Goal: Task Accomplishment & Management: Use online tool/utility

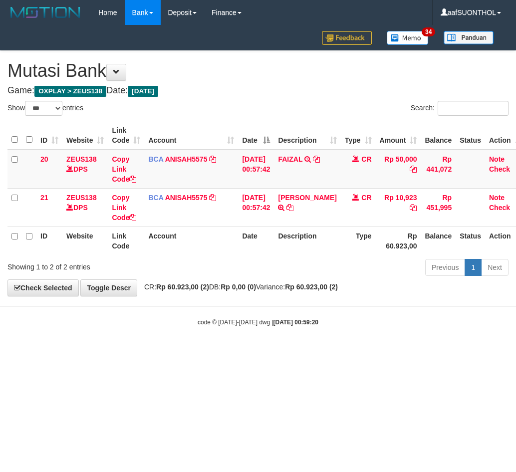
select select "***"
click at [381, 329] on body "Toggle navigation Home Bank Account List Load By Website Group [OXPLAY] ZEUS138…" at bounding box center [258, 176] width 516 height 352
select select "***"
click at [183, 326] on div "code © 2012-2018 dwg | 2025/09/01 00:59:22" at bounding box center [258, 322] width 516 height 10
click at [173, 320] on div "code © 2012-2018 dwg | 2025/09/01 00:59:22" at bounding box center [258, 322] width 516 height 10
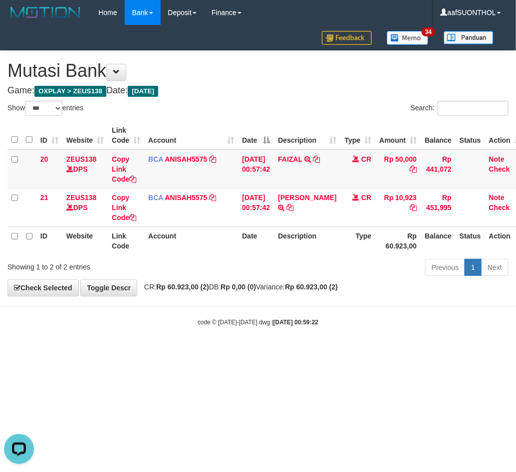
click at [170, 320] on div "code © 2012-2018 dwg | 2025/09/01 00:59:22" at bounding box center [258, 322] width 516 height 10
drag, startPoint x: 181, startPoint y: 301, endPoint x: 195, endPoint y: 300, distance: 14.0
click at [181, 300] on body "Toggle navigation Home Bank Account List Load By Website Group [OXPLAY] ZEUS138…" at bounding box center [258, 176] width 516 height 352
click at [195, 300] on body "Toggle navigation Home Bank Account List Load By Website Group [OXPLAY] ZEUS138…" at bounding box center [258, 176] width 516 height 352
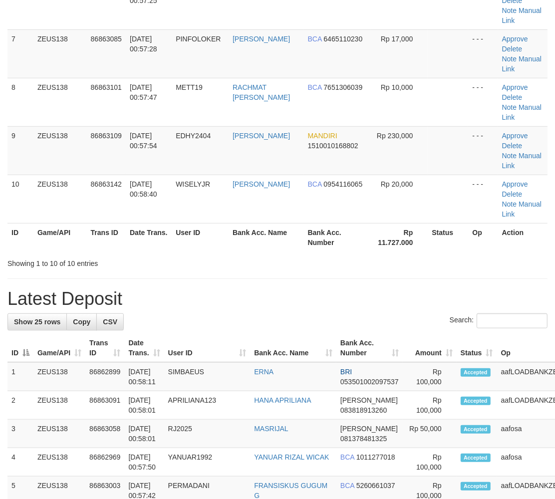
scroll to position [248, 0]
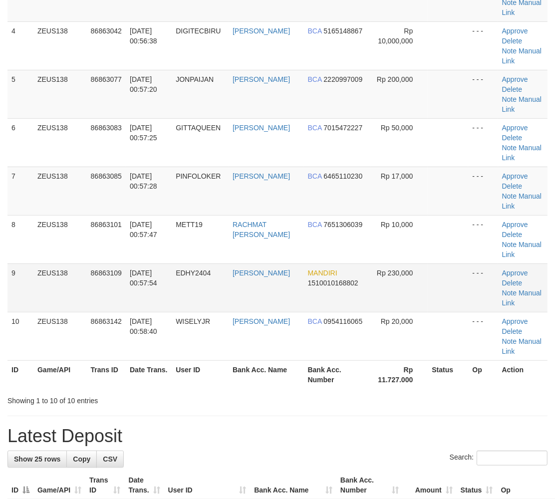
drag, startPoint x: 419, startPoint y: 291, endPoint x: 424, endPoint y: 294, distance: 5.7
click at [419, 291] on td "Rp 230,000" at bounding box center [399, 287] width 57 height 48
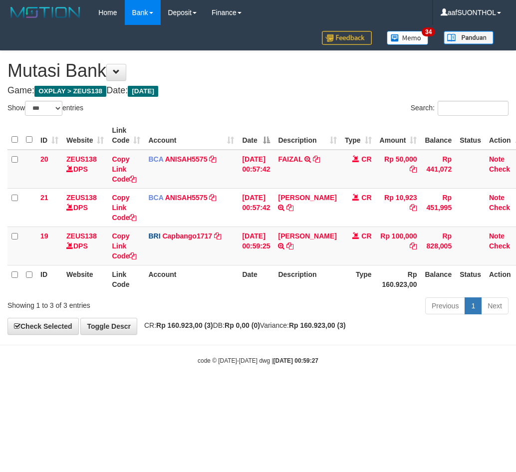
select select "***"
click at [293, 245] on icon at bounding box center [289, 245] width 7 height 7
drag, startPoint x: 162, startPoint y: 371, endPoint x: 68, endPoint y: 369, distance: 93.8
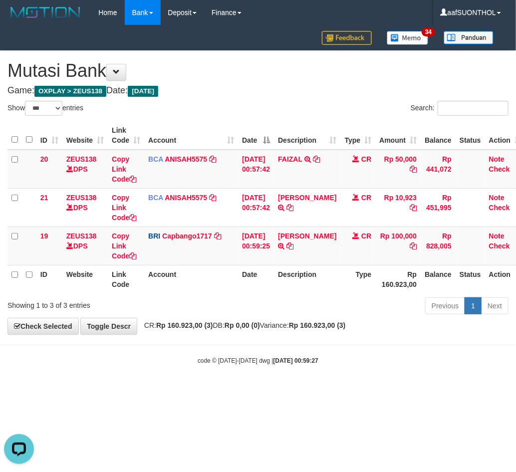
click at [148, 373] on body "Toggle navigation Home Bank Account List Load By Website Group [OXPLAY] ZEUS138…" at bounding box center [258, 195] width 516 height 390
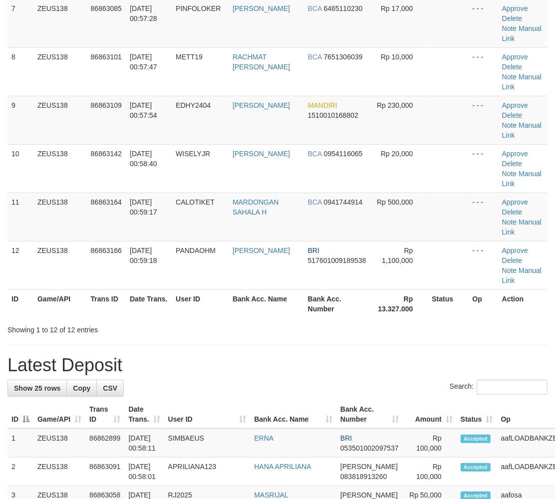
scroll to position [248, 0]
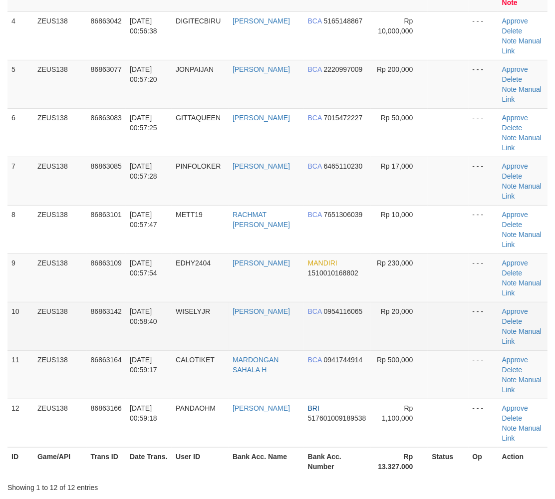
click at [441, 322] on td at bounding box center [447, 326] width 40 height 48
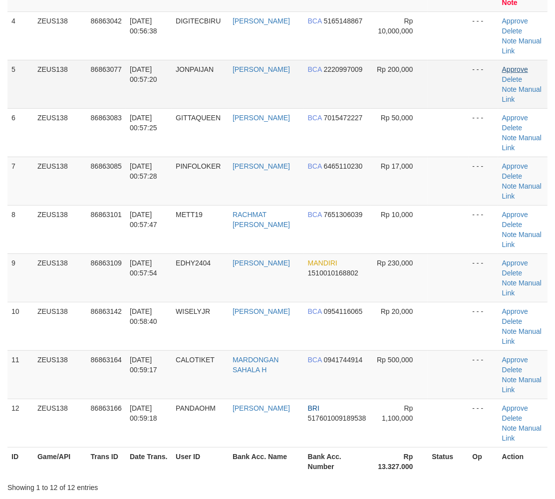
scroll to position [0, 0]
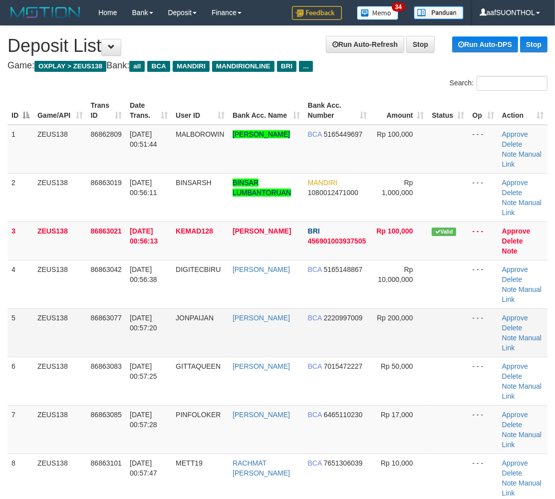
drag, startPoint x: 369, startPoint y: 352, endPoint x: 518, endPoint y: 349, distance: 148.6
click at [368, 352] on td "BCA 2220997009" at bounding box center [337, 332] width 67 height 48
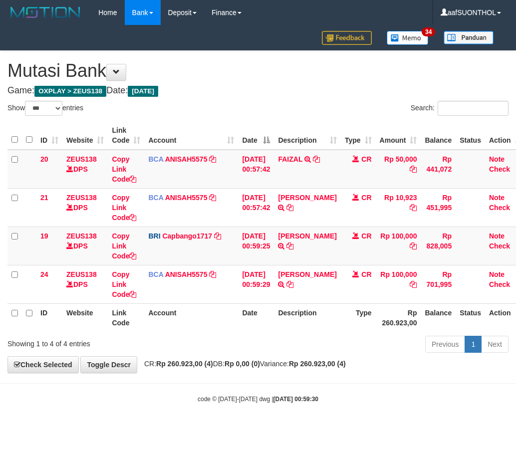
select select "***"
drag, startPoint x: 0, startPoint y: 0, endPoint x: 142, endPoint y: 358, distance: 384.8
click at [142, 358] on div "**********" at bounding box center [258, 212] width 516 height 322
drag, startPoint x: 144, startPoint y: 360, endPoint x: 137, endPoint y: 358, distance: 6.8
click at [141, 360] on div "**********" at bounding box center [258, 212] width 516 height 322
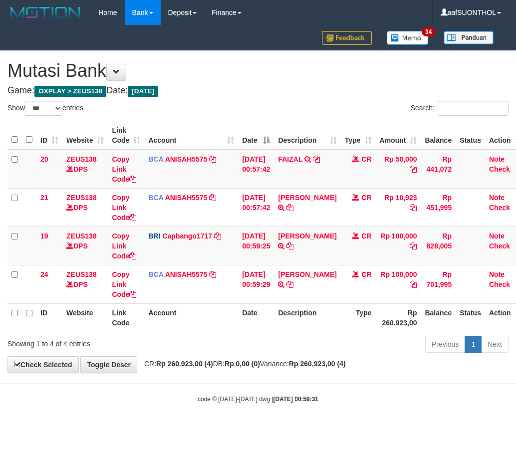
select select "***"
click at [166, 403] on div "code © 2012-2018 dwg | 2025/09/01 00:59:31" at bounding box center [258, 398] width 516 height 10
click at [171, 400] on div "code © 2012-2018 dwg | 2025/09/01 00:59:31" at bounding box center [258, 398] width 516 height 10
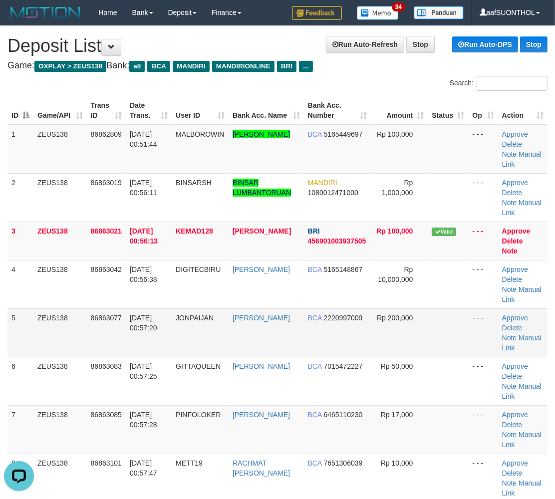
drag, startPoint x: 266, startPoint y: 350, endPoint x: 276, endPoint y: 353, distance: 10.4
click at [266, 350] on td "JOHAN MAULANA" at bounding box center [265, 332] width 75 height 48
click at [307, 330] on td "BCA 2220997009" at bounding box center [337, 332] width 67 height 48
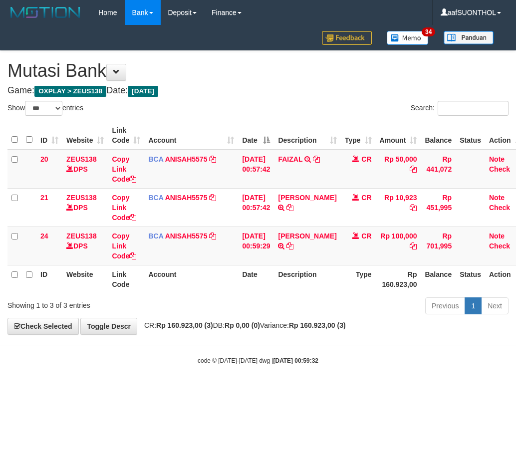
select select "***"
click at [293, 244] on icon at bounding box center [289, 245] width 7 height 7
drag, startPoint x: 296, startPoint y: 232, endPoint x: 302, endPoint y: 235, distance: 7.1
click at [296, 232] on link "[PERSON_NAME]" at bounding box center [307, 236] width 58 height 8
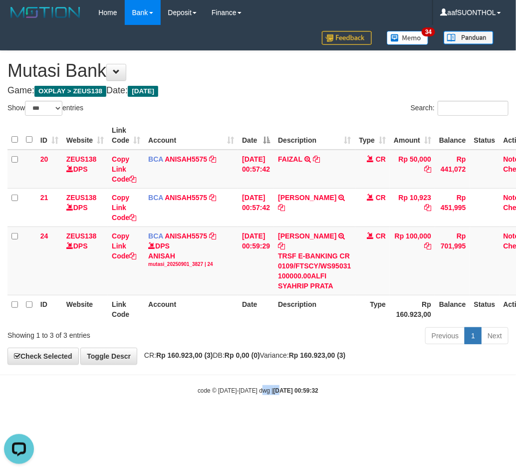
drag, startPoint x: 271, startPoint y: 410, endPoint x: 253, endPoint y: 402, distance: 19.0
click at [259, 402] on body "Toggle navigation Home Bank Account List Load By Website Group [OXPLAY] ZEUS138…" at bounding box center [258, 210] width 516 height 420
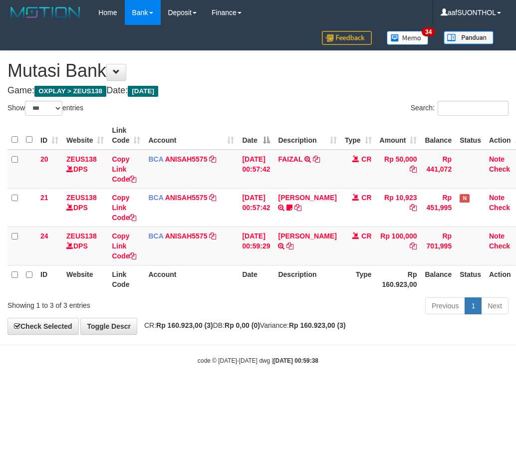
select select "***"
click at [293, 243] on icon at bounding box center [289, 245] width 7 height 7
click at [293, 245] on icon at bounding box center [289, 245] width 7 height 7
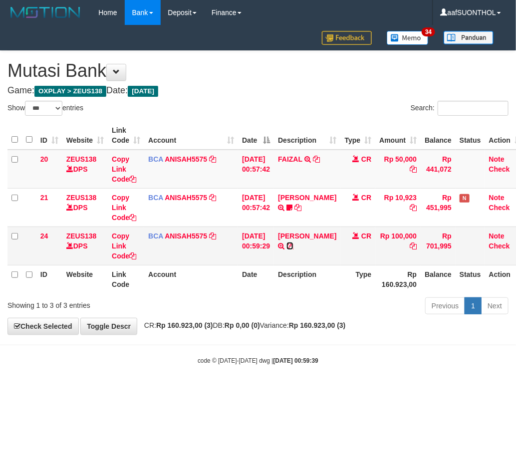
click at [293, 245] on icon at bounding box center [289, 245] width 7 height 7
click at [239, 360] on body "Toggle navigation Home Bank Account List Load By Website Group [OXPLAY] ZEUS138…" at bounding box center [258, 195] width 516 height 390
click at [213, 363] on div "code © 2012-2018 dwg | 2025/09/01 00:59:39" at bounding box center [258, 360] width 516 height 10
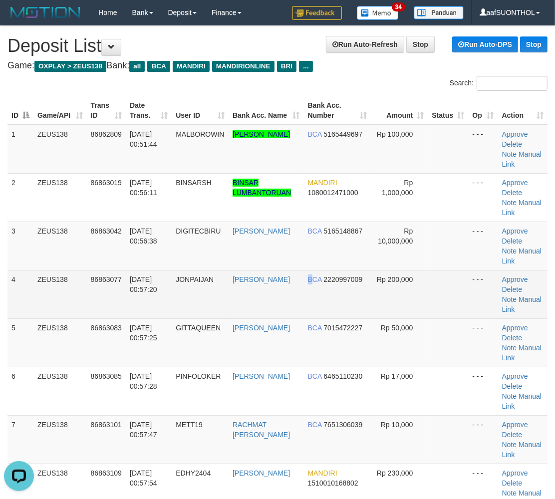
drag, startPoint x: 311, startPoint y: 316, endPoint x: 320, endPoint y: 314, distance: 9.6
click at [311, 315] on td "BCA 2220997009" at bounding box center [337, 294] width 67 height 48
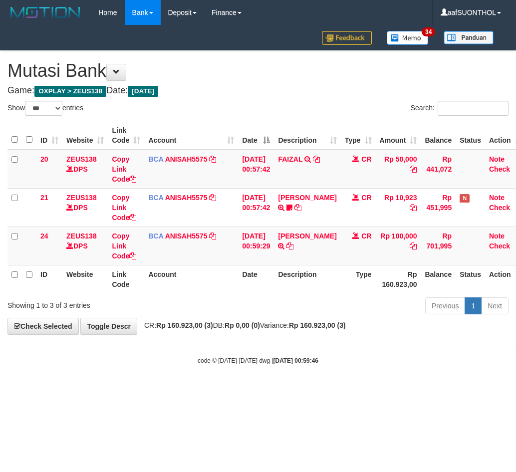
select select "***"
click at [234, 368] on body "Toggle navigation Home Bank Account List Load By Website Group [OXPLAY] ZEUS138…" at bounding box center [258, 195] width 516 height 390
select select "***"
drag, startPoint x: 166, startPoint y: 408, endPoint x: 3, endPoint y: 363, distance: 168.2
click at [165, 390] on html "Toggle navigation Home Bank Account List Load By Website Group [OXPLAY] ZEUS138…" at bounding box center [258, 195] width 516 height 390
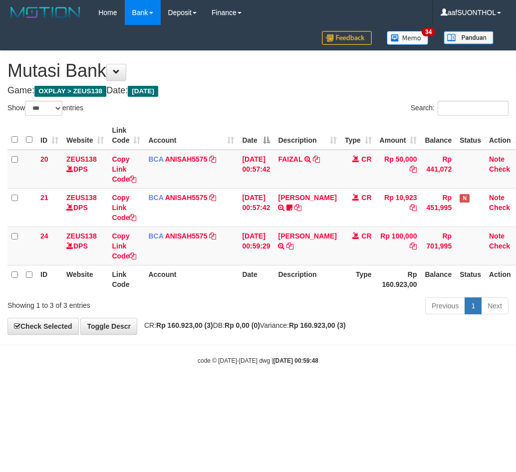
select select "***"
drag, startPoint x: 0, startPoint y: 0, endPoint x: 248, endPoint y: 403, distance: 473.4
click at [256, 390] on html "Toggle navigation Home Bank Account List Load By Website Group [OXPLAY] ZEUS138…" at bounding box center [258, 195] width 516 height 390
click at [246, 390] on html "Toggle navigation Home Bank Account List Load By Website Group [OXPLAY] ZEUS138…" at bounding box center [258, 195] width 516 height 390
drag, startPoint x: 240, startPoint y: 397, endPoint x: 235, endPoint y: 395, distance: 5.6
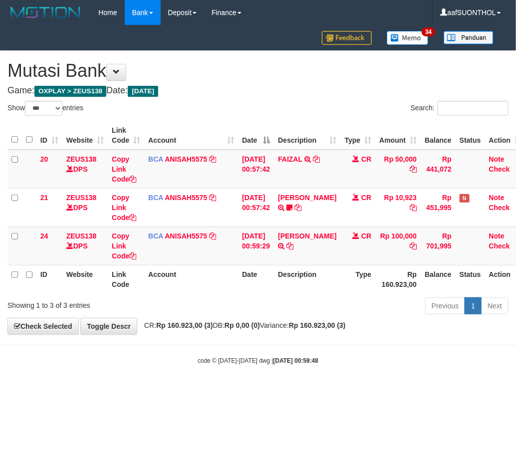
click at [237, 390] on html "Toggle navigation Home Bank Account List Load By Website Group [OXPLAY] ZEUS138…" at bounding box center [258, 195] width 516 height 390
click at [256, 383] on body "Toggle navigation Home Bank Account List Load By Website Group [OXPLAY] ZEUS138…" at bounding box center [258, 195] width 516 height 390
drag, startPoint x: 262, startPoint y: 371, endPoint x: 267, endPoint y: 365, distance: 7.8
click at [261, 370] on body "Toggle navigation Home Bank Account List Load By Website Group [OXPLAY] ZEUS138…" at bounding box center [258, 195] width 516 height 390
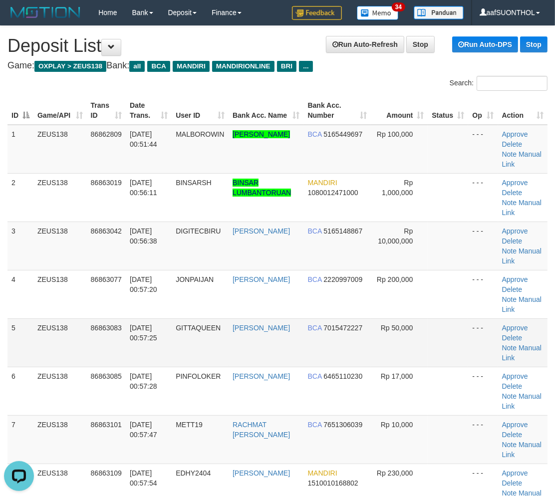
click at [451, 326] on td at bounding box center [447, 342] width 40 height 48
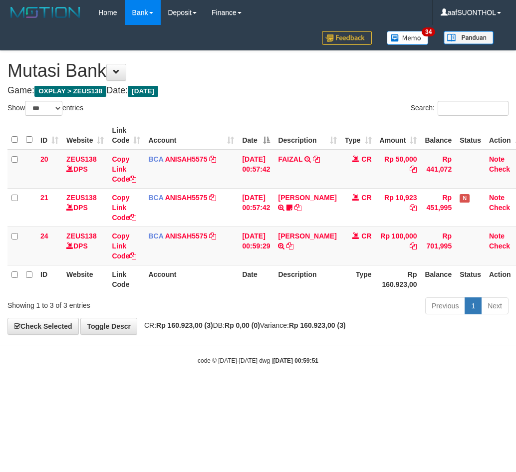
select select "***"
drag, startPoint x: 322, startPoint y: 377, endPoint x: 317, endPoint y: 378, distance: 5.5
click at [318, 378] on body "Toggle navigation Home Bank Account List Load By Website Group [OXPLAY] ZEUS138…" at bounding box center [258, 195] width 516 height 390
select select "***"
drag, startPoint x: 320, startPoint y: 382, endPoint x: 310, endPoint y: 373, distance: 12.7
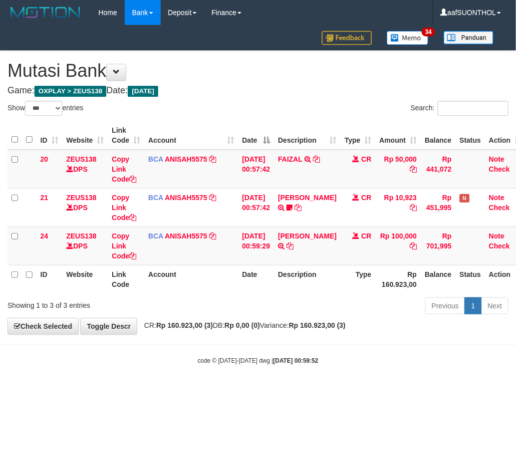
click at [310, 373] on body "Toggle navigation Home Bank Account List Load By Website Group [OXPLAY] ZEUS138…" at bounding box center [258, 195] width 516 height 390
click at [300, 375] on body "Toggle navigation Home Bank Account List Load By Website Group [OXPLAY] ZEUS138…" at bounding box center [258, 195] width 516 height 390
drag, startPoint x: 276, startPoint y: 368, endPoint x: 271, endPoint y: 369, distance: 5.2
click at [271, 369] on body "Toggle navigation Home Bank Account List Load By Website Group [OXPLAY] ZEUS138…" at bounding box center [258, 195] width 516 height 390
click at [256, 372] on body "Toggle navigation Home Bank Account List Load By Website Group [OXPLAY] ZEUS138…" at bounding box center [258, 195] width 516 height 390
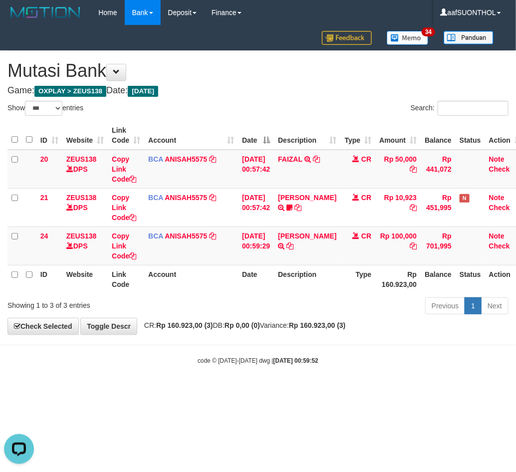
drag, startPoint x: 246, startPoint y: 362, endPoint x: 241, endPoint y: 366, distance: 6.0
click at [242, 366] on body "Toggle navigation Home Bank Account List Load By Website Group [OXPLAY] ZEUS138…" at bounding box center [258, 195] width 516 height 390
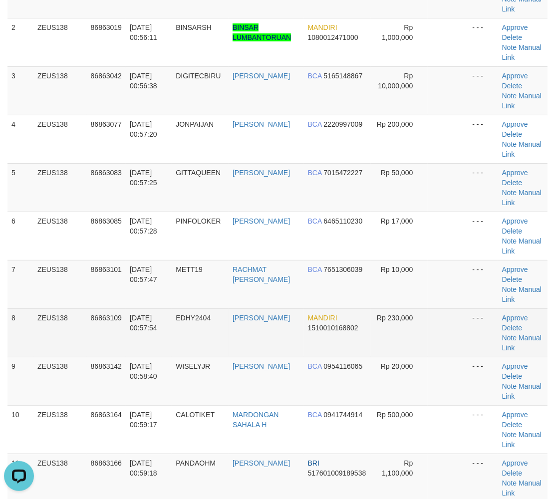
scroll to position [166, 0]
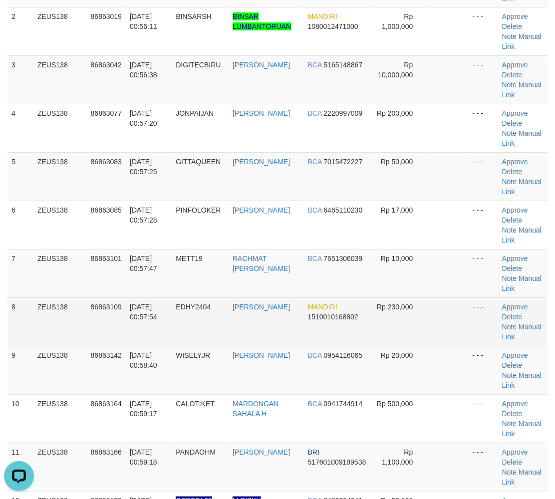
click at [446, 317] on td at bounding box center [447, 321] width 40 height 48
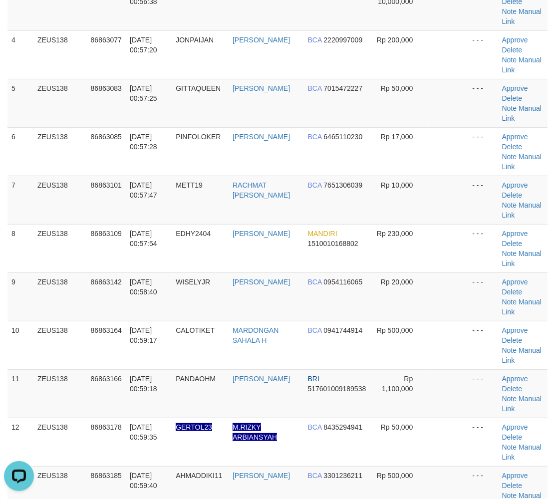
scroll to position [267, 0]
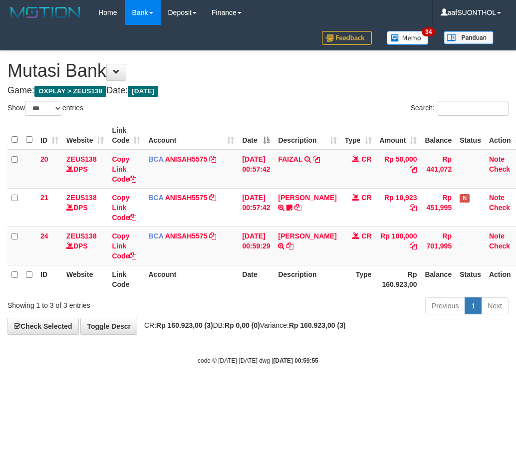
select select "***"
click at [243, 364] on div "code © [DATE]-[DATE] dwg | [DATE] 00:59:55" at bounding box center [258, 360] width 516 height 10
select select "***"
click at [190, 367] on body "Toggle navigation Home Bank Account List Load By Website Group [OXPLAY] ZEUS138…" at bounding box center [258, 195] width 516 height 390
select select "***"
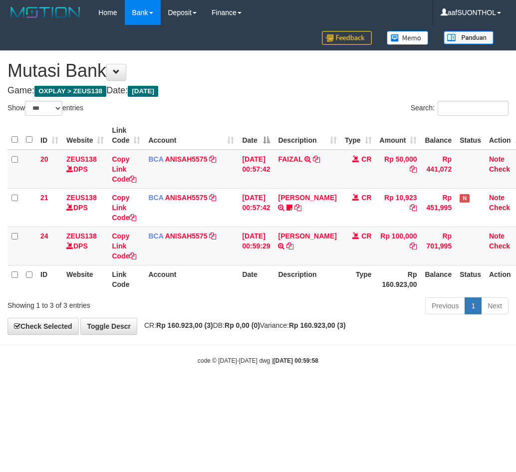
click at [180, 366] on body "Toggle navigation Home Bank Account List Load By Website Group [OXPLAY] ZEUS138…" at bounding box center [258, 195] width 516 height 390
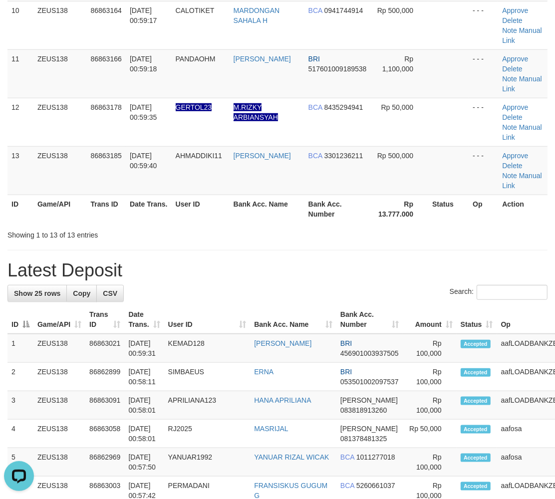
click at [470, 221] on th "Op" at bounding box center [482, 209] width 29 height 28
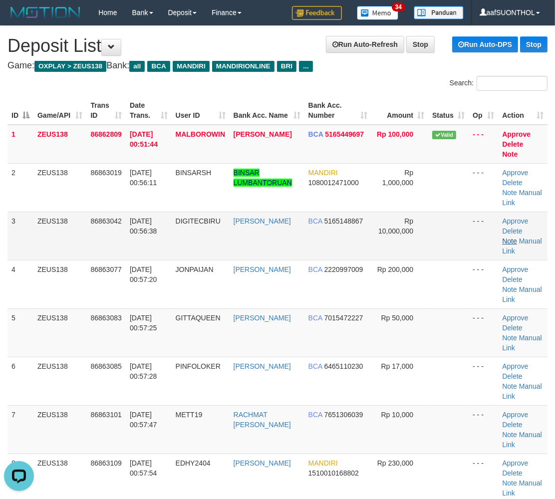
drag, startPoint x: 474, startPoint y: 232, endPoint x: 507, endPoint y: 241, distance: 33.6
click at [482, 236] on td "- - -" at bounding box center [482, 235] width 29 height 48
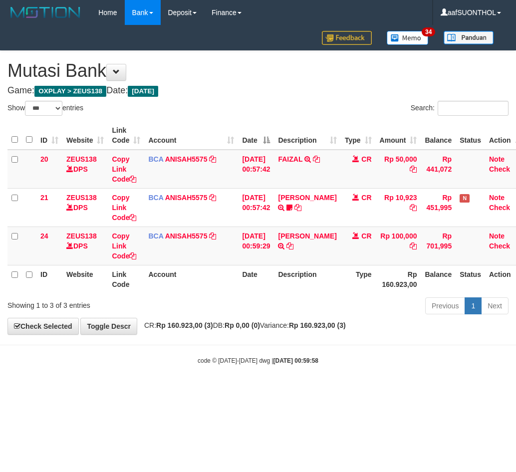
select select "***"
click at [324, 370] on body "Toggle navigation Home Bank Account List Load By Website Group [OXPLAY] ZEUS138…" at bounding box center [258, 195] width 516 height 390
click at [311, 381] on body "Toggle navigation Home Bank Account List Load By Website Group [OXPLAY] ZEUS138…" at bounding box center [258, 195] width 516 height 390
drag, startPoint x: 298, startPoint y: 383, endPoint x: 303, endPoint y: 386, distance: 6.2
click at [293, 383] on body "Toggle navigation Home Bank Account List Load By Website Group [OXPLAY] ZEUS138…" at bounding box center [258, 195] width 516 height 390
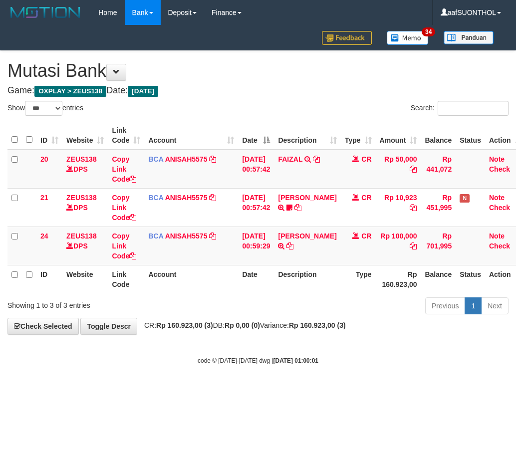
select select "***"
click at [293, 246] on icon at bounding box center [289, 245] width 7 height 7
drag, startPoint x: 321, startPoint y: 370, endPoint x: 298, endPoint y: 361, distance: 24.2
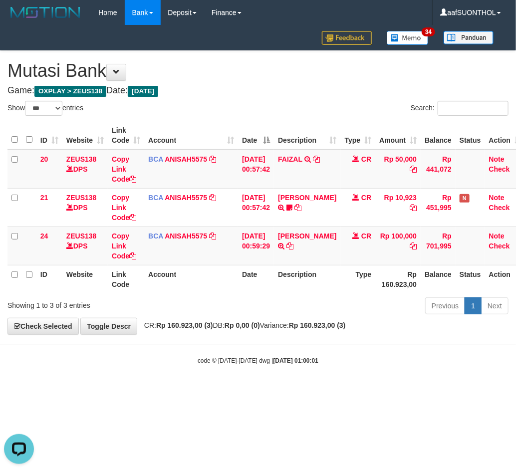
click at [300, 363] on body "Toggle navigation Home Bank Account List Load By Website Group [OXPLAY] ZEUS138…" at bounding box center [258, 195] width 516 height 390
drag, startPoint x: 285, startPoint y: 353, endPoint x: 276, endPoint y: 354, distance: 9.0
click at [281, 353] on body "Toggle navigation Home Bank Account List Load By Website Group [OXPLAY] ZEUS138…" at bounding box center [258, 195] width 516 height 390
click at [281, 356] on div "code © 2012-2018 dwg | 2025/09/01 01:00:01" at bounding box center [258, 360] width 516 height 10
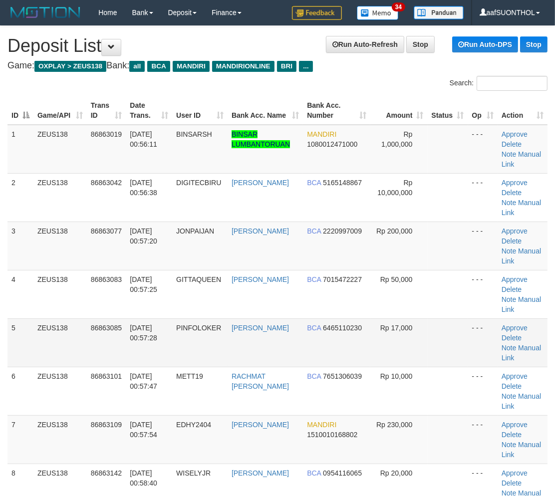
click at [414, 322] on td "Rp 17,000" at bounding box center [398, 342] width 57 height 48
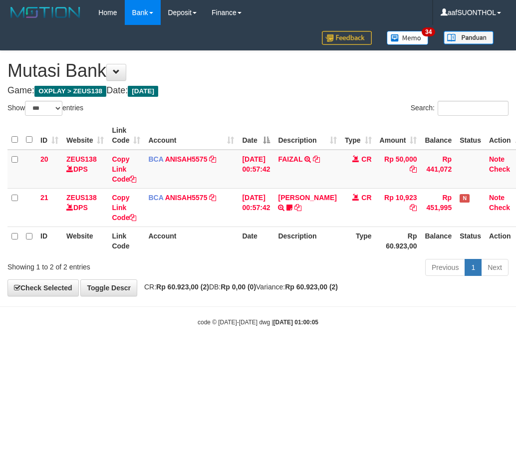
select select "***"
click at [268, 352] on html "Toggle navigation Home Bank Account List Load By Website Group [OXPLAY] ZEUS138…" at bounding box center [258, 176] width 516 height 352
select select "***"
drag, startPoint x: 276, startPoint y: 399, endPoint x: 269, endPoint y: 392, distance: 9.5
click at [268, 352] on html "Toggle navigation Home Bank Account List Load By Website Group [OXPLAY] ZEUS138…" at bounding box center [258, 176] width 516 height 352
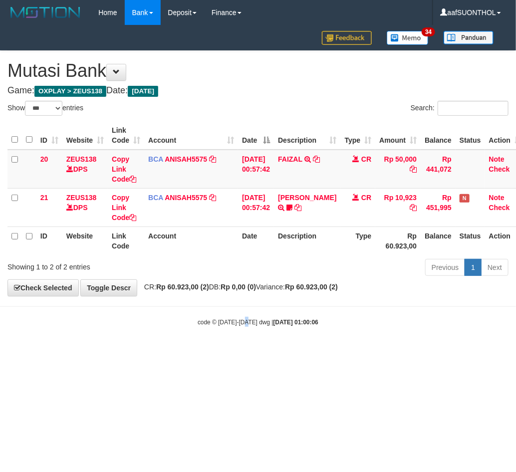
click at [245, 352] on html "Toggle navigation Home Bank Account List Load By Website Group [OXPLAY] ZEUS138…" at bounding box center [258, 176] width 516 height 352
select select "***"
click at [341, 352] on html "Toggle navigation Home Bank Account List Load By Website Group [OXPLAY] ZEUS138…" at bounding box center [258, 176] width 516 height 352
click at [328, 352] on html "Toggle navigation Home Bank Account List Load By Website Group [OXPLAY] ZEUS138…" at bounding box center [258, 176] width 516 height 352
click at [316, 352] on html "Toggle navigation Home Bank Account List Load By Website Group [OXPLAY] ZEUS138…" at bounding box center [258, 176] width 516 height 352
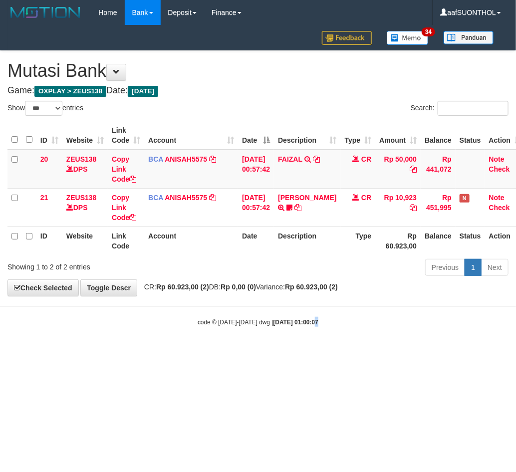
click at [303, 352] on html "Toggle navigation Home Bank Account List Load By Website Group [OXPLAY] ZEUS138…" at bounding box center [258, 176] width 516 height 352
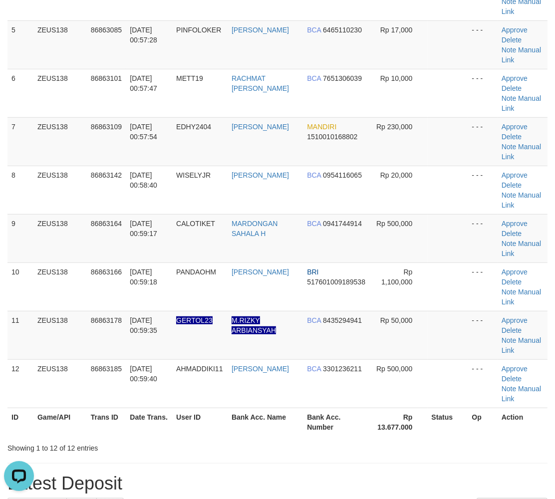
scroll to position [332, 0]
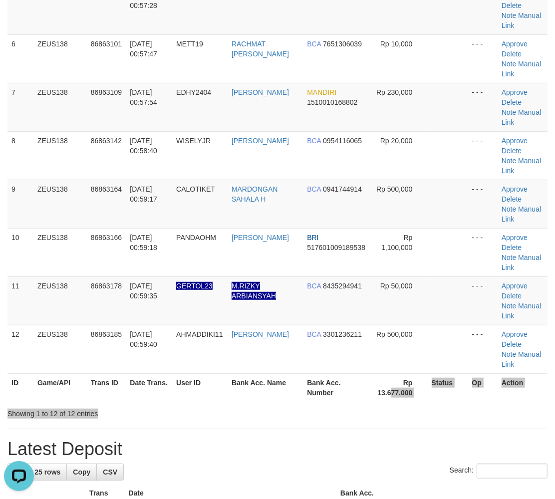
drag, startPoint x: 391, startPoint y: 399, endPoint x: 562, endPoint y: 381, distance: 171.6
click at [396, 399] on div "Search: ID Game/API Trans ID Date Trans. User ID Bank Acc. Name Bank Acc. Numbe…" at bounding box center [277, 81] width 540 height 675
drag, startPoint x: 353, startPoint y: 397, endPoint x: 377, endPoint y: 390, distance: 25.1
click at [354, 394] on th "Bank Acc. Number" at bounding box center [336, 387] width 67 height 28
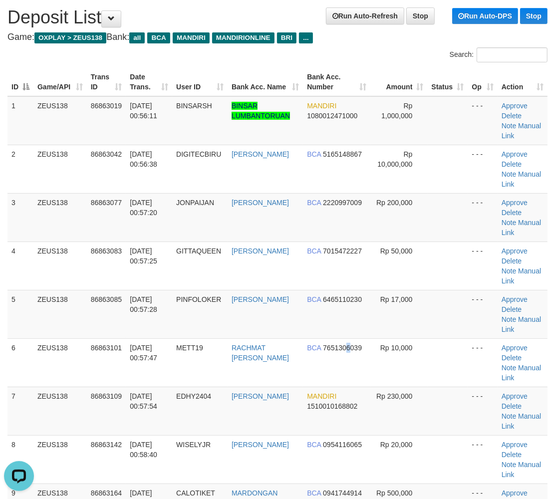
drag, startPoint x: 351, startPoint y: 362, endPoint x: 560, endPoint y: 367, distance: 208.5
click at [353, 362] on td "BCA 7651306039" at bounding box center [336, 362] width 67 height 48
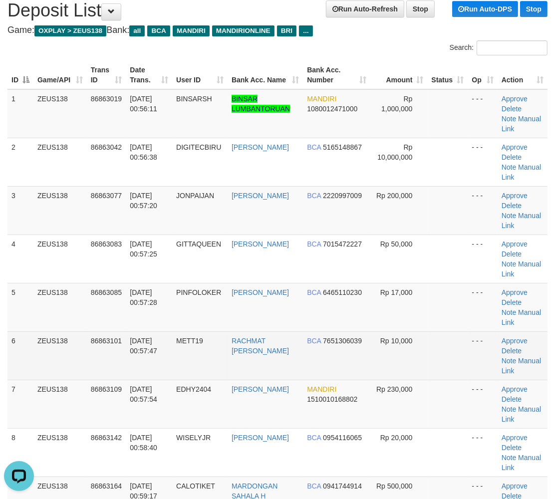
click at [443, 376] on td at bounding box center [447, 355] width 40 height 48
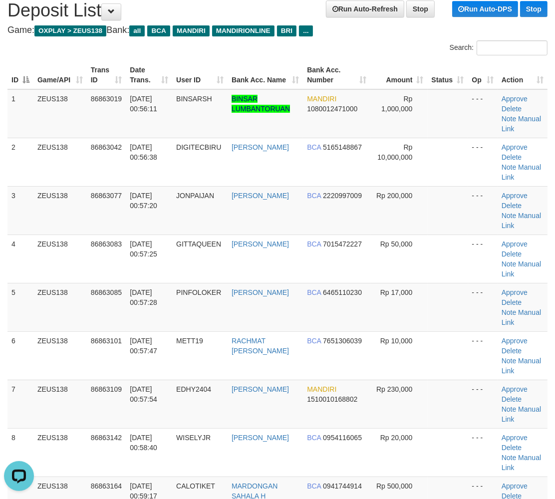
scroll to position [373, 0]
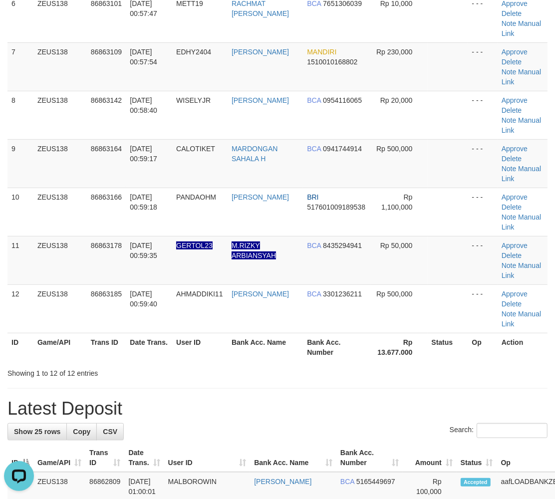
click at [447, 365] on div "Showing 1 to 12 of 12 entries" at bounding box center [277, 371] width 555 height 14
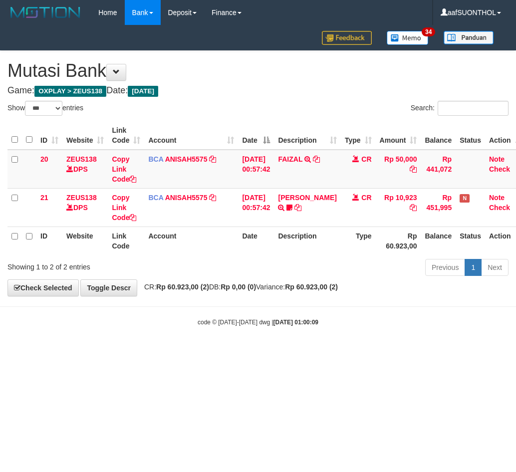
select select "***"
drag, startPoint x: 291, startPoint y: 390, endPoint x: 270, endPoint y: 386, distance: 22.0
click at [271, 352] on html "Toggle navigation Home Bank Account List Load By Website Group [OXPLAY] ZEUS138…" at bounding box center [258, 176] width 516 height 352
click at [267, 352] on html "Toggle navigation Home Bank Account List Load By Website Group [OXPLAY] ZEUS138…" at bounding box center [258, 176] width 516 height 352
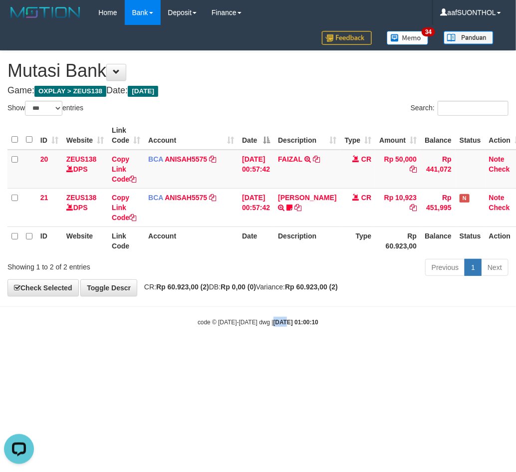
click at [266, 352] on html "Toggle navigation Home Bank Account List Load By Website Group [OXPLAY] ZEUS138…" at bounding box center [258, 176] width 516 height 352
click at [271, 352] on html "Toggle navigation Home Bank Account List Load By Website Group [OXPLAY] ZEUS138…" at bounding box center [258, 176] width 516 height 352
select select "***"
click at [201, 352] on html "Toggle navigation Home Bank Account List Load By Website Group [OXPLAY] ZEUS138…" at bounding box center [258, 176] width 516 height 352
select select "***"
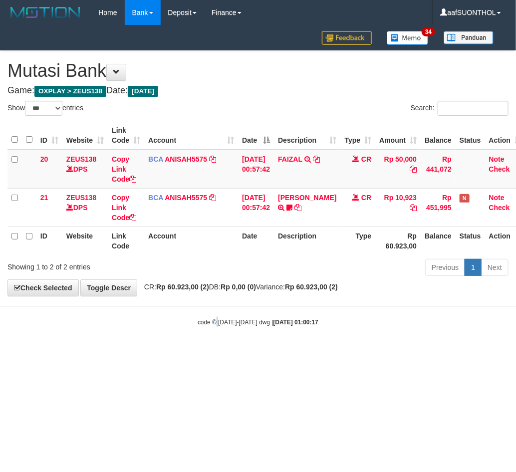
click at [211, 352] on html "Toggle navigation Home Bank Account List Load By Website Group [OXPLAY] ZEUS138…" at bounding box center [258, 176] width 516 height 352
click at [208, 352] on html "Toggle navigation Home Bank Account List Load By Website Group [OXPLAY] ZEUS138…" at bounding box center [258, 176] width 516 height 352
click at [213, 352] on html "Toggle navigation Home Bank Account List Load By Website Group [OXPLAY] ZEUS138…" at bounding box center [258, 176] width 516 height 352
select select "***"
click at [255, 352] on html "Toggle navigation Home Bank Account List Load By Website Group [OXPLAY] ZEUS138…" at bounding box center [258, 176] width 516 height 352
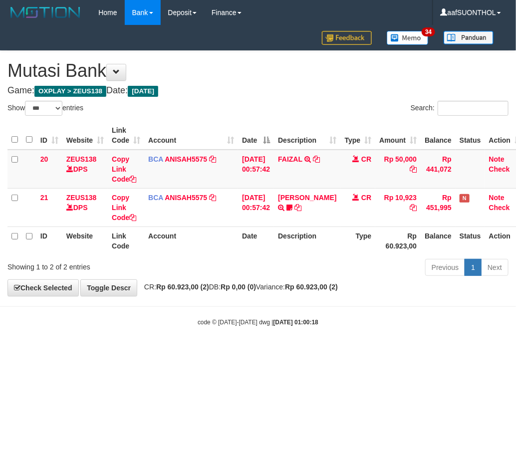
drag, startPoint x: 253, startPoint y: 406, endPoint x: 241, endPoint y: 400, distance: 13.2
click at [249, 352] on html "Toggle navigation Home Bank Account List Load By Website Group [OXPLAY] ZEUS138…" at bounding box center [258, 176] width 516 height 352
click at [243, 352] on html "Toggle navigation Home Bank Account List Load By Website Group [OXPLAY] ZEUS138…" at bounding box center [258, 176] width 516 height 352
drag, startPoint x: 241, startPoint y: 391, endPoint x: 243, endPoint y: 397, distance: 6.3
click at [239, 352] on html "Toggle navigation Home Bank Account List Load By Website Group [OXPLAY] ZEUS138…" at bounding box center [258, 176] width 516 height 352
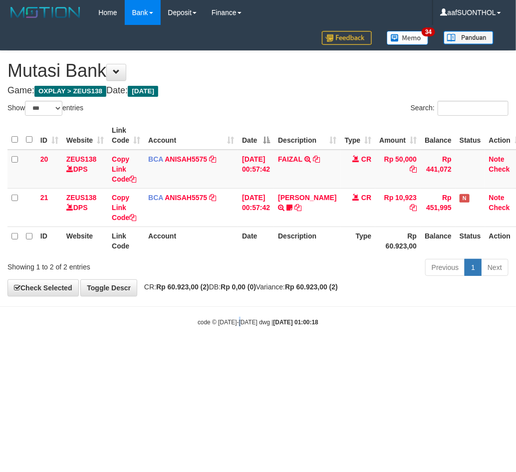
click at [238, 352] on html "Toggle navigation Home Bank Account List Load By Website Group [OXPLAY] ZEUS138…" at bounding box center [258, 176] width 516 height 352
click at [239, 352] on html "Toggle navigation Home Bank Account List Load By Website Group [OXPLAY] ZEUS138…" at bounding box center [258, 176] width 516 height 352
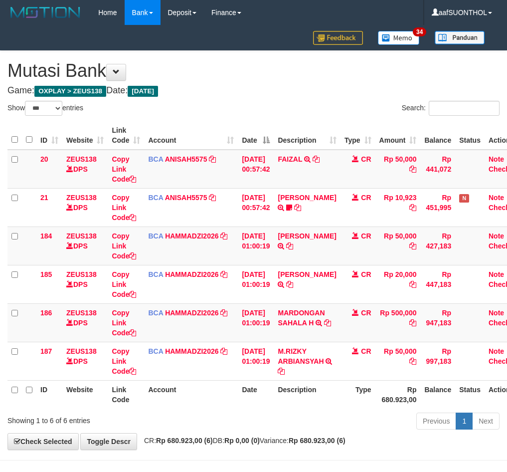
select select "***"
click at [239, 398] on th "Date" at bounding box center [256, 394] width 36 height 28
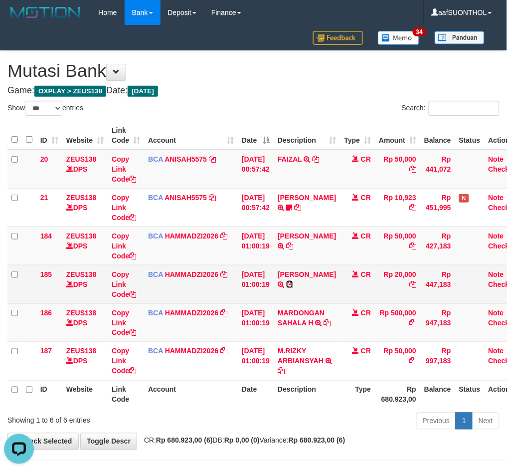
click at [293, 288] on icon at bounding box center [289, 284] width 7 height 7
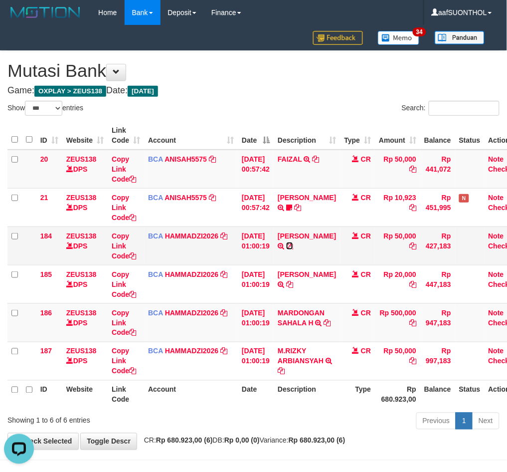
click at [293, 244] on icon at bounding box center [289, 245] width 7 height 7
click at [324, 326] on icon at bounding box center [327, 322] width 7 height 7
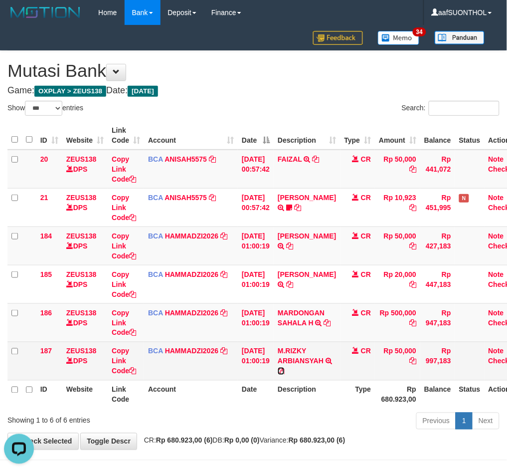
drag, startPoint x: 297, startPoint y: 370, endPoint x: 285, endPoint y: 375, distance: 12.5
click at [285, 370] on icon at bounding box center [281, 371] width 7 height 7
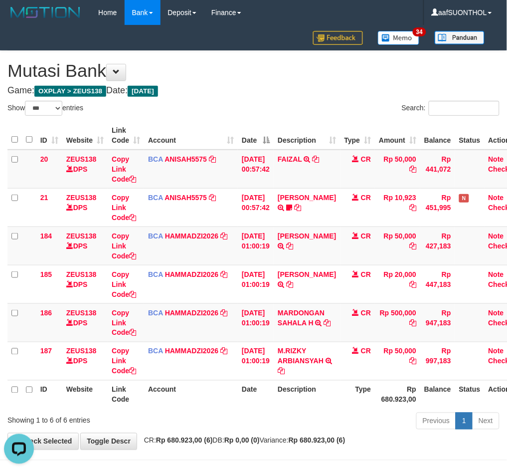
drag, startPoint x: 258, startPoint y: 424, endPoint x: 250, endPoint y: 419, distance: 8.7
click at [251, 420] on div "Previous 1 Next" at bounding box center [359, 421] width 281 height 21
click at [227, 409] on div "ID Website Link Code Account Date Description Type Amount Balance Status Action…" at bounding box center [253, 264] width 507 height 293
click at [240, 404] on th "Date" at bounding box center [256, 394] width 36 height 28
click at [241, 403] on th "Date" at bounding box center [256, 394] width 36 height 28
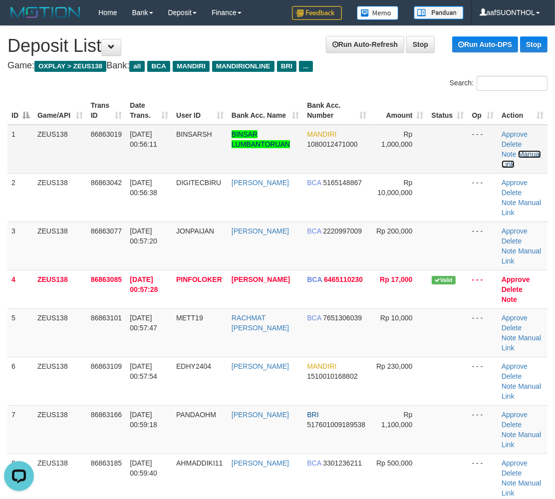
click at [524, 155] on link "Manual Link" at bounding box center [520, 159] width 39 height 18
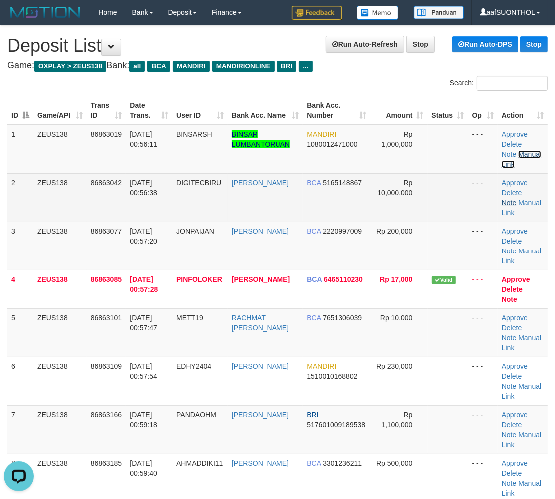
click at [501, 150] on link "Manual Link" at bounding box center [520, 159] width 39 height 18
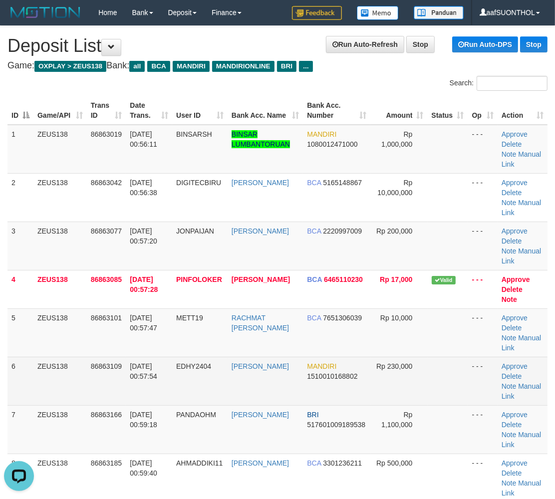
click at [431, 404] on td at bounding box center [447, 381] width 40 height 48
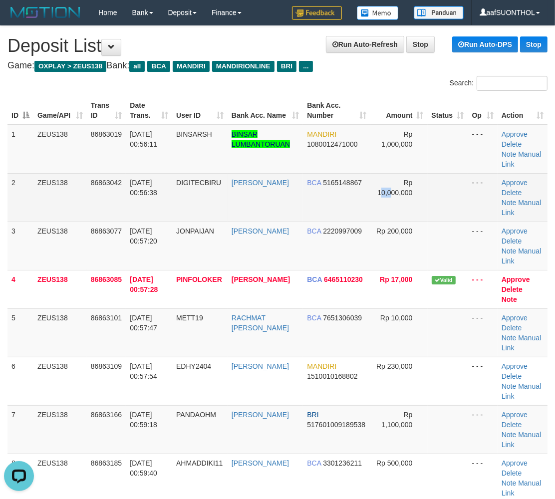
drag, startPoint x: 381, startPoint y: 215, endPoint x: 465, endPoint y: 202, distance: 85.8
click at [411, 214] on td "Rp 10,000,000" at bounding box center [398, 197] width 57 height 48
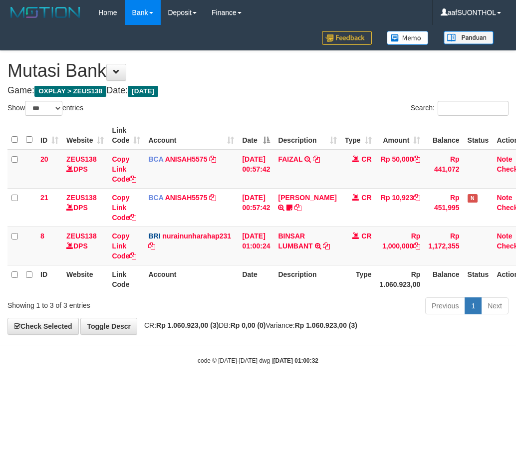
select select "***"
click at [120, 256] on link "Copy Link Code" at bounding box center [124, 246] width 24 height 28
drag, startPoint x: 248, startPoint y: 371, endPoint x: 238, endPoint y: 370, distance: 10.1
click at [247, 373] on body "Toggle navigation Home Bank Account List Load By Website Group [OXPLAY] ZEUS138…" at bounding box center [258, 195] width 516 height 390
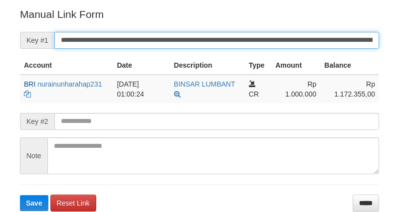
scroll to position [195, 0]
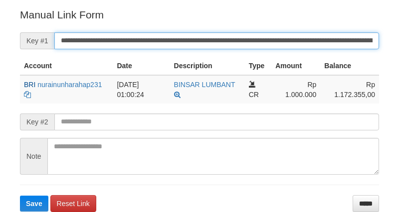
click at [20, 196] on button "Save" at bounding box center [34, 204] width 28 height 16
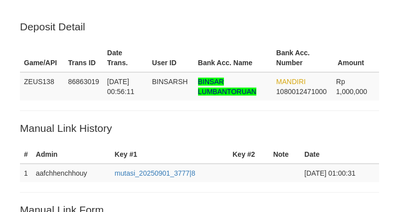
scroll to position [202, 0]
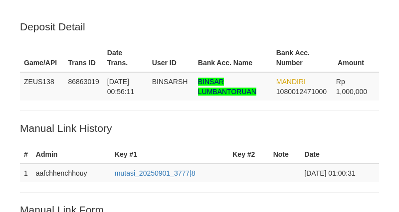
click at [157, 32] on p "Deposit Detail" at bounding box center [199, 26] width 359 height 14
click at [162, 57] on th "User ID" at bounding box center [171, 58] width 46 height 28
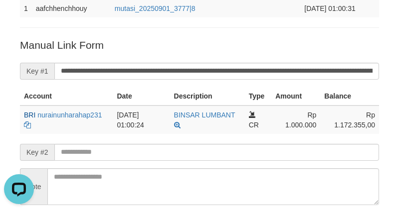
scroll to position [166, 0]
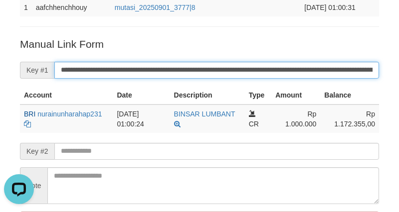
click at [188, 63] on input "**********" at bounding box center [216, 70] width 325 height 17
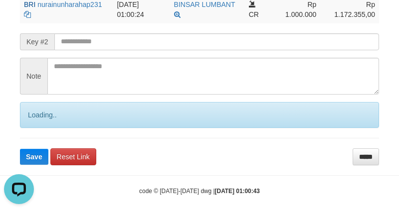
scroll to position [277, 0]
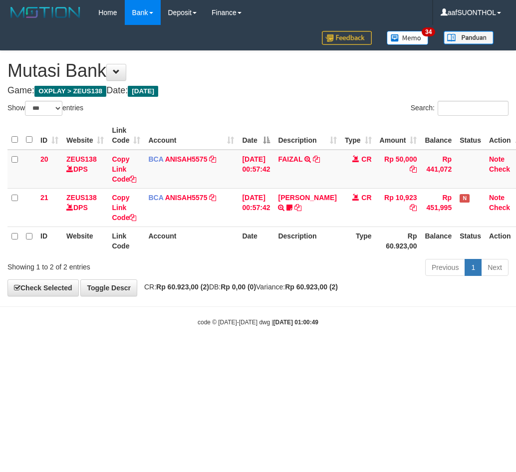
select select "***"
drag, startPoint x: 370, startPoint y: 323, endPoint x: 356, endPoint y: 322, distance: 14.0
click at [365, 321] on div "code © [DATE]-[DATE] dwg | [DATE] 01:00:49" at bounding box center [258, 322] width 516 height 10
click at [350, 322] on div "code © 2012-2018 dwg | 2025/09/01 01:00:49" at bounding box center [258, 322] width 516 height 10
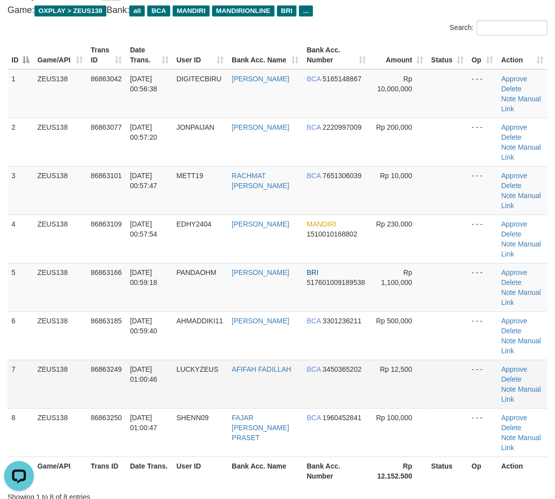
click at [389, 360] on td "Rp 12,500" at bounding box center [398, 384] width 57 height 48
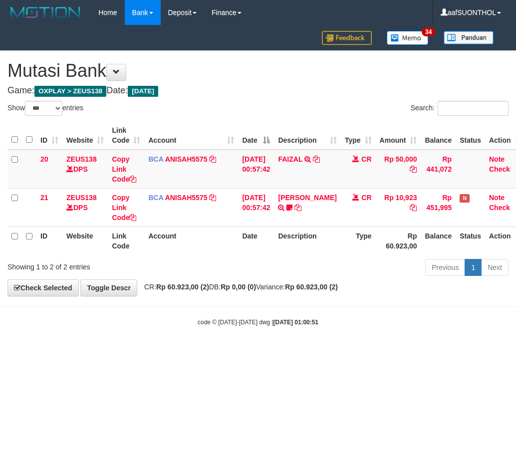
select select "***"
click at [345, 319] on div "code © [DATE]-[DATE] dwg | [DATE] 01:00:51" at bounding box center [258, 322] width 516 height 10
click at [342, 327] on body "Toggle navigation Home Bank Account List Load By Website Group [OXPLAY] ZEUS138…" at bounding box center [258, 176] width 516 height 352
click at [337, 343] on body "Toggle navigation Home Bank Account List Load By Website Group [OXPLAY] ZEUS138…" at bounding box center [258, 176] width 516 height 352
select select "***"
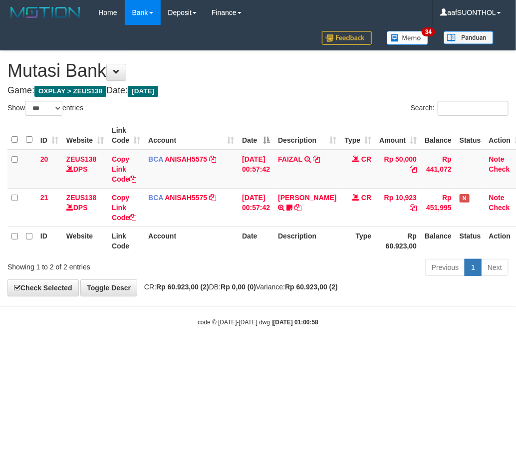
click at [182, 325] on div "code © 2012-2018 dwg | 2025/09/01 01:00:58" at bounding box center [258, 322] width 516 height 10
select select "***"
click at [228, 308] on body "Toggle navigation Home Bank Account List Load By Website Group [OXPLAY] ZEUS138…" at bounding box center [258, 176] width 516 height 352
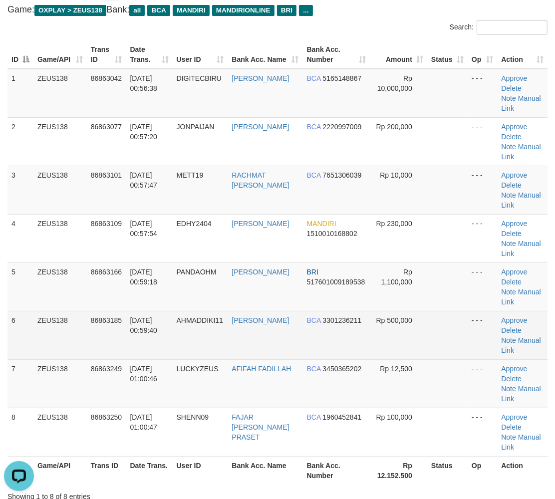
click at [433, 311] on td at bounding box center [447, 335] width 40 height 48
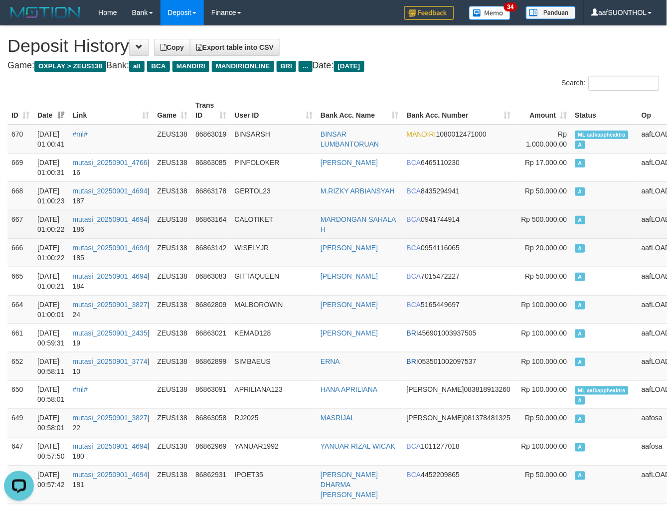
drag, startPoint x: 390, startPoint y: 227, endPoint x: 401, endPoint y: 234, distance: 13.0
click at [388, 228] on tr "667 01/09/2025 01:00:22 mutasi_20250901_4694 | 186 ZEUS138 86863164 CALOTIKET M…" at bounding box center [359, 224] width 705 height 28
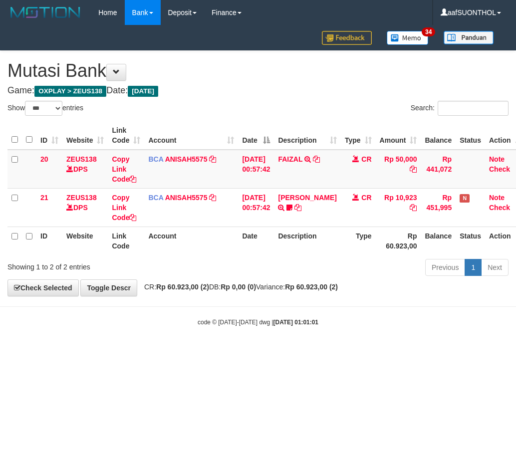
select select "***"
click at [92, 338] on body "Toggle navigation Home Bank Account List Load By Website Group [OXPLAY] ZEUS138…" at bounding box center [258, 176] width 516 height 352
click at [99, 335] on body "Toggle navigation Home Bank Account List Load By Website Group [OXPLAY] ZEUS138…" at bounding box center [258, 176] width 516 height 352
select select "***"
click at [117, 352] on html "Toggle navigation Home Bank Account List Load By Website Group [OXPLAY] ZEUS138…" at bounding box center [258, 176] width 516 height 352
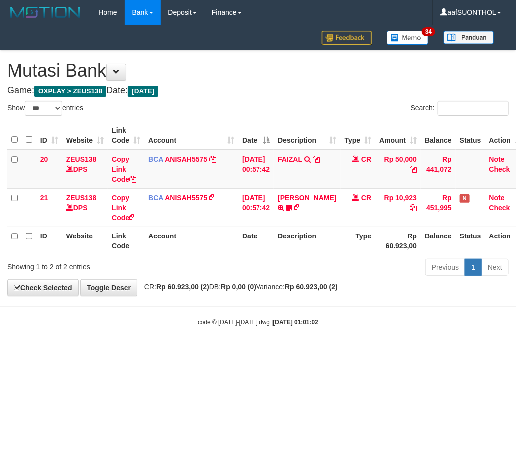
click at [115, 352] on html "Toggle navigation Home Bank Account List Load By Website Group [OXPLAY] ZEUS138…" at bounding box center [258, 176] width 516 height 352
click at [114, 352] on html "Toggle navigation Home Bank Account List Load By Website Group [OXPLAY] ZEUS138…" at bounding box center [258, 176] width 516 height 352
click at [112, 352] on html "Toggle navigation Home Bank Account List Load By Website Group [OXPLAY] ZEUS138…" at bounding box center [258, 176] width 516 height 352
click at [124, 352] on html "Toggle navigation Home Bank Account List Load By Website Group [OXPLAY] ZEUS138…" at bounding box center [258, 176] width 516 height 352
click at [181, 352] on html "Toggle navigation Home Bank Account List Load By Website Group [OXPLAY] ZEUS138…" at bounding box center [258, 176] width 516 height 352
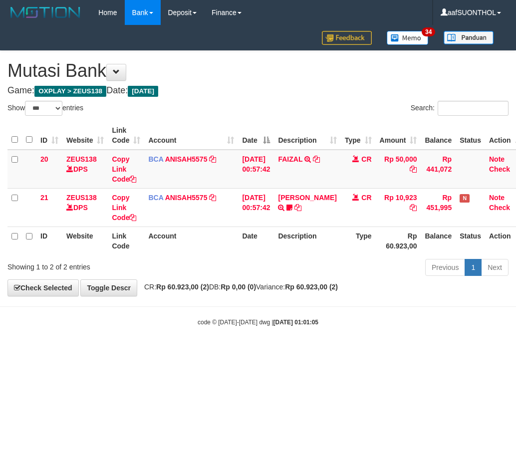
select select "***"
drag, startPoint x: 184, startPoint y: 363, endPoint x: 181, endPoint y: 355, distance: 7.9
click at [182, 352] on html "Toggle navigation Home Bank Account List Load By Website Group [OXPLAY] ZEUS138…" at bounding box center [258, 176] width 516 height 352
drag, startPoint x: 174, startPoint y: 350, endPoint x: 168, endPoint y: 352, distance: 6.0
click at [175, 352] on html "Toggle navigation Home Bank Account List Load By Website Group [OXPLAY] ZEUS138…" at bounding box center [258, 176] width 516 height 352
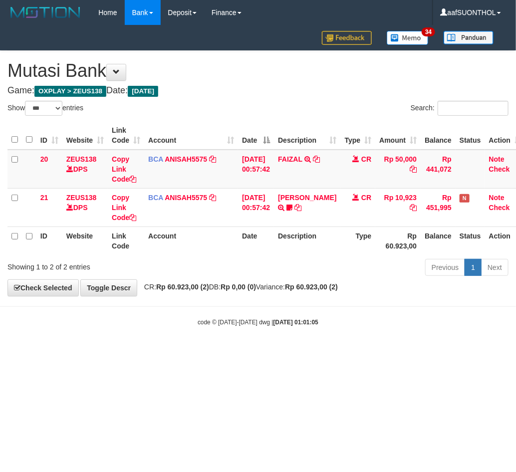
click at [169, 352] on body "Toggle navigation Home Bank Account List Load By Website Group [OXPLAY] ZEUS138…" at bounding box center [258, 176] width 516 height 352
click at [186, 352] on html "Toggle navigation Home Bank Account List Load By Website Group [OXPLAY] ZEUS138…" at bounding box center [258, 176] width 516 height 352
click at [188, 352] on html "Toggle navigation Home Bank Account List Load By Website Group [OXPLAY] ZEUS138…" at bounding box center [258, 176] width 516 height 352
click at [190, 352] on html "Toggle navigation Home Bank Account List Load By Website Group [OXPLAY] ZEUS138…" at bounding box center [258, 176] width 516 height 352
click at [200, 352] on html "Toggle navigation Home Bank Account List Load By Website Group [OXPLAY] ZEUS138…" at bounding box center [258, 176] width 516 height 352
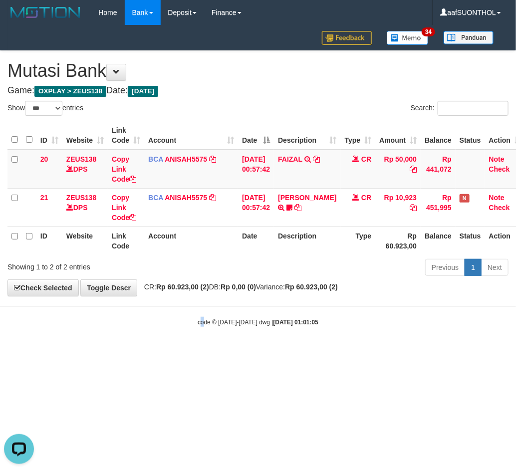
click at [200, 352] on html "Toggle navigation Home Bank Account List Load By Website Group [OXPLAY] ZEUS138…" at bounding box center [258, 176] width 516 height 352
click at [198, 352] on html "Toggle navigation Home Bank Account List Load By Website Group [OXPLAY] ZEUS138…" at bounding box center [258, 176] width 516 height 352
select select "***"
click at [258, 352] on html "Toggle navigation Home Bank Account List Load By Website Group [OXPLAY] ZEUS138…" at bounding box center [258, 176] width 516 height 352
click at [245, 352] on html "Toggle navigation Home Bank Account List Load By Website Group [OXPLAY] ZEUS138…" at bounding box center [258, 176] width 516 height 352
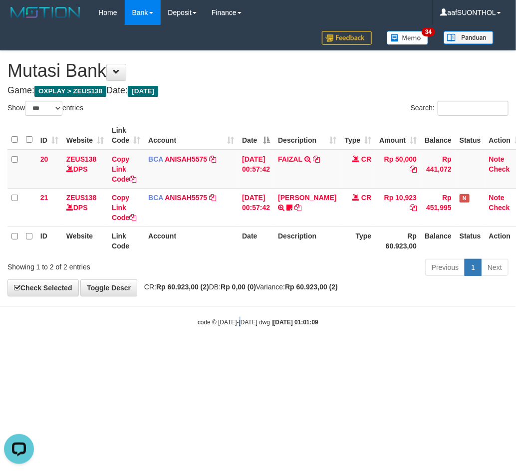
click at [238, 352] on html "Toggle navigation Home Bank Account List Load By Website Group [OXPLAY] ZEUS138…" at bounding box center [258, 176] width 516 height 352
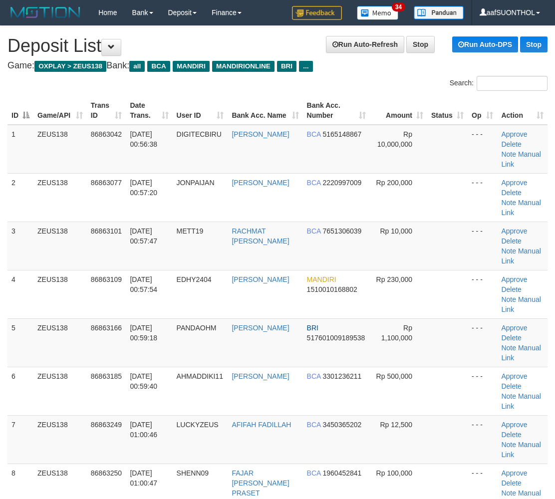
scroll to position [31, 0]
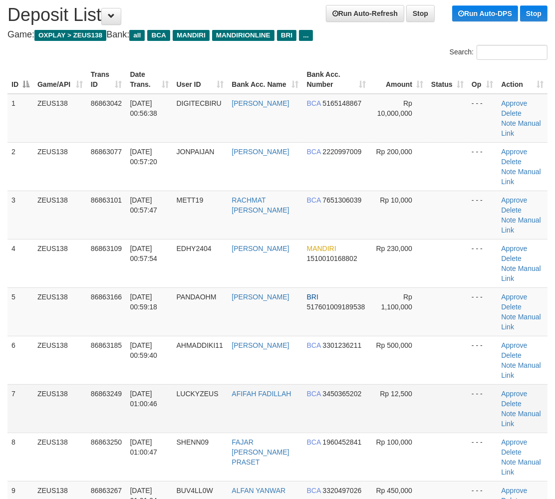
click at [474, 384] on td "- - -" at bounding box center [481, 408] width 29 height 48
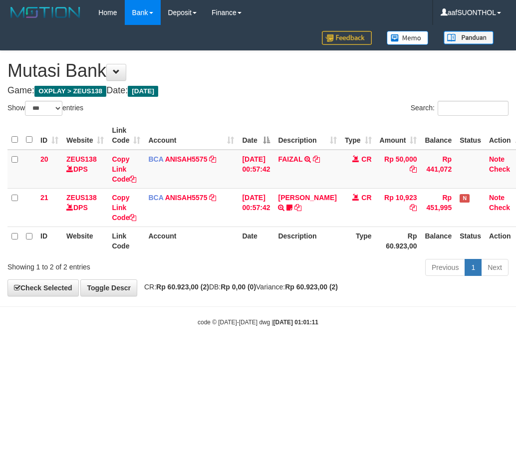
select select "***"
drag, startPoint x: 282, startPoint y: 337, endPoint x: 278, endPoint y: 345, distance: 9.6
click at [280, 340] on body "Toggle navigation Home Bank Account List Load By Website Group [OXPLAY] ZEUS138…" at bounding box center [258, 176] width 516 height 352
drag, startPoint x: 263, startPoint y: 361, endPoint x: 248, endPoint y: 360, distance: 15.5
click at [248, 352] on html "Toggle navigation Home Bank Account List Load By Website Group [OXPLAY] ZEUS138…" at bounding box center [258, 176] width 516 height 352
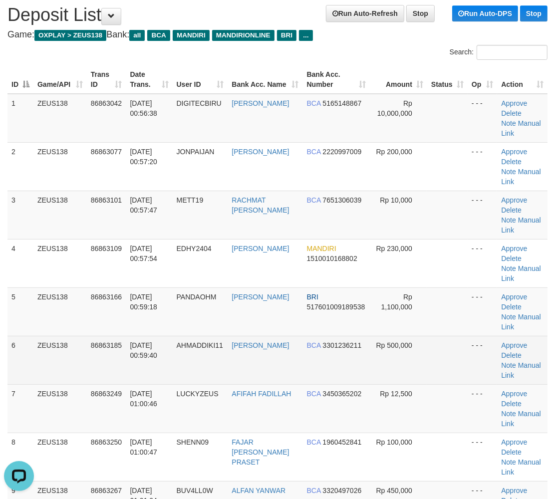
click at [427, 336] on td at bounding box center [447, 360] width 40 height 48
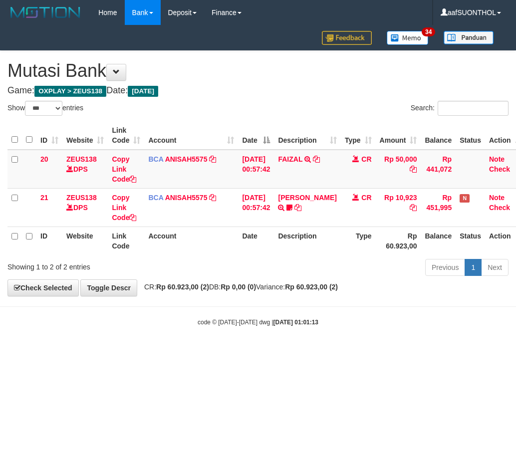
select select "***"
click at [234, 348] on body "Toggle navigation Home Bank Account List Load By Website Group [OXPLAY] ZEUS138…" at bounding box center [258, 176] width 516 height 352
click at [249, 351] on body "Toggle navigation Home Bank Account List Load By Website Group [OXPLAY] ZEUS138…" at bounding box center [258, 176] width 516 height 352
click at [258, 352] on html "Toggle navigation Home Bank Account List Load By Website Group [OXPLAY] ZEUS138…" at bounding box center [258, 176] width 516 height 352
select select "***"
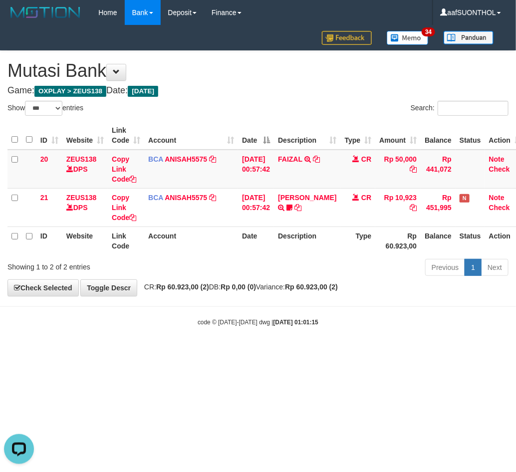
click at [338, 291] on strong "Rp 60.923,00 (2)" at bounding box center [311, 287] width 53 height 8
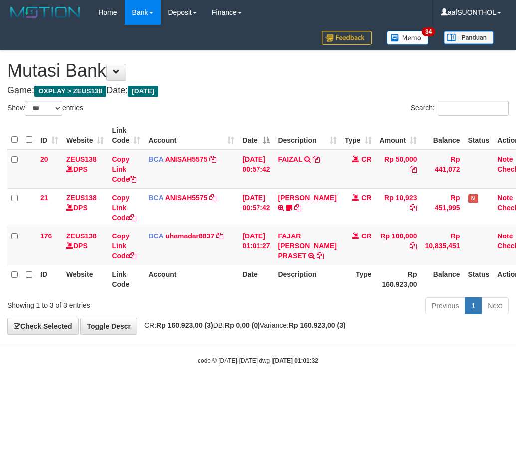
select select "***"
drag, startPoint x: 328, startPoint y: 242, endPoint x: 256, endPoint y: 266, distance: 76.3
click at [324, 252] on icon at bounding box center [320, 255] width 7 height 7
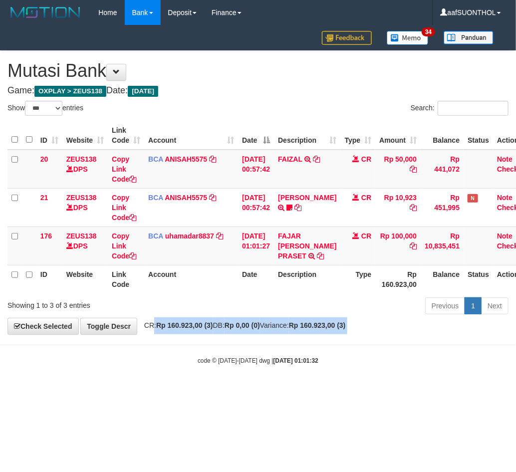
drag, startPoint x: 156, startPoint y: 333, endPoint x: 156, endPoint y: 338, distance: 5.0
click at [156, 338] on body "Toggle navigation Home Bank Account List Load By Website Group [OXPLAY] ZEUS138…" at bounding box center [258, 195] width 516 height 390
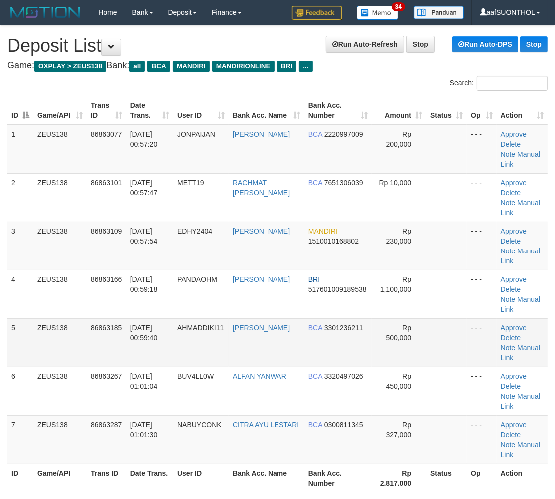
click at [457, 318] on td at bounding box center [446, 342] width 40 height 48
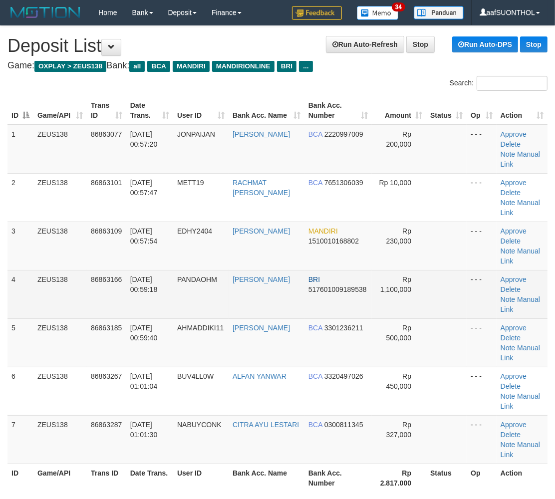
drag, startPoint x: 427, startPoint y: 235, endPoint x: 423, endPoint y: 242, distance: 8.0
click at [426, 235] on td at bounding box center [446, 245] width 40 height 48
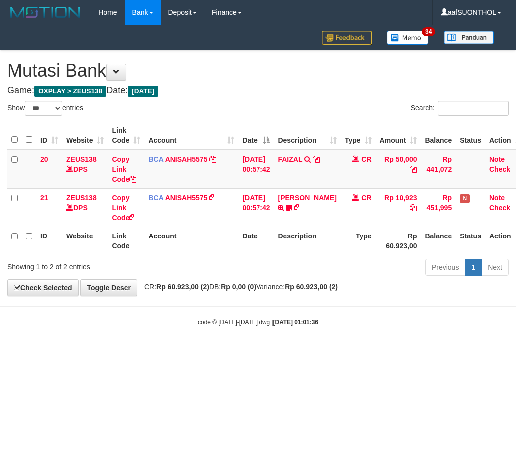
select select "***"
click at [323, 352] on html "Toggle navigation Home Bank Account List Load By Website Group [OXPLAY] ZEUS138…" at bounding box center [258, 176] width 516 height 352
click at [313, 352] on html "Toggle navigation Home Bank Account List Load By Website Group [OXPLAY] ZEUS138…" at bounding box center [258, 176] width 516 height 352
drag, startPoint x: 302, startPoint y: 366, endPoint x: 310, endPoint y: 377, distance: 13.9
click at [301, 352] on html "Toggle navigation Home Bank Account List Load By Website Group [OXPLAY] ZEUS138…" at bounding box center [258, 176] width 516 height 352
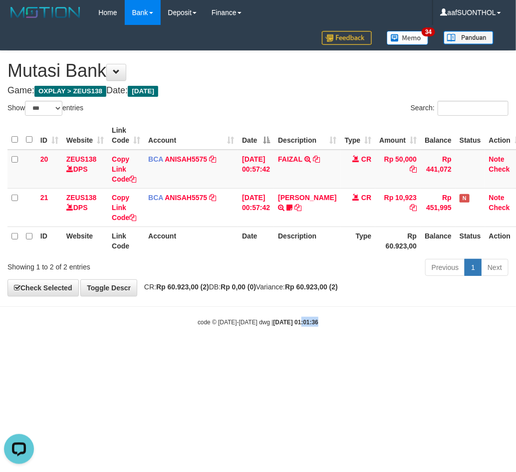
drag, startPoint x: 300, startPoint y: 373, endPoint x: 302, endPoint y: 348, distance: 25.1
click at [291, 352] on html "Toggle navigation Home Bank Account List Load By Website Group [OXPLAY] ZEUS138…" at bounding box center [258, 176] width 516 height 352
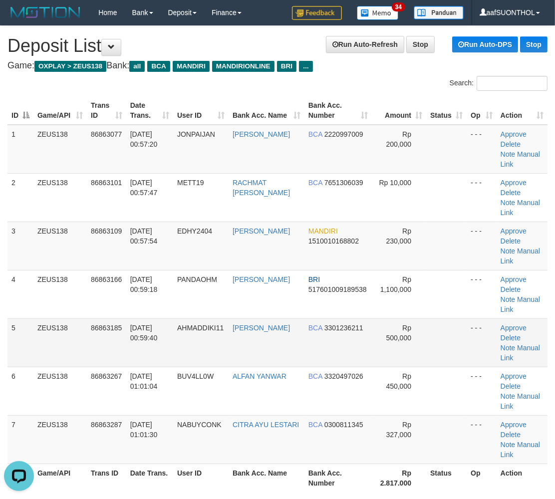
click at [454, 318] on td at bounding box center [446, 342] width 40 height 48
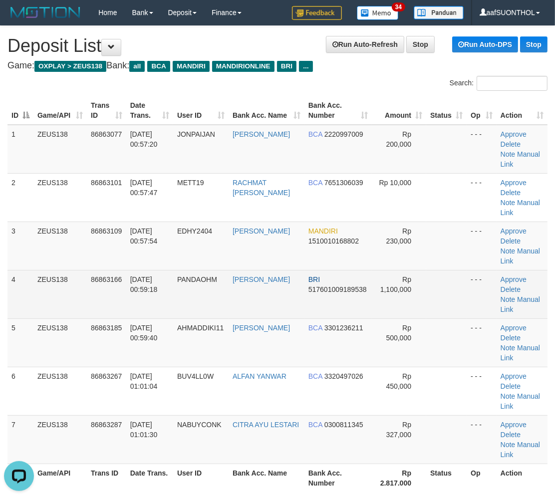
click at [429, 270] on td at bounding box center [446, 294] width 40 height 48
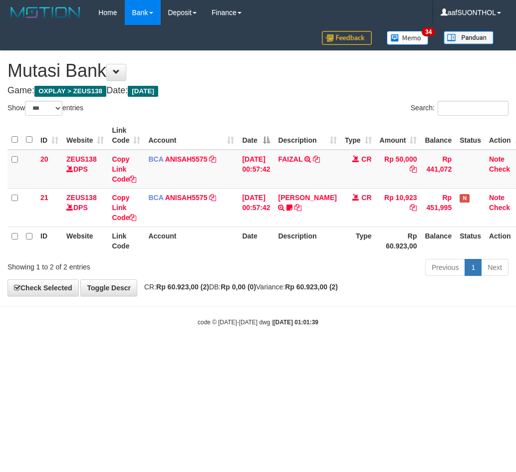
select select "***"
click at [286, 343] on body "Toggle navigation Home Bank Account List Load By Website Group [OXPLAY] ZEUS138…" at bounding box center [258, 176] width 516 height 352
click at [306, 352] on html "Toggle navigation Home Bank Account List Load By Website Group [OXPLAY] ZEUS138…" at bounding box center [258, 176] width 516 height 352
drag, startPoint x: 324, startPoint y: 333, endPoint x: 332, endPoint y: 327, distance: 9.6
click at [324, 332] on body "Toggle navigation Home Bank Account List Load By Website Group [OXPLAY] ZEUS138…" at bounding box center [258, 176] width 516 height 352
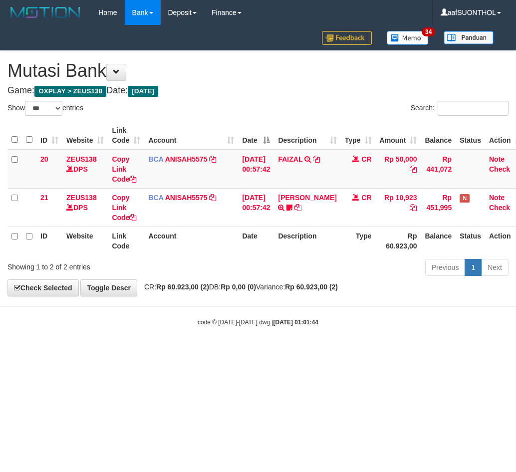
select select "***"
drag, startPoint x: 337, startPoint y: 389, endPoint x: 216, endPoint y: 360, distance: 124.1
click at [330, 352] on html "Toggle navigation Home Bank Account List Load By Website Group [OXPLAY] ZEUS138…" at bounding box center [258, 176] width 516 height 352
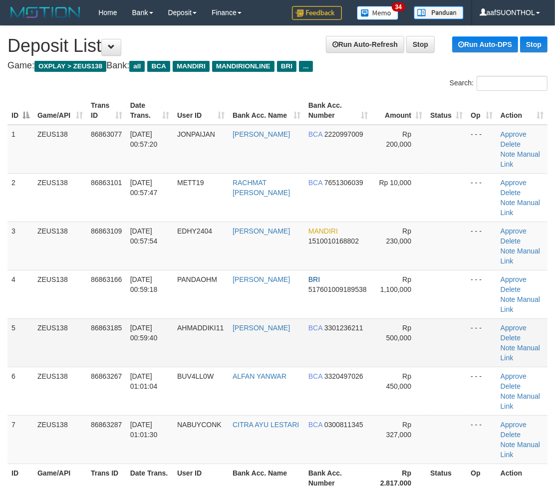
click at [446, 318] on td at bounding box center [446, 342] width 40 height 48
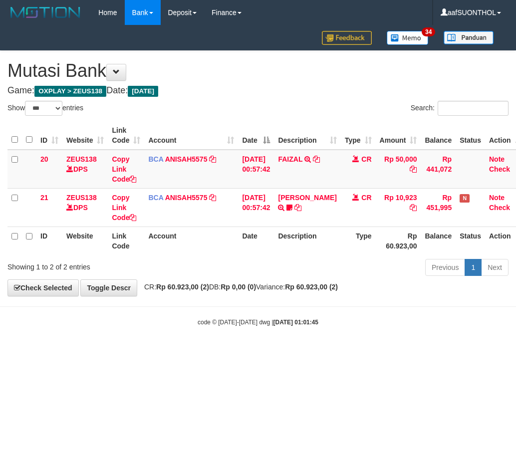
select select "***"
click at [270, 352] on html "Toggle navigation Home Bank Account List Load By Website Group [OXPLAY] ZEUS138…" at bounding box center [258, 176] width 516 height 352
click at [241, 352] on html "Toggle navigation Home Bank Account List Load By Website Group [OXPLAY] ZEUS138…" at bounding box center [258, 176] width 516 height 352
select select "***"
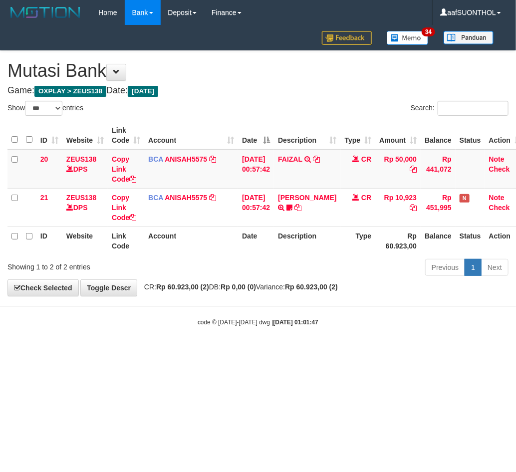
click at [397, 352] on html "Toggle navigation Home Bank Account List Load By Website Group [OXPLAY] ZEUS138…" at bounding box center [258, 176] width 516 height 352
click at [401, 352] on html "Toggle navigation Home Bank Account List Load By Website Group [OXPLAY] ZEUS138…" at bounding box center [258, 176] width 516 height 352
click at [400, 352] on html "Toggle navigation Home Bank Account List Load By Website Group [OXPLAY] ZEUS138…" at bounding box center [258, 176] width 516 height 352
click at [406, 352] on html "Toggle navigation Home Bank Account List Load By Website Group [OXPLAY] ZEUS138…" at bounding box center [258, 176] width 516 height 352
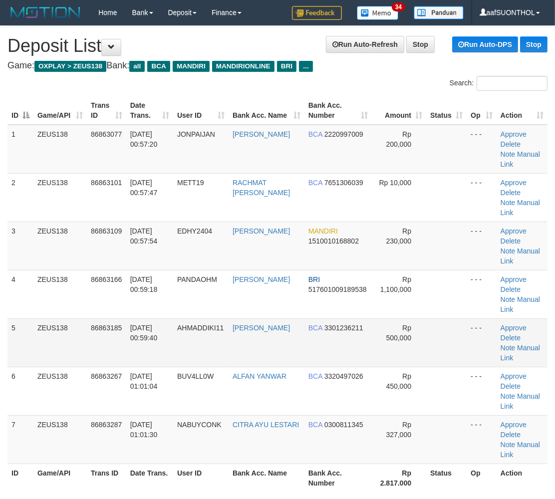
drag, startPoint x: 412, startPoint y: 313, endPoint x: 415, endPoint y: 304, distance: 9.3
click at [412, 318] on td "Rp 500,000" at bounding box center [399, 342] width 54 height 48
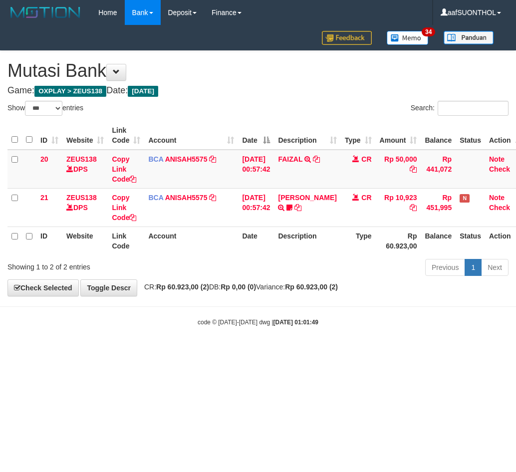
select select "***"
drag, startPoint x: 408, startPoint y: 356, endPoint x: 388, endPoint y: 354, distance: 20.5
click at [405, 352] on html "Toggle navigation Home Bank Account List Load By Website Group [OXPLAY] ZEUS138…" at bounding box center [258, 176] width 516 height 352
click at [387, 352] on html "Toggle navigation Home Bank Account List Load By Website Group [OXPLAY] ZEUS138…" at bounding box center [258, 176] width 516 height 352
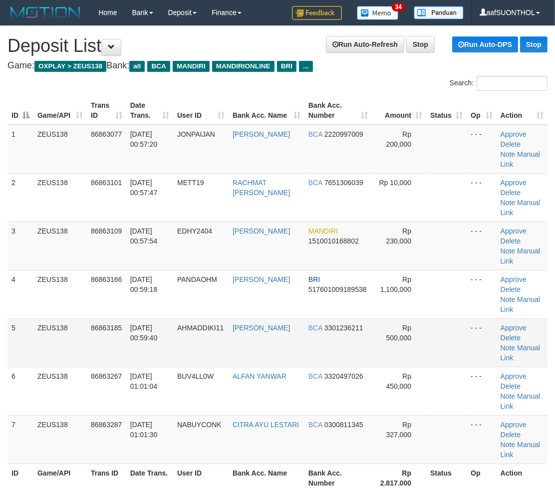
click at [374, 276] on td "Rp 1,100,000" at bounding box center [399, 294] width 54 height 48
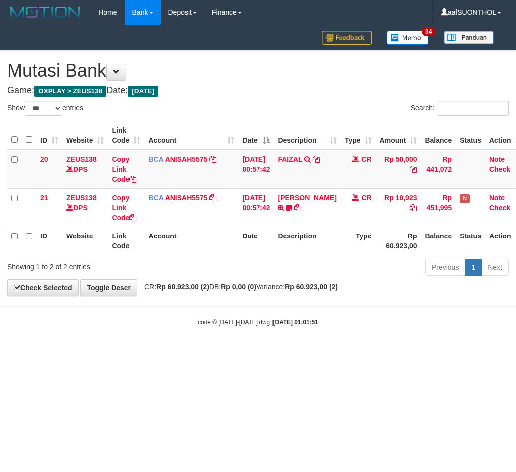
select select "***"
click at [371, 343] on body "Toggle navigation Home Bank Account List Load By Website Group [OXPLAY] ZEUS138…" at bounding box center [258, 176] width 516 height 352
select select "***"
click at [281, 346] on body "Toggle navigation Home Bank Account List Load By Website Group [OXPLAY] ZEUS138…" at bounding box center [258, 176] width 516 height 352
click at [234, 341] on body "Toggle navigation Home Bank Account List Load By Website Group [OXPLAY] ZEUS138…" at bounding box center [258, 176] width 516 height 352
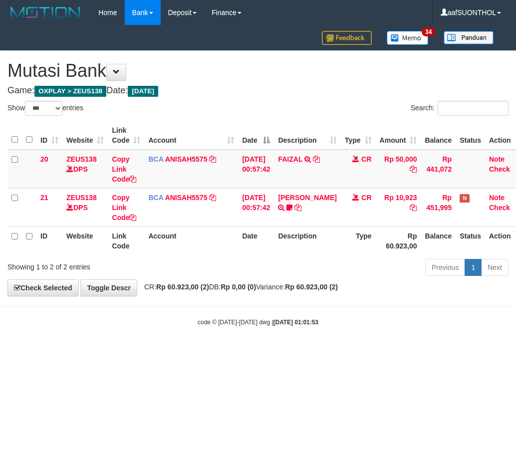
select select "***"
drag, startPoint x: 269, startPoint y: 335, endPoint x: 262, endPoint y: 332, distance: 8.1
click at [266, 333] on body "Toggle navigation Home Bank Account List Load By Website Group [OXPLAY] ZEUS138…" at bounding box center [258, 176] width 516 height 352
click at [250, 333] on body "Toggle navigation Home Bank Account List Load By Website Group [OXPLAY] ZEUS138…" at bounding box center [258, 176] width 516 height 352
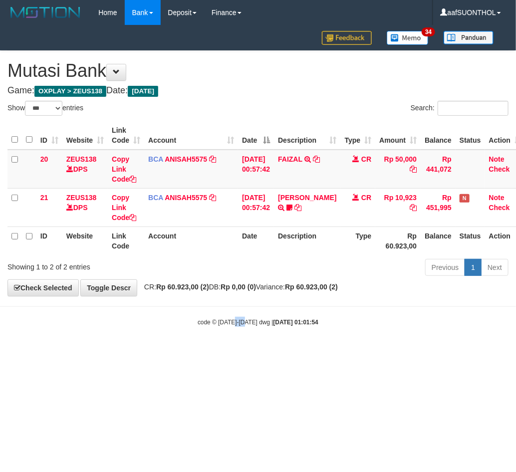
click at [222, 336] on body "Toggle navigation Home Bank Account List Load By Website Group [OXPLAY] ZEUS138…" at bounding box center [258, 176] width 516 height 352
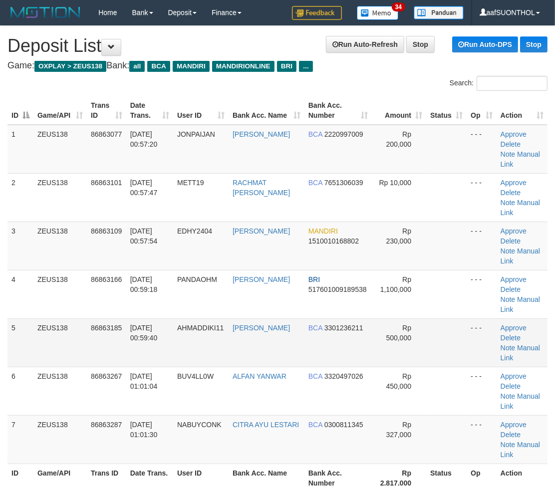
drag, startPoint x: 425, startPoint y: 296, endPoint x: 425, endPoint y: 305, distance: 9.0
click at [417, 318] on tr "5 ZEUS138 86863185 01/09/2025 00:59:40 AHMADDIKI11 ACHMAD DICKY SAPUT BCA 33012…" at bounding box center [277, 342] width 540 height 48
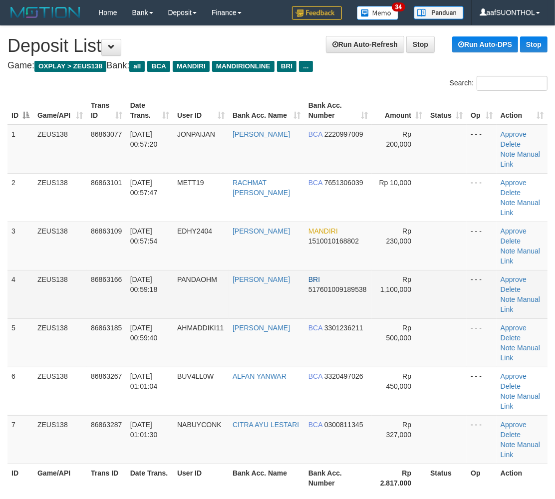
drag, startPoint x: 395, startPoint y: 257, endPoint x: 407, endPoint y: 265, distance: 14.3
click at [395, 275] on span "Rp 1,100,000" at bounding box center [395, 284] width 31 height 18
click at [441, 270] on td at bounding box center [446, 294] width 40 height 48
click at [415, 270] on td "Rp 1,100,000" at bounding box center [399, 294] width 54 height 48
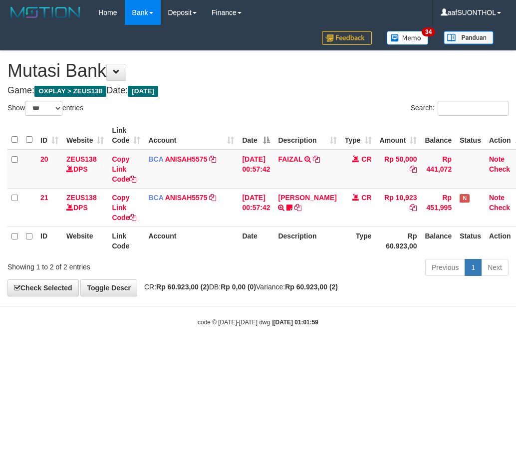
select select "***"
click at [316, 352] on html "Toggle navigation Home Bank Account List Load By Website Group [OXPLAY] ZEUS138…" at bounding box center [258, 176] width 516 height 352
select select "***"
drag, startPoint x: 324, startPoint y: 344, endPoint x: 315, endPoint y: 345, distance: 9.5
click at [317, 343] on body "Toggle navigation Home Bank Account List Load By Website Group [OXPLAY] ZEUS138…" at bounding box center [258, 176] width 516 height 352
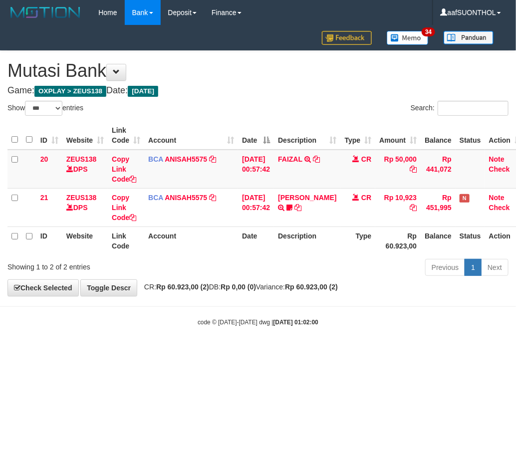
click at [302, 342] on body "Toggle navigation Home Bank Account List Load By Website Group [OXPLAY] ZEUS138…" at bounding box center [258, 176] width 516 height 352
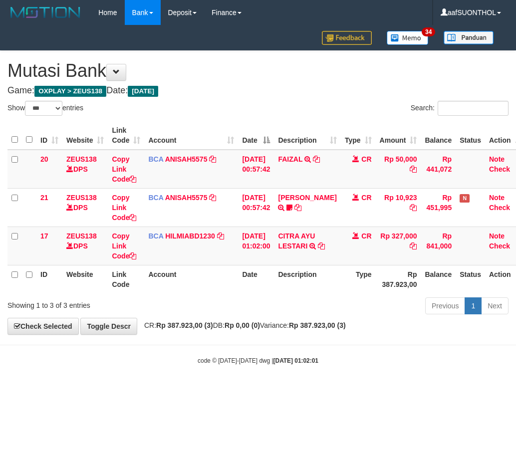
select select "***"
click at [260, 336] on body "Toggle navigation Home Bank Account List Load By Website Group [OXPLAY] ZEUS138…" at bounding box center [258, 195] width 516 height 390
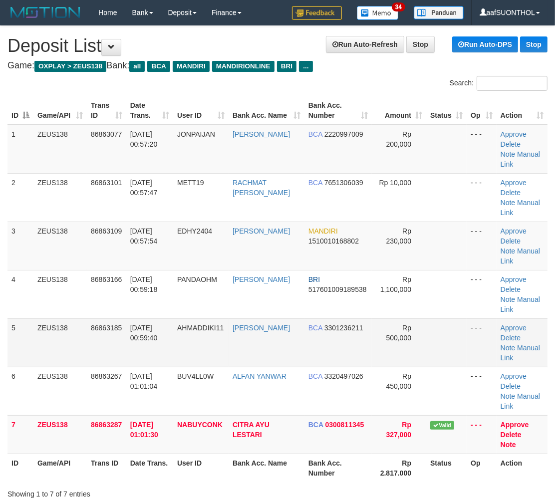
click at [372, 318] on td "Rp 500,000" at bounding box center [399, 342] width 54 height 48
drag, startPoint x: 370, startPoint y: 296, endPoint x: 402, endPoint y: 292, distance: 32.7
click at [372, 318] on td "Rp 500,000" at bounding box center [399, 342] width 54 height 48
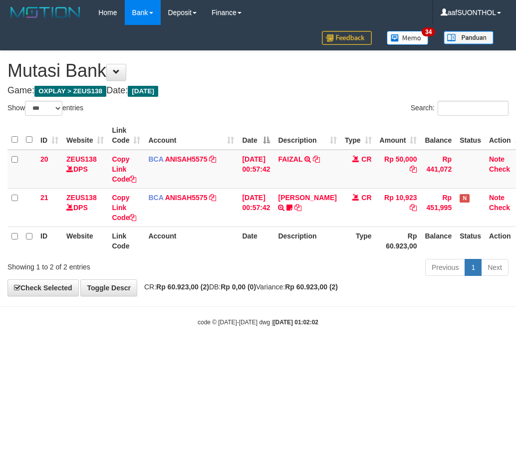
select select "***"
click at [328, 244] on th "Description" at bounding box center [307, 240] width 66 height 28
click at [324, 233] on th "Description" at bounding box center [307, 240] width 66 height 28
select select "***"
drag, startPoint x: 296, startPoint y: 406, endPoint x: 302, endPoint y: 415, distance: 10.4
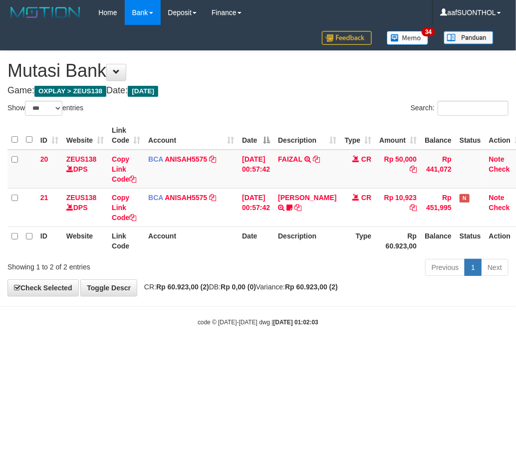
click at [293, 352] on html "Toggle navigation Home Bank Account List Load By Website Group [OXPLAY] ZEUS138…" at bounding box center [258, 176] width 516 height 352
drag, startPoint x: 279, startPoint y: 401, endPoint x: 273, endPoint y: 397, distance: 7.9
click at [273, 352] on html "Toggle navigation Home Bank Account List Load By Website Group [OXPLAY] ZEUS138…" at bounding box center [258, 176] width 516 height 352
drag, startPoint x: 265, startPoint y: 386, endPoint x: 274, endPoint y: 397, distance: 14.6
click at [265, 352] on html "Toggle navigation Home Bank Account List Load By Website Group [OXPLAY] ZEUS138…" at bounding box center [258, 176] width 516 height 352
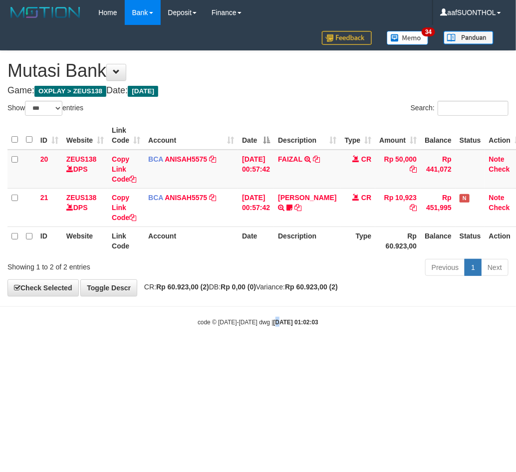
click at [264, 352] on html "Toggle navigation Home Bank Account List Load By Website Group [OXPLAY] ZEUS138…" at bounding box center [258, 176] width 516 height 352
click at [250, 352] on html "Toggle navigation Home Bank Account List Load By Website Group [OXPLAY] ZEUS138…" at bounding box center [258, 176] width 516 height 352
click at [231, 352] on html "Toggle navigation Home Bank Account List Load By Website Group [OXPLAY] ZEUS138…" at bounding box center [258, 176] width 516 height 352
click at [216, 352] on html "Toggle navigation Home Bank Account List Load By Website Group [OXPLAY] ZEUS138…" at bounding box center [258, 176] width 516 height 352
drag, startPoint x: 203, startPoint y: 395, endPoint x: 195, endPoint y: 397, distance: 8.6
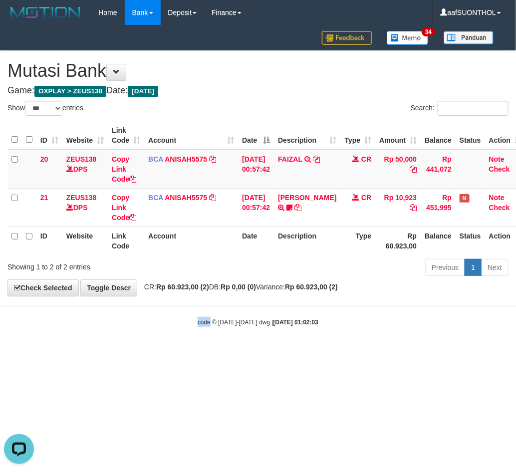
click at [197, 352] on html "Toggle navigation Home Bank Account List Load By Website Group [OXPLAY] ZEUS138…" at bounding box center [258, 176] width 516 height 352
click at [191, 352] on html "Toggle navigation Home Bank Account List Load By Website Group [OXPLAY] ZEUS138…" at bounding box center [258, 176] width 516 height 352
click at [194, 352] on html "Toggle navigation Home Bank Account List Load By Website Group [OXPLAY] ZEUS138…" at bounding box center [258, 176] width 516 height 352
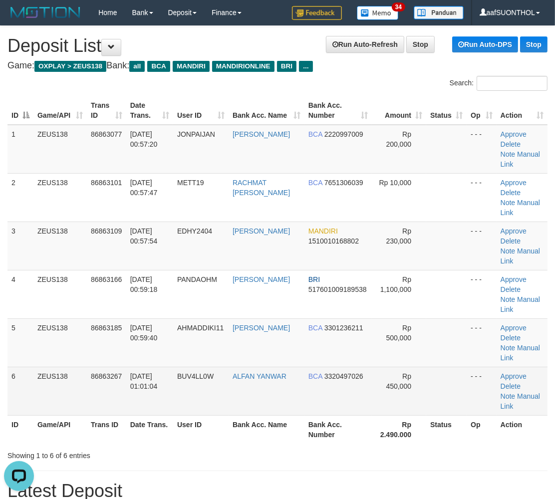
click at [415, 367] on td "Rp 450,000" at bounding box center [399, 391] width 54 height 48
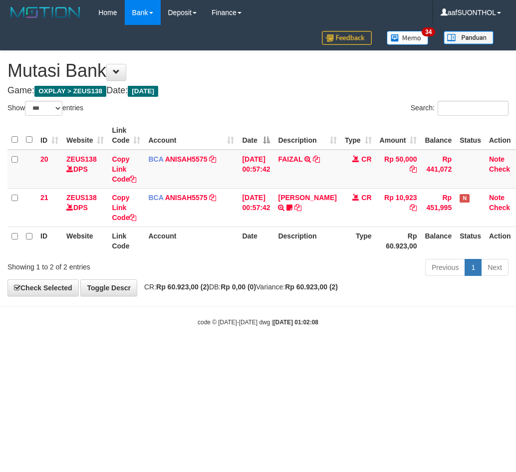
select select "***"
click at [193, 352] on html "Toggle navigation Home Bank Account List Load By Website Group [OXPLAY] ZEUS138…" at bounding box center [258, 176] width 516 height 352
click at [188, 352] on html "Toggle navigation Home Bank Account List Load By Website Group [OXPLAY] ZEUS138…" at bounding box center [258, 176] width 516 height 352
click at [196, 352] on html "Toggle navigation Home Bank Account List Load By Website Group [OXPLAY] ZEUS138…" at bounding box center [258, 176] width 516 height 352
drag, startPoint x: 188, startPoint y: 378, endPoint x: 182, endPoint y: 377, distance: 6.0
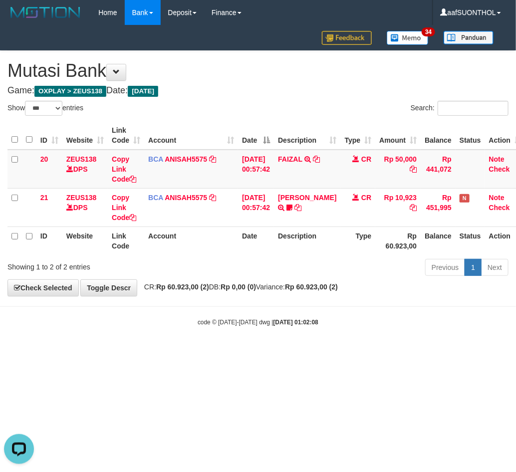
click at [182, 352] on html "Toggle navigation Home Bank Account List Load By Website Group [OXPLAY] ZEUS138…" at bounding box center [258, 176] width 516 height 352
click at [190, 352] on html "Toggle navigation Home Bank Account List Load By Website Group [OXPLAY] ZEUS138…" at bounding box center [258, 176] width 516 height 352
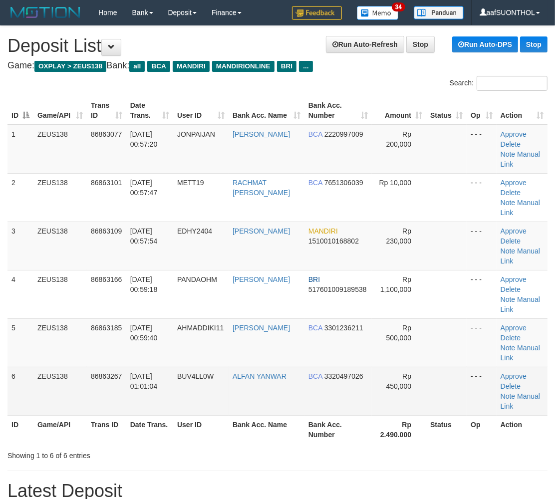
click at [444, 367] on td at bounding box center [446, 391] width 40 height 48
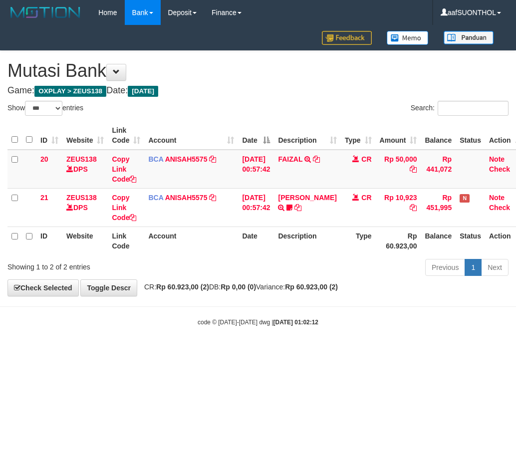
select select "***"
drag, startPoint x: 348, startPoint y: 381, endPoint x: 335, endPoint y: 379, distance: 13.1
click at [344, 352] on html "Toggle navigation Home Bank Account List Load By Website Group [OXPLAY] ZEUS138…" at bounding box center [258, 176] width 516 height 352
select select "***"
drag, startPoint x: 297, startPoint y: 390, endPoint x: 286, endPoint y: 385, distance: 11.9
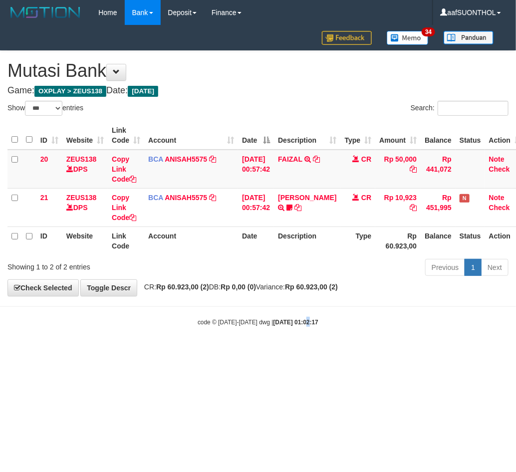
click at [292, 352] on html "Toggle navigation Home Bank Account List Load By Website Group [OXPLAY] ZEUS138…" at bounding box center [258, 176] width 516 height 352
click at [280, 352] on html "Toggle navigation Home Bank Account List Load By Website Group [OXPLAY] ZEUS138…" at bounding box center [258, 176] width 516 height 352
click at [281, 352] on html "Toggle navigation Home Bank Account List Load By Website Group [OXPLAY] ZEUS138…" at bounding box center [258, 176] width 516 height 352
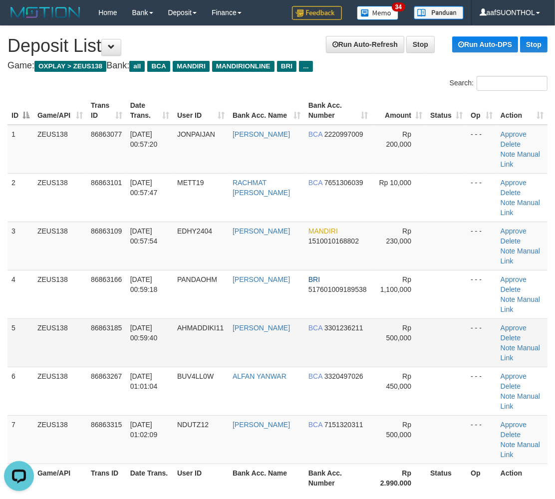
click at [440, 318] on td at bounding box center [446, 342] width 40 height 48
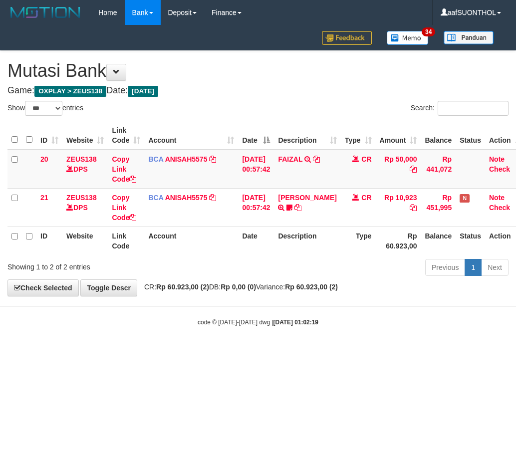
select select "***"
click at [275, 352] on html "Toggle navigation Home Bank Account List Load By Website Group [OXPLAY] ZEUS138…" at bounding box center [258, 176] width 516 height 352
select select "***"
drag, startPoint x: 0, startPoint y: 0, endPoint x: 305, endPoint y: 356, distance: 468.7
click at [305, 352] on html "Toggle navigation Home Bank Account List Load By Website Group [OXPLAY] ZEUS138…" at bounding box center [258, 176] width 516 height 352
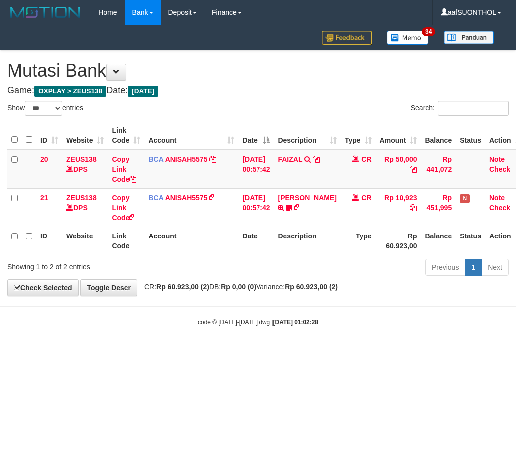
select select "***"
click at [224, 350] on body "Toggle navigation Home Bank Account List Load By Website Group [OXPLAY] ZEUS138…" at bounding box center [258, 176] width 516 height 352
click at [222, 352] on html "Toggle navigation Home Bank Account List Load By Website Group [OXPLAY] ZEUS138…" at bounding box center [258, 176] width 516 height 352
click at [216, 352] on html "Toggle navigation Home Bank Account List Load By Website Group [OXPLAY] ZEUS138…" at bounding box center [258, 176] width 516 height 352
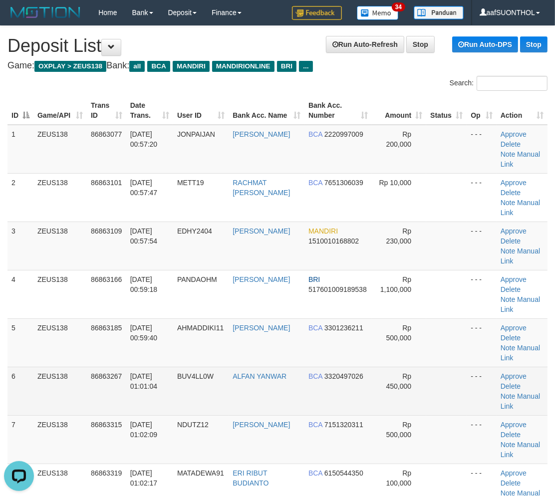
click at [440, 367] on td at bounding box center [446, 391] width 40 height 48
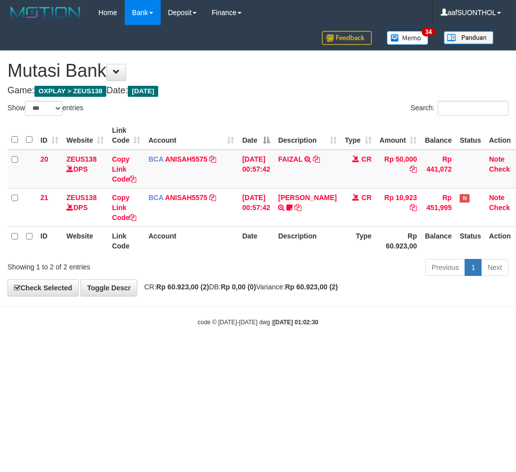
select select "***"
click at [212, 352] on html "Toggle navigation Home Bank Account List Load By Website Group [OXPLAY] ZEUS138…" at bounding box center [258, 176] width 516 height 352
select select "***"
click at [221, 328] on body "Toggle navigation Home Bank Account List Load By Website Group [OXPLAY] ZEUS138…" at bounding box center [258, 176] width 516 height 352
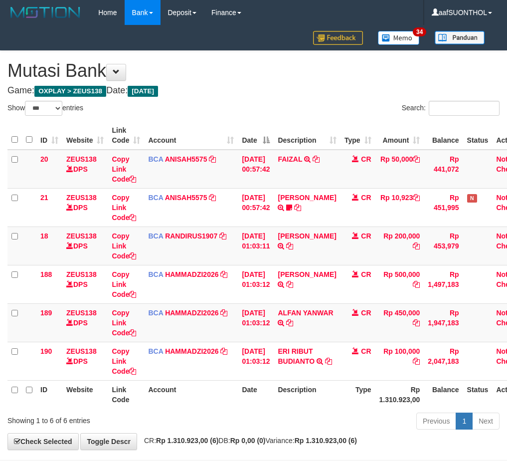
select select "***"
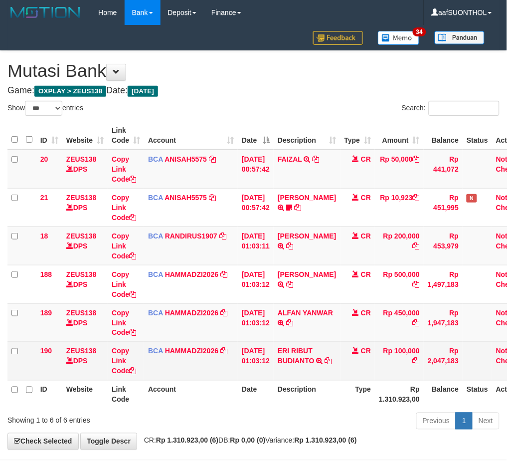
click at [345, 376] on td "CR" at bounding box center [358, 361] width 35 height 38
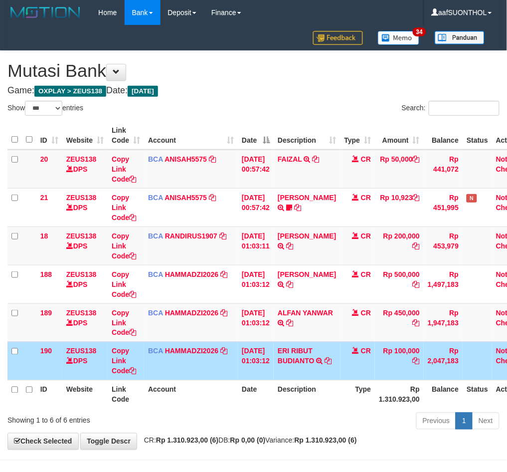
click at [335, 376] on tr "190 ZEUS138 DPS Copy Link Code BCA HAMMADZI2026 DPS MUHAMMAD ZIDAN KURNIAWAN mu…" at bounding box center [270, 361] width 526 height 38
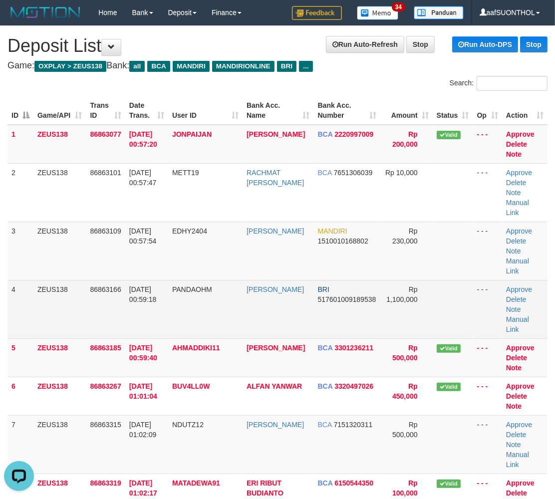
click at [473, 280] on td "- - -" at bounding box center [487, 309] width 29 height 58
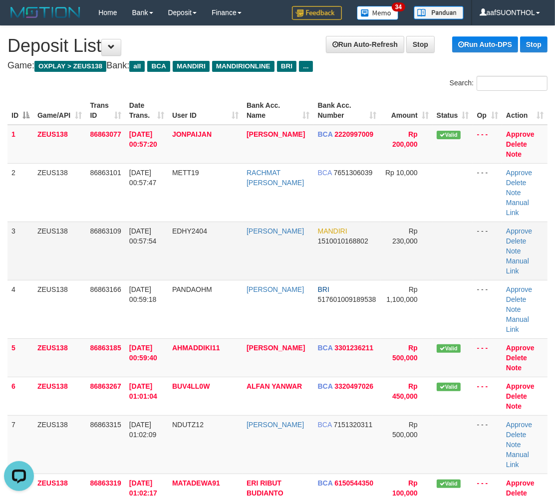
drag, startPoint x: 502, startPoint y: 258, endPoint x: 487, endPoint y: 256, distance: 15.1
click at [496, 256] on tr "3 ZEUS138 86863109 01/09/2025 00:57:54 EDHY2404 EDI SUSANTO MANDIRI 15100101688…" at bounding box center [277, 250] width 540 height 58
click at [464, 256] on td at bounding box center [452, 250] width 40 height 58
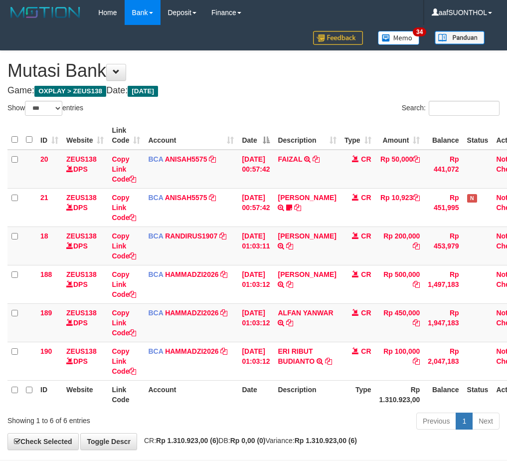
select select "***"
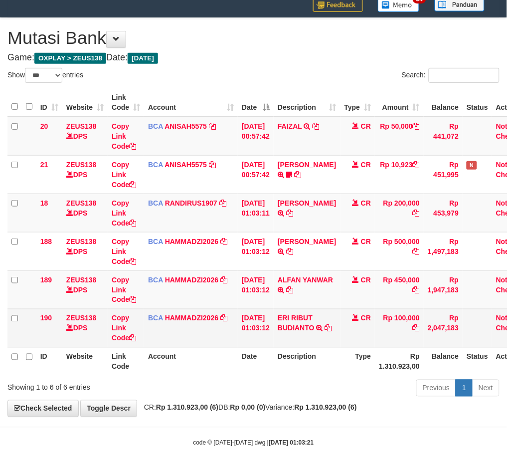
scroll to position [33, 0]
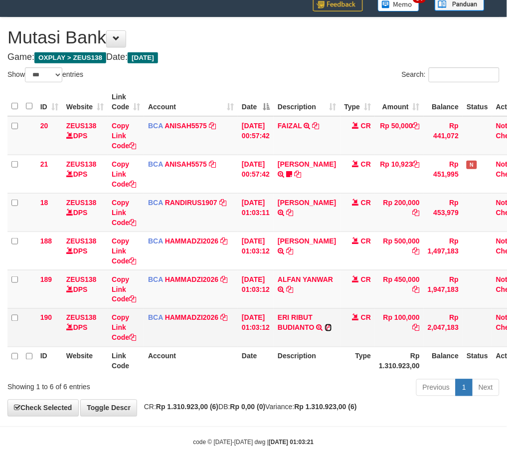
click at [325, 331] on icon at bounding box center [328, 327] width 7 height 7
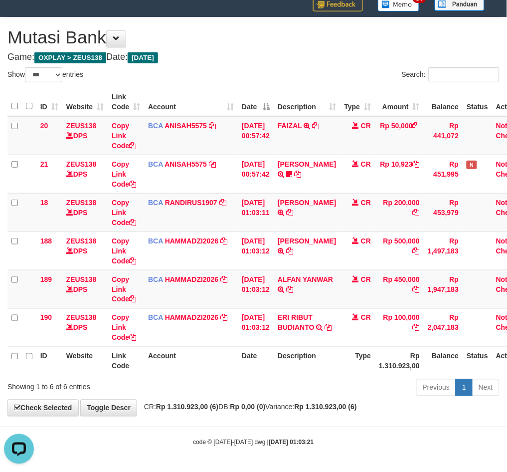
scroll to position [0, 0]
click at [250, 383] on div "Previous 1 Next" at bounding box center [359, 388] width 281 height 21
click at [252, 381] on div "Previous 1 Next" at bounding box center [359, 388] width 281 height 21
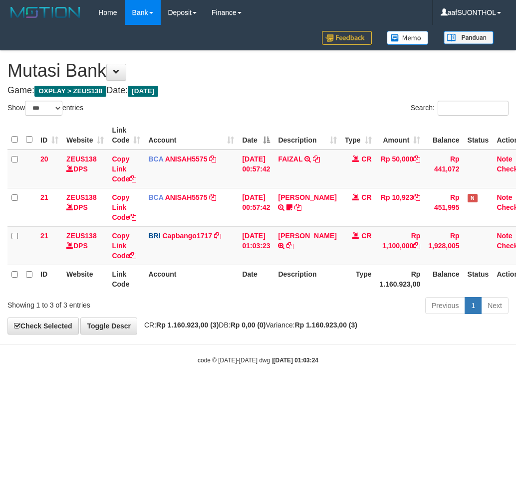
select select "***"
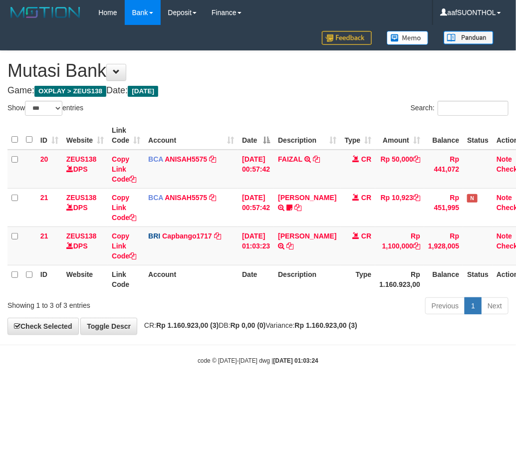
drag, startPoint x: 315, startPoint y: 307, endPoint x: 317, endPoint y: 297, distance: 10.1
click at [315, 306] on div "Previous 1 Next" at bounding box center [365, 306] width 286 height 21
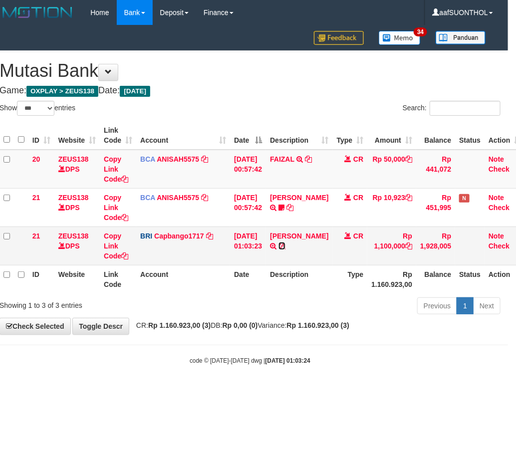
click at [285, 243] on icon at bounding box center [281, 245] width 7 height 7
drag, startPoint x: 291, startPoint y: 352, endPoint x: 286, endPoint y: 351, distance: 5.7
click at [287, 351] on body "Toggle navigation Home Bank Account List Load By Website Group [OXPLAY] ZEUS138…" at bounding box center [250, 195] width 516 height 390
click at [275, 349] on body "Toggle navigation Home Bank Account List Load By Website Group [OXPLAY] ZEUS138…" at bounding box center [250, 195] width 516 height 390
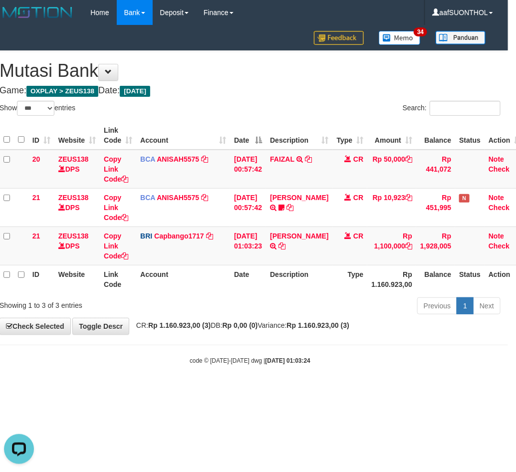
click at [272, 350] on body "Toggle navigation Home Bank Account List Load By Website Group [OXPLAY] ZEUS138…" at bounding box center [250, 195] width 516 height 390
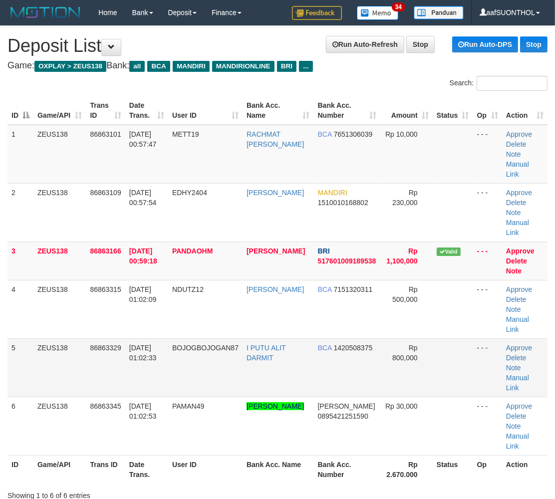
drag, startPoint x: 449, startPoint y: 332, endPoint x: 459, endPoint y: 337, distance: 11.2
click at [445, 338] on td at bounding box center [452, 367] width 40 height 58
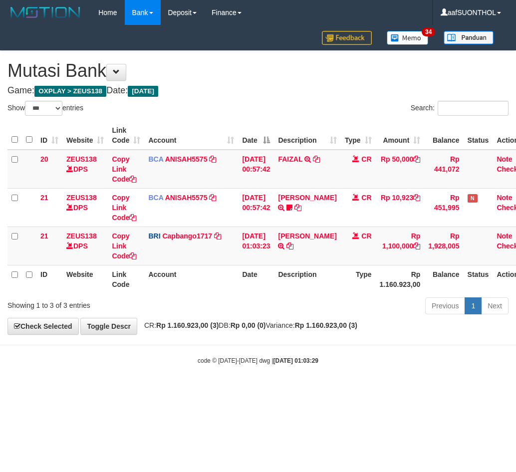
select select "***"
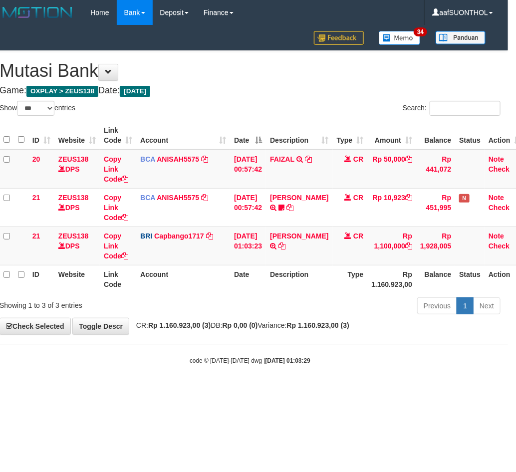
click at [237, 378] on body "Toggle navigation Home Bank Account List Load By Website Group [OXPLAY] ZEUS138…" at bounding box center [250, 195] width 516 height 390
click at [242, 382] on body "Toggle navigation Home Bank Account List Load By Website Group [OXPLAY] ZEUS138…" at bounding box center [250, 195] width 516 height 390
click at [243, 384] on body "Toggle navigation Home Bank Account List Load By Website Group [OXPLAY] ZEUS138…" at bounding box center [250, 195] width 516 height 390
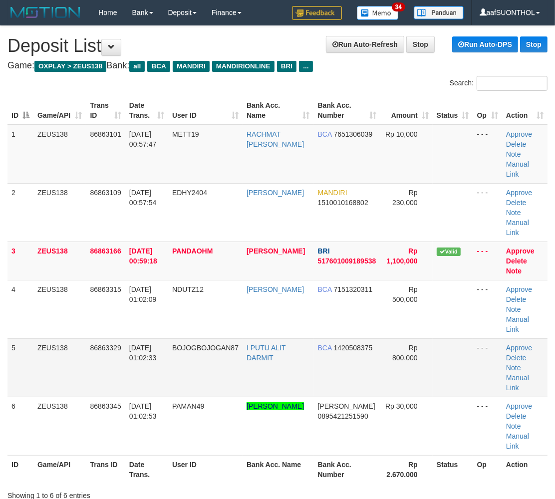
drag, startPoint x: 414, startPoint y: 327, endPoint x: 434, endPoint y: 327, distance: 19.9
click at [422, 338] on td "Rp 800,000" at bounding box center [406, 367] width 52 height 58
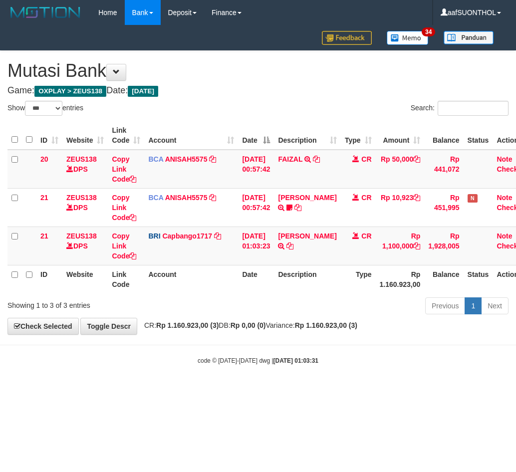
select select "***"
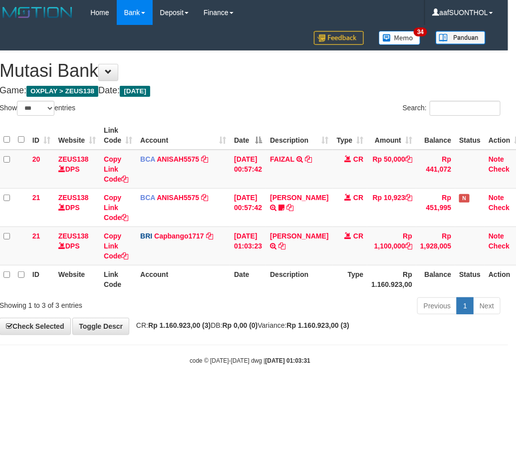
drag, startPoint x: 173, startPoint y: 375, endPoint x: 156, endPoint y: 372, distance: 16.8
click at [170, 374] on body "Toggle navigation Home Bank Account List Load By Website Group [OXPLAY] ZEUS138…" at bounding box center [250, 195] width 516 height 390
drag, startPoint x: 153, startPoint y: 372, endPoint x: 282, endPoint y: 306, distance: 145.0
click at [154, 372] on body "Toggle navigation Home Bank Account List Load By Website Group [OXPLAY] ZEUS138…" at bounding box center [250, 195] width 516 height 390
click at [306, 289] on th "Description" at bounding box center [299, 279] width 66 height 28
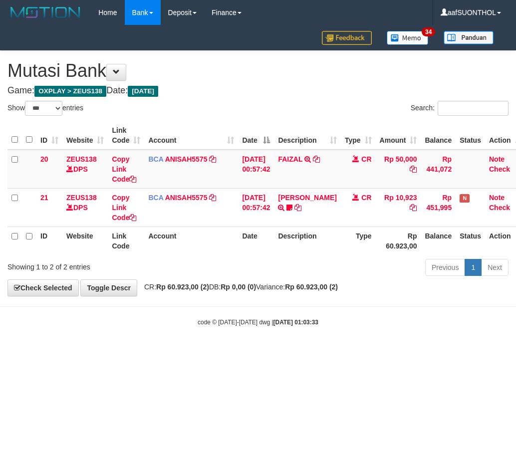
select select "***"
drag, startPoint x: 306, startPoint y: 357, endPoint x: 300, endPoint y: 359, distance: 6.0
click at [305, 352] on html "Toggle navigation Home Bank Account List Load By Website Group [OXPLAY] ZEUS138…" at bounding box center [258, 176] width 516 height 352
click at [301, 352] on html "Toggle navigation Home Bank Account List Load By Website Group [OXPLAY] ZEUS138…" at bounding box center [258, 176] width 516 height 352
drag, startPoint x: 305, startPoint y: 358, endPoint x: 299, endPoint y: 361, distance: 6.2
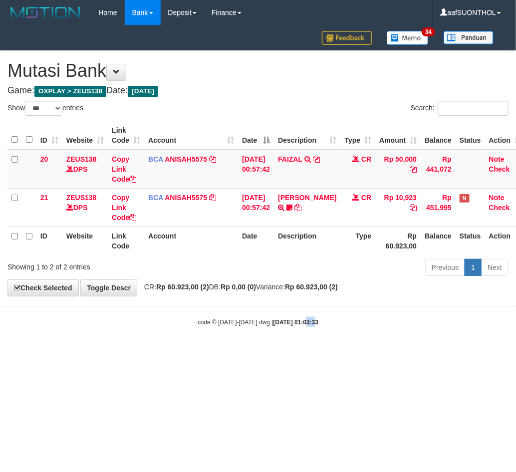
click at [296, 352] on html "Toggle navigation Home Bank Account List Load By Website Group [OXPLAY] ZEUS138…" at bounding box center [258, 176] width 516 height 352
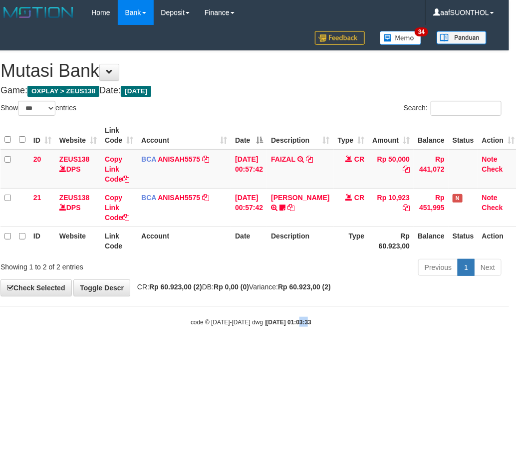
click at [296, 352] on html "Toggle navigation Home Bank Account List Load By Website Group [OXPLAY] ZEUS138…" at bounding box center [251, 176] width 516 height 352
click at [291, 352] on html "Toggle navigation Home Bank Account List Load By Website Group [OXPLAY] ZEUS138…" at bounding box center [251, 176] width 516 height 352
click at [299, 352] on html "Toggle navigation Home Bank Account List Load By Website Group [OXPLAY] ZEUS138…" at bounding box center [251, 176] width 516 height 352
click at [298, 352] on html "Toggle navigation Home Bank Account List Load By Website Group [OXPLAY] ZEUS138…" at bounding box center [251, 176] width 516 height 352
click at [304, 352] on html "Toggle navigation Home Bank Account List Load By Website Group [OXPLAY] ZEUS138…" at bounding box center [251, 176] width 516 height 352
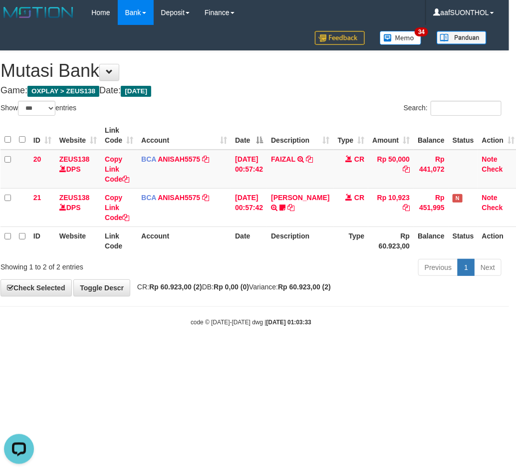
scroll to position [0, 0]
drag, startPoint x: 304, startPoint y: 364, endPoint x: 305, endPoint y: 373, distance: 8.5
click at [300, 352] on html "Toggle navigation Home Bank Account List Load By Website Group [OXPLAY] ZEUS138…" at bounding box center [251, 176] width 516 height 352
click at [297, 352] on html "Toggle navigation Home Bank Account List Load By Website Group [OXPLAY] ZEUS138…" at bounding box center [251, 176] width 516 height 352
click at [292, 352] on html "Toggle navigation Home Bank Account List Load By Website Group [OXPLAY] ZEUS138…" at bounding box center [251, 176] width 516 height 352
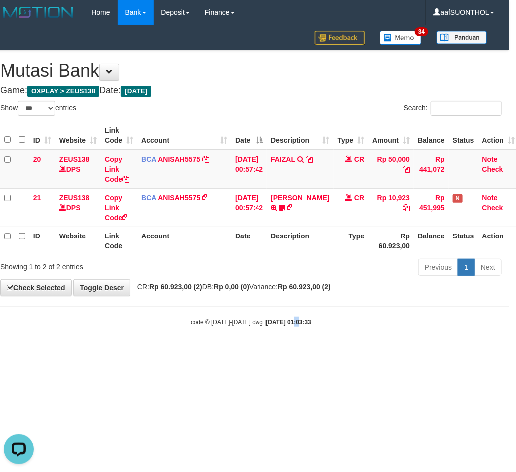
drag, startPoint x: 295, startPoint y: 366, endPoint x: 290, endPoint y: 363, distance: 6.1
click at [290, 352] on html "Toggle navigation Home Bank Account List Load By Website Group [OXPLAY] ZEUS138…" at bounding box center [251, 176] width 516 height 352
click at [285, 352] on html "Toggle navigation Home Bank Account List Load By Website Group [OXPLAY] ZEUS138…" at bounding box center [251, 176] width 516 height 352
click at [293, 352] on html "Toggle navigation Home Bank Account List Load By Website Group [OXPLAY] ZEUS138…" at bounding box center [251, 176] width 516 height 352
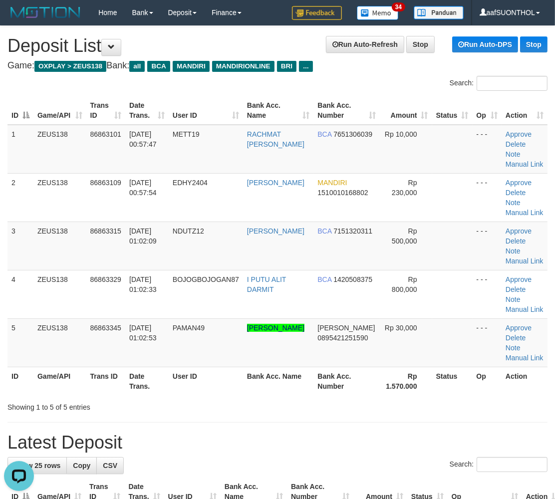
drag, startPoint x: 248, startPoint y: 402, endPoint x: 387, endPoint y: 366, distance: 143.5
click at [261, 401] on div "Showing 1 to 5 of 5 entries" at bounding box center [277, 405] width 555 height 14
click at [530, 354] on link "Manual Link" at bounding box center [524, 358] width 38 height 8
drag, startPoint x: 265, startPoint y: 438, endPoint x: 285, endPoint y: 452, distance: 23.9
click at [278, 449] on h1 "Latest Deposit" at bounding box center [277, 442] width 540 height 20
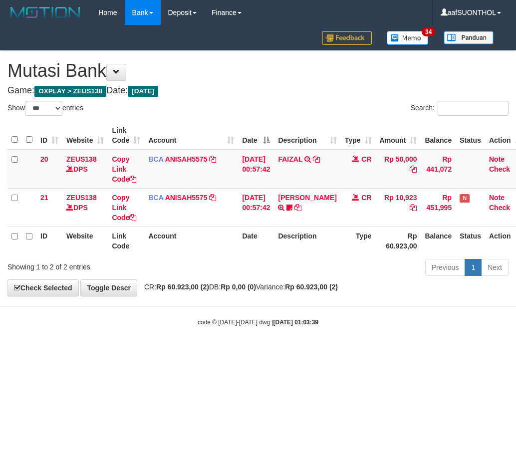
select select "***"
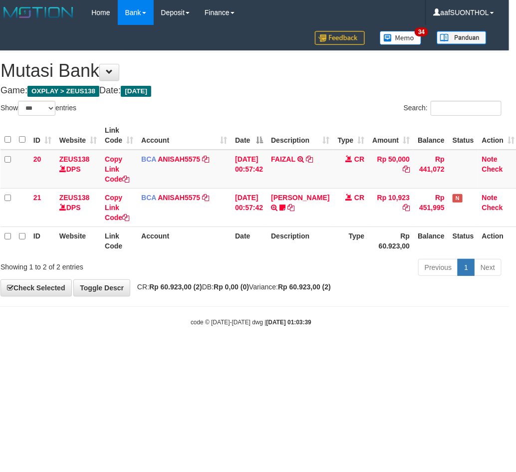
click at [262, 352] on html "Toggle navigation Home Bank Account List Load By Website Group [OXPLAY] ZEUS138…" at bounding box center [251, 176] width 516 height 352
click at [261, 352] on html "Toggle navigation Home Bank Account List Load By Website Group [OXPLAY] ZEUS138…" at bounding box center [251, 176] width 516 height 352
click at [258, 352] on html "Toggle navigation Home Bank Account List Load By Website Group [OXPLAY] ZEUS138…" at bounding box center [251, 176] width 516 height 352
click at [261, 352] on html "Toggle navigation Home Bank Account List Load By Website Group [OXPLAY] ZEUS138…" at bounding box center [251, 176] width 516 height 352
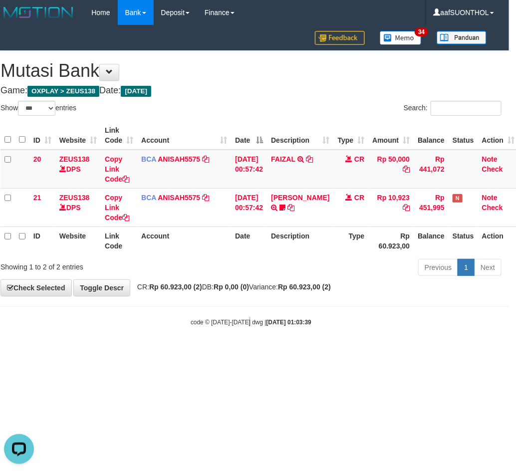
click at [255, 352] on html "Toggle navigation Home Bank Account List Load By Website Group [OXPLAY] ZEUS138…" at bounding box center [251, 176] width 516 height 352
click at [245, 352] on html "Toggle navigation Home Bank Account List Load By Website Group [OXPLAY] ZEUS138…" at bounding box center [251, 176] width 516 height 352
drag, startPoint x: 260, startPoint y: 361, endPoint x: 265, endPoint y: 366, distance: 7.1
click at [258, 352] on html "Toggle navigation Home Bank Account List Load By Website Group [OXPLAY] ZEUS138…" at bounding box center [251, 176] width 516 height 352
click at [263, 352] on html "Toggle navigation Home Bank Account List Load By Website Group [OXPLAY] ZEUS138…" at bounding box center [251, 176] width 516 height 352
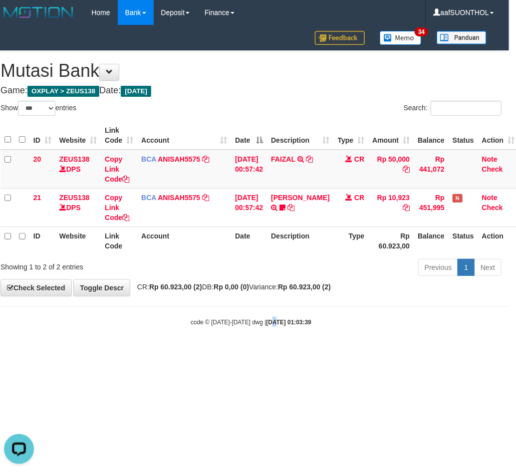
click at [271, 352] on html "Toggle navigation Home Bank Account List Load By Website Group [OXPLAY] ZEUS138…" at bounding box center [251, 176] width 516 height 352
click at [262, 352] on html "Toggle navigation Home Bank Account List Load By Website Group [OXPLAY] ZEUS138…" at bounding box center [251, 176] width 516 height 352
click at [265, 352] on html "Toggle navigation Home Bank Account List Load By Website Group [OXPLAY] ZEUS138…" at bounding box center [251, 176] width 516 height 352
drag, startPoint x: 257, startPoint y: 380, endPoint x: 259, endPoint y: 387, distance: 7.7
click at [253, 352] on html "Toggle navigation Home Bank Account List Load By Website Group [OXPLAY] ZEUS138…" at bounding box center [251, 176] width 516 height 352
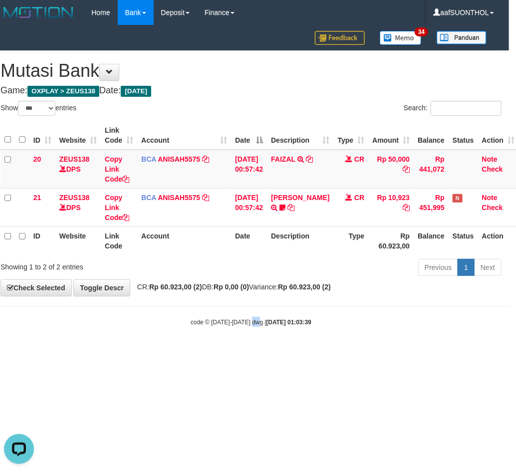
click at [261, 352] on html "Toggle navigation Home Bank Account List Load By Website Group [OXPLAY] ZEUS138…" at bounding box center [251, 176] width 516 height 352
drag, startPoint x: 252, startPoint y: 389, endPoint x: 261, endPoint y: 391, distance: 8.7
click at [252, 352] on html "Toggle navigation Home Bank Account List Load By Website Group [OXPLAY] ZEUS138…" at bounding box center [251, 176] width 516 height 352
click at [257, 352] on html "Toggle navigation Home Bank Account List Load By Website Group [OXPLAY] ZEUS138…" at bounding box center [251, 176] width 516 height 352
click at [258, 352] on html "Toggle navigation Home Bank Account List Load By Website Group [OXPLAY] ZEUS138…" at bounding box center [251, 176] width 516 height 352
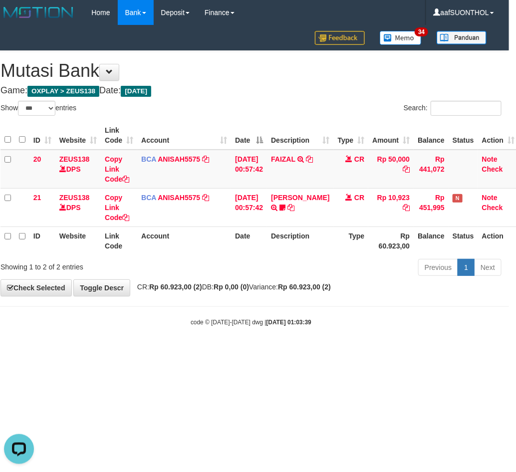
click at [262, 352] on html "Toggle navigation Home Bank Account List Load By Website Group [OXPLAY] ZEUS138…" at bounding box center [251, 176] width 516 height 352
click at [246, 352] on html "Toggle navigation Home Bank Account List Load By Website Group [OXPLAY] ZEUS138…" at bounding box center [251, 176] width 516 height 352
click at [249, 352] on html "Toggle navigation Home Bank Account List Load By Website Group [OXPLAY] ZEUS138…" at bounding box center [251, 176] width 516 height 352
click at [252, 352] on html "Toggle navigation Home Bank Account List Load By Website Group [OXPLAY] ZEUS138…" at bounding box center [251, 176] width 516 height 352
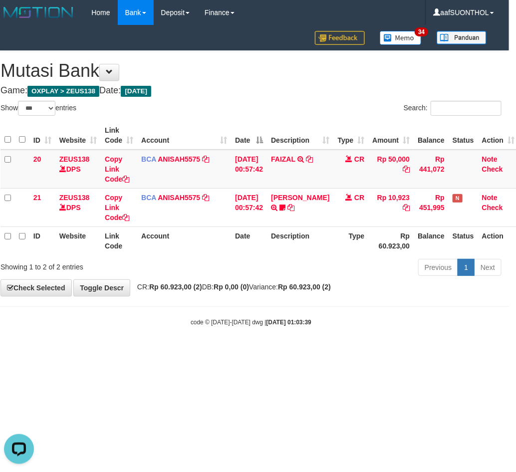
click at [262, 352] on html "Toggle navigation Home Bank Account List Load By Website Group [OXPLAY] ZEUS138…" at bounding box center [251, 176] width 516 height 352
click at [258, 352] on html "Toggle navigation Home Bank Account List Load By Website Group [OXPLAY] ZEUS138…" at bounding box center [251, 176] width 516 height 352
click at [259, 352] on html "Toggle navigation Home Bank Account List Load By Website Group [OXPLAY] ZEUS138…" at bounding box center [251, 176] width 516 height 352
click at [261, 352] on html "Toggle navigation Home Bank Account List Load By Website Group [OXPLAY] ZEUS138…" at bounding box center [251, 176] width 516 height 352
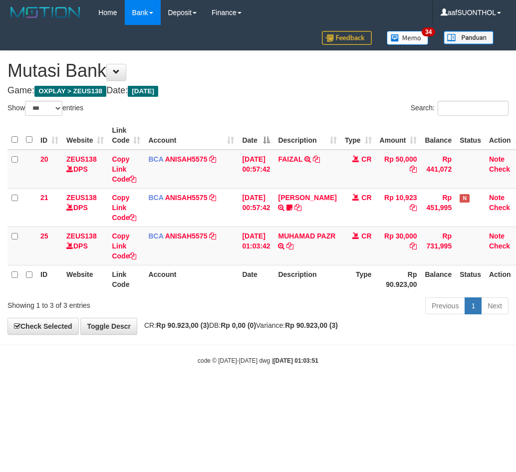
select select "***"
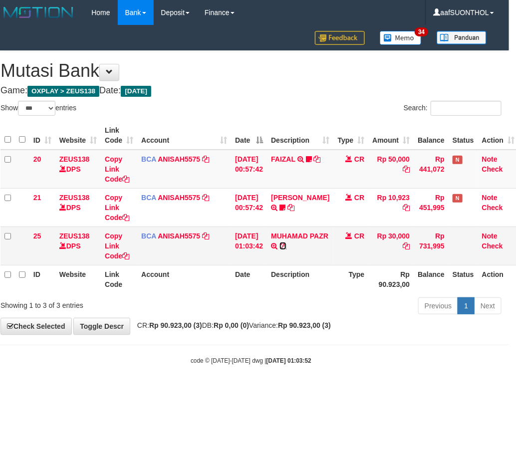
click at [286, 245] on icon at bounding box center [282, 245] width 7 height 7
click at [111, 253] on link "Copy Link Code" at bounding box center [117, 246] width 24 height 28
drag, startPoint x: 347, startPoint y: 425, endPoint x: 353, endPoint y: 425, distance: 6.5
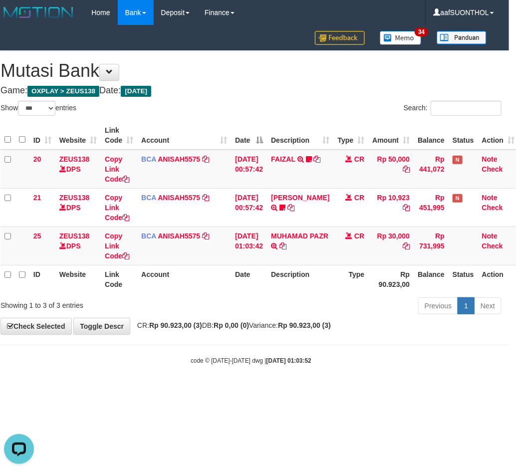
click at [353, 390] on html "Toggle navigation Home Bank Account List Load By Website Group [OXPLAY] ZEUS138…" at bounding box center [251, 195] width 516 height 390
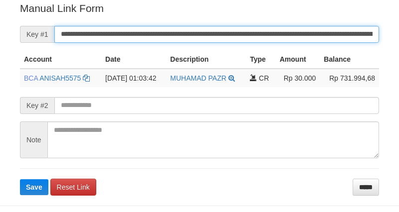
click at [188, 29] on input "**********" at bounding box center [216, 34] width 325 height 17
click at [20, 180] on button "Save" at bounding box center [34, 188] width 28 height 16
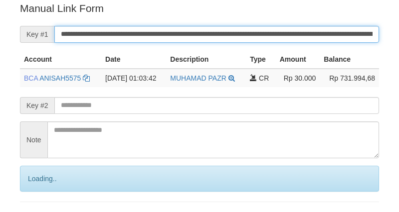
scroll to position [201, 0]
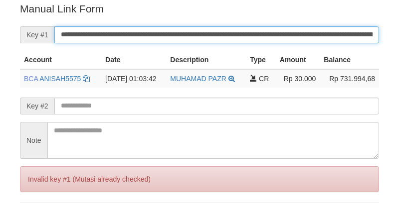
click at [187, 29] on input "**********" at bounding box center [216, 34] width 325 height 17
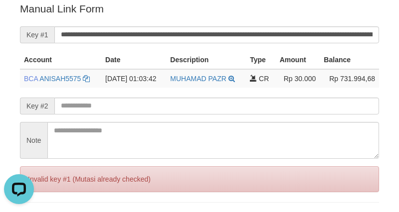
scroll to position [0, 0]
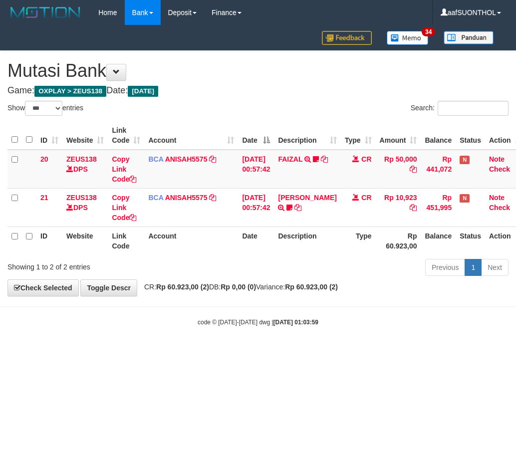
select select "***"
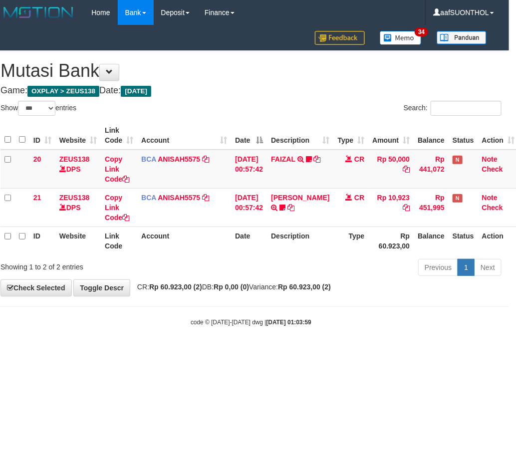
drag, startPoint x: 0, startPoint y: 0, endPoint x: 365, endPoint y: 435, distance: 567.9
click at [365, 352] on html "Toggle navigation Home Bank Account List Load By Website Group [OXPLAY] ZEUS138…" at bounding box center [251, 176] width 516 height 352
drag, startPoint x: 361, startPoint y: 429, endPoint x: 371, endPoint y: 429, distance: 10.5
click at [370, 352] on html "Toggle navigation Home Bank Account List Load By Website Group [OXPLAY] ZEUS138…" at bounding box center [251, 176] width 516 height 352
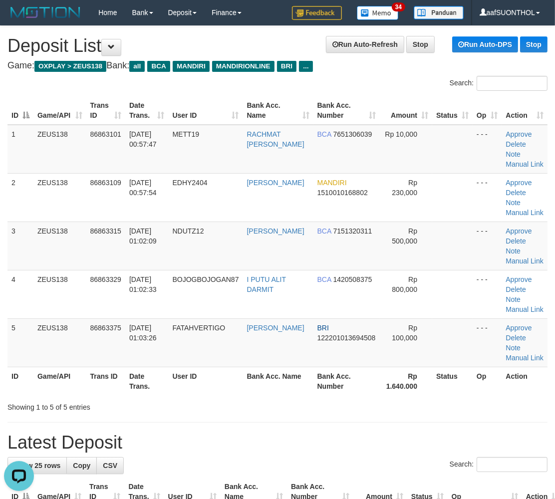
drag, startPoint x: 361, startPoint y: 391, endPoint x: 562, endPoint y: 379, distance: 201.3
click at [362, 392] on th "Bank Acc. Number" at bounding box center [346, 381] width 67 height 28
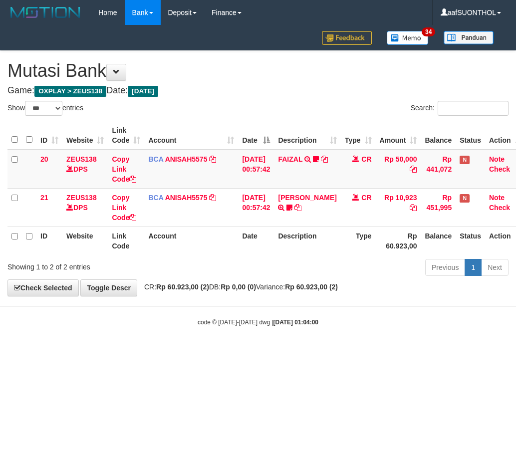
select select "***"
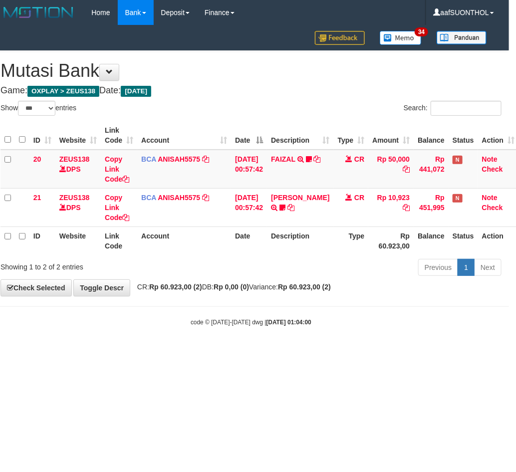
drag, startPoint x: 383, startPoint y: 305, endPoint x: 376, endPoint y: 303, distance: 7.3
click at [372, 303] on body "Toggle navigation Home Bank Account List Load By Website Group [OXPLAY] ZEUS138…" at bounding box center [251, 176] width 516 height 352
click at [378, 302] on body "Toggle navigation Home Bank Account List Load By Website Group [OXPLAY] ZEUS138…" at bounding box center [251, 176] width 516 height 352
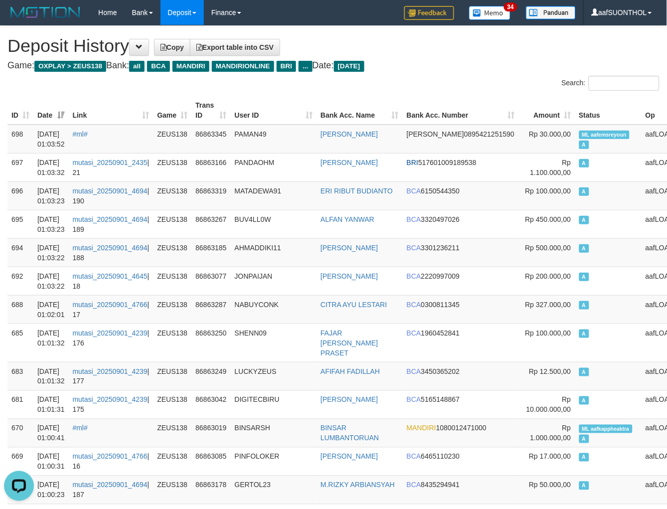
drag, startPoint x: 467, startPoint y: 94, endPoint x: 460, endPoint y: 93, distance: 7.1
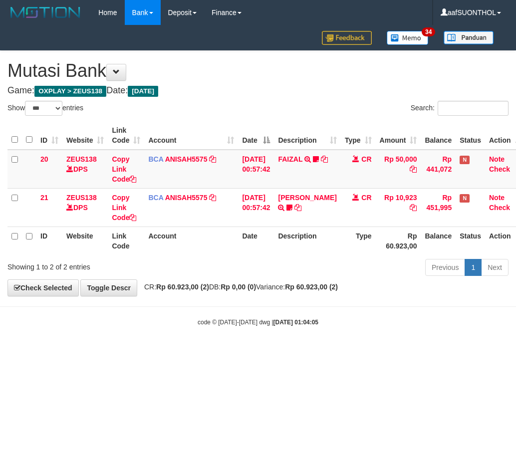
select select "***"
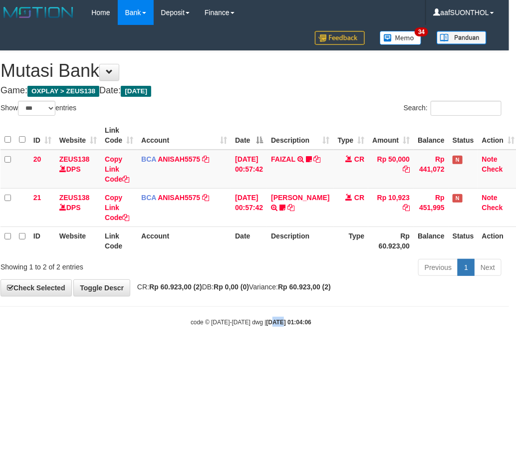
drag, startPoint x: 268, startPoint y: 365, endPoint x: 273, endPoint y: 372, distance: 8.2
click at [268, 352] on html "Toggle navigation Home Bank Account List Load By Website Group [OXPLAY] ZEUS138…" at bounding box center [251, 176] width 516 height 352
drag, startPoint x: 238, startPoint y: 363, endPoint x: 233, endPoint y: 360, distance: 5.4
click at [237, 352] on html "Toggle navigation Home Bank Account List Load By Website Group [OXPLAY] ZEUS138…" at bounding box center [251, 176] width 516 height 352
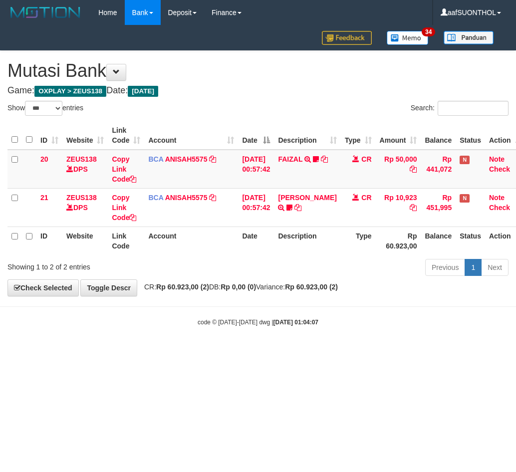
select select "***"
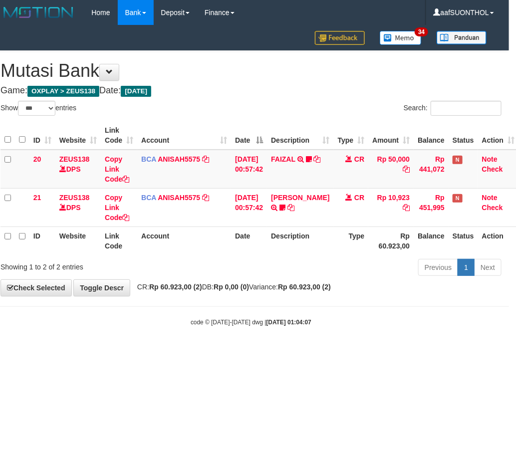
click at [233, 352] on html "Toggle navigation Home Bank Account List Load By Website Group [OXPLAY] ZEUS138…" at bounding box center [251, 176] width 516 height 352
click at [218, 352] on html "Toggle navigation Home Bank Account List Load By Website Group [OXPLAY] ZEUS138…" at bounding box center [251, 176] width 516 height 352
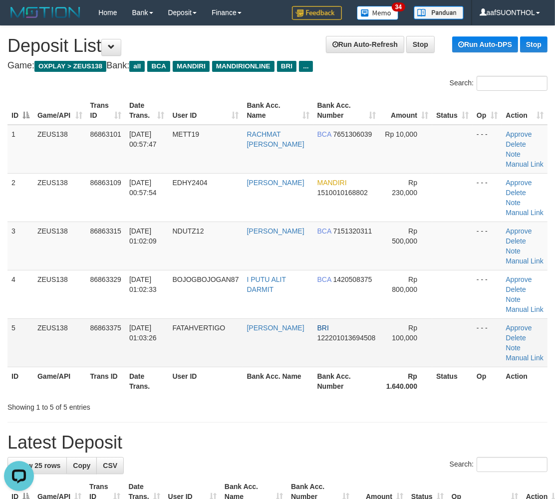
click at [386, 321] on td "Rp 100,000" at bounding box center [406, 342] width 52 height 48
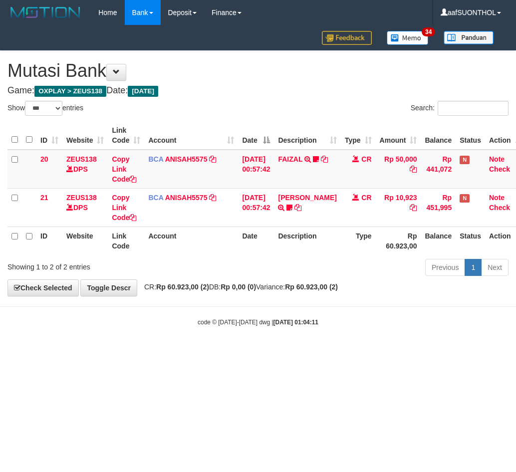
select select "***"
click at [253, 352] on html "Toggle navigation Home Bank Account List Load By Website Group [OXPLAY] ZEUS138…" at bounding box center [258, 176] width 516 height 352
select select "***"
click at [249, 352] on html "Toggle navigation Home Bank Account List Load By Website Group [OXPLAY] ZEUS138…" at bounding box center [258, 176] width 516 height 352
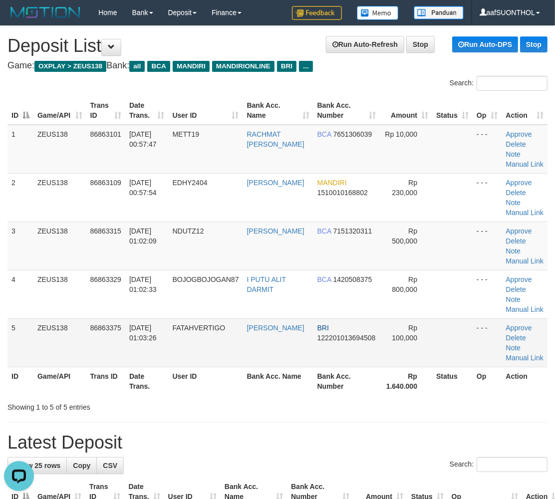
drag, startPoint x: 436, startPoint y: 347, endPoint x: 425, endPoint y: 342, distance: 12.1
click at [423, 342] on tr "5 ZEUS138 86863375 01/09/2025 01:03:26 FATAHVERTIGO ABDUL FATAH TS BRI 12220101…" at bounding box center [277, 342] width 540 height 48
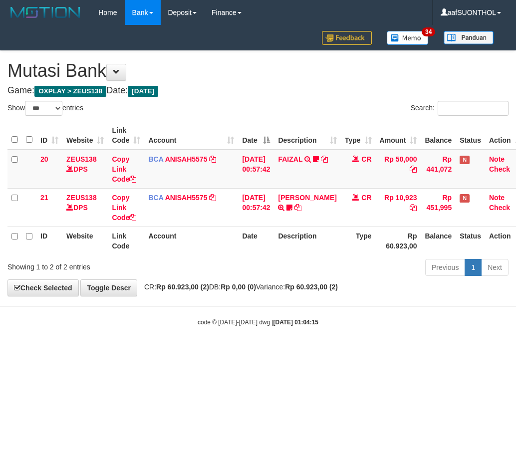
select select "***"
click at [281, 346] on html "Toggle navigation Home Bank Account List Load By Website Group [OXPLAY] ZEUS138…" at bounding box center [258, 176] width 516 height 352
click at [321, 336] on body "Toggle navigation Home Bank Account List Load By Website Group [OXPLAY] ZEUS138…" at bounding box center [258, 176] width 516 height 352
click at [311, 325] on body "Toggle navigation Home Bank Account List Load By Website Group [OXPLAY] ZEUS138…" at bounding box center [258, 176] width 516 height 352
click at [312, 323] on strong "2025/09/01 01:04:15" at bounding box center [295, 322] width 45 height 7
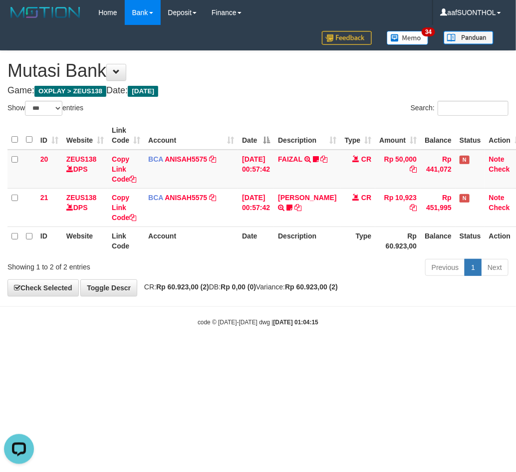
drag, startPoint x: 313, startPoint y: 324, endPoint x: 305, endPoint y: 327, distance: 9.0
click at [312, 324] on strong "2025/09/01 01:04:15" at bounding box center [295, 322] width 45 height 7
select select "***"
click at [270, 294] on div "**********" at bounding box center [258, 173] width 516 height 245
click at [271, 292] on div "**********" at bounding box center [258, 173] width 516 height 245
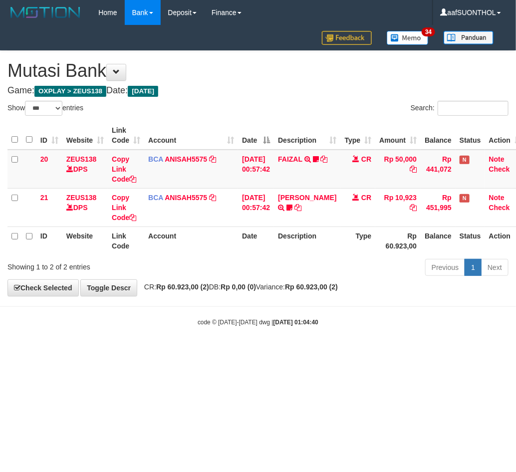
click at [256, 290] on strong "Rp 0,00 (0)" at bounding box center [237, 287] width 35 height 8
select select "***"
drag, startPoint x: 186, startPoint y: 309, endPoint x: 185, endPoint y: 304, distance: 5.1
click at [186, 307] on body "Toggle navigation Home Bank Account List Load By Website Group [OXPLAY] ZEUS138…" at bounding box center [258, 176] width 516 height 352
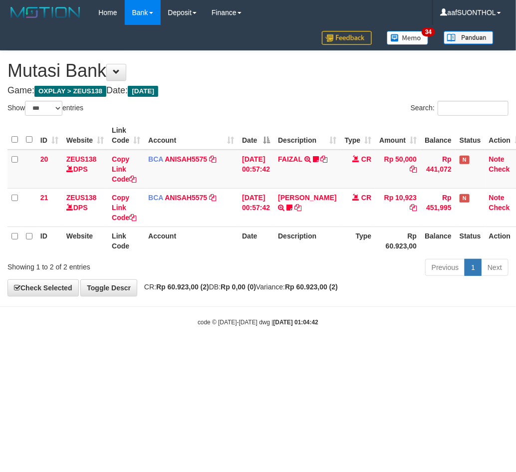
click at [204, 273] on div "Showing 1 to 2 of 2 entries Previous 1 Next" at bounding box center [258, 268] width 516 height 21
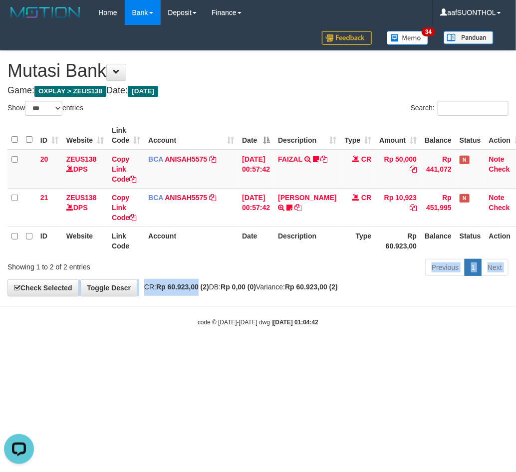
click at [201, 283] on div "**********" at bounding box center [258, 173] width 516 height 245
click at [202, 290] on strong "Rp 60.923,00 (2)" at bounding box center [182, 287] width 53 height 8
click at [263, 352] on html "Toggle navigation Home Bank Account List Load By Website Group [OXPLAY] ZEUS138…" at bounding box center [258, 176] width 516 height 352
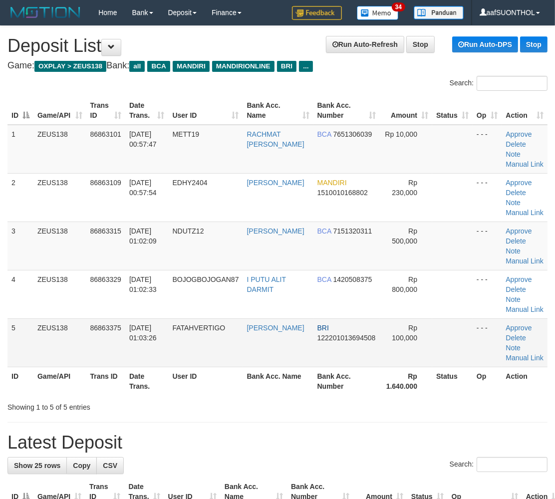
drag, startPoint x: 435, startPoint y: 321, endPoint x: 543, endPoint y: 340, distance: 108.9
click at [433, 322] on td at bounding box center [452, 342] width 40 height 48
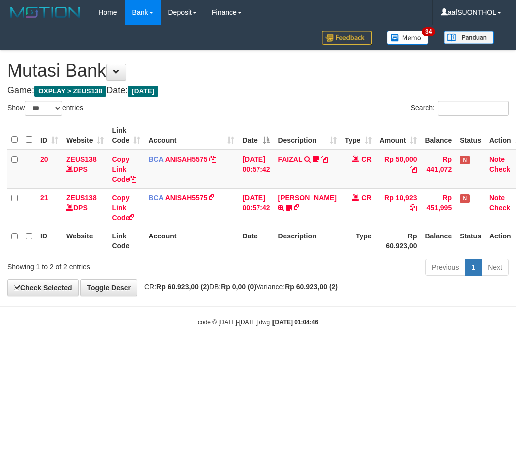
select select "***"
drag, startPoint x: 191, startPoint y: 353, endPoint x: 195, endPoint y: 361, distance: 9.4
click at [189, 350] on html "Toggle navigation Home Bank Account List Load By Website Group [OXPLAY] ZEUS138…" at bounding box center [258, 176] width 516 height 352
click at [180, 350] on html "Toggle navigation Home Bank Account List Load By Website Group [OXPLAY] ZEUS138…" at bounding box center [258, 176] width 516 height 352
drag, startPoint x: 182, startPoint y: 359, endPoint x: 176, endPoint y: 357, distance: 6.8
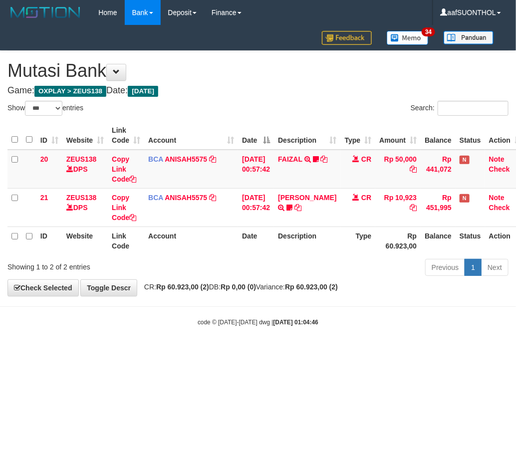
click at [176, 352] on html "Toggle navigation Home Bank Account List Load By Website Group [OXPLAY] ZEUS138…" at bounding box center [258, 176] width 516 height 352
click at [173, 352] on html "Toggle navigation Home Bank Account List Load By Website Group [OXPLAY] ZEUS138…" at bounding box center [258, 176] width 516 height 352
drag, startPoint x: 174, startPoint y: 355, endPoint x: 166, endPoint y: 359, distance: 8.5
click at [166, 352] on html "Toggle navigation Home Bank Account List Load By Website Group [OXPLAY] ZEUS138…" at bounding box center [258, 176] width 516 height 352
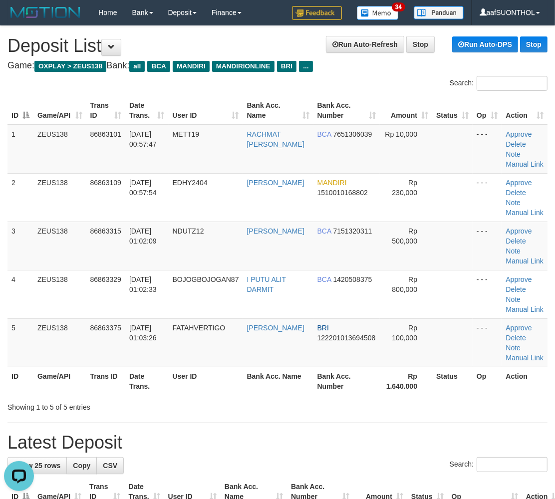
click at [339, 392] on th "Bank Acc. Number" at bounding box center [346, 381] width 67 height 28
drag, startPoint x: 415, startPoint y: 363, endPoint x: 427, endPoint y: 371, distance: 14.4
click at [410, 361] on td "Rp 100,000" at bounding box center [406, 342] width 52 height 48
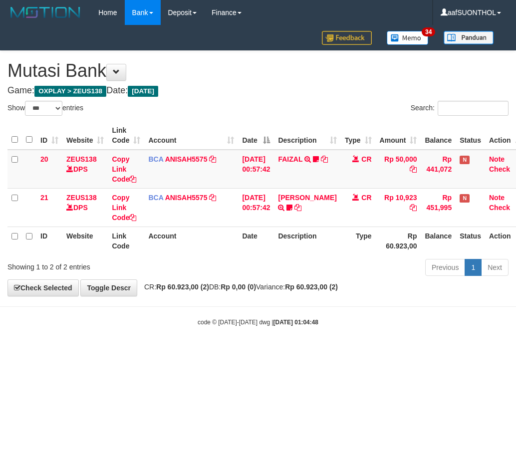
select select "***"
click at [220, 352] on html "Toggle navigation Home Bank Account List Load By Website Group [OXPLAY] ZEUS138…" at bounding box center [258, 176] width 516 height 352
select select "***"
click at [287, 328] on body "Toggle navigation Home Bank Account List Load By Website Group [OXPLAY] ZEUS138…" at bounding box center [258, 176] width 516 height 352
select select "***"
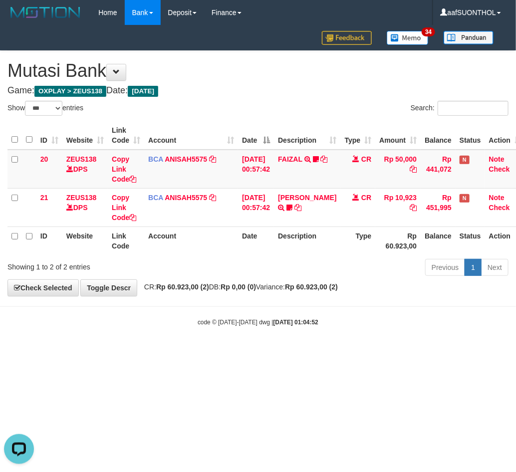
click at [202, 352] on html "Toggle navigation Home Bank Account List Load By Website Group [OXPLAY] ZEUS138…" at bounding box center [258, 176] width 516 height 352
drag, startPoint x: 370, startPoint y: 372, endPoint x: 363, endPoint y: 371, distance: 7.5
click at [370, 352] on html "Toggle navigation Home Bank Account List Load By Website Group [OXPLAY] ZEUS138…" at bounding box center [258, 176] width 516 height 352
select select "***"
click at [359, 352] on html "Toggle navigation Home Bank Account List Load By Website Group [OXPLAY] ZEUS138…" at bounding box center [258, 176] width 516 height 352
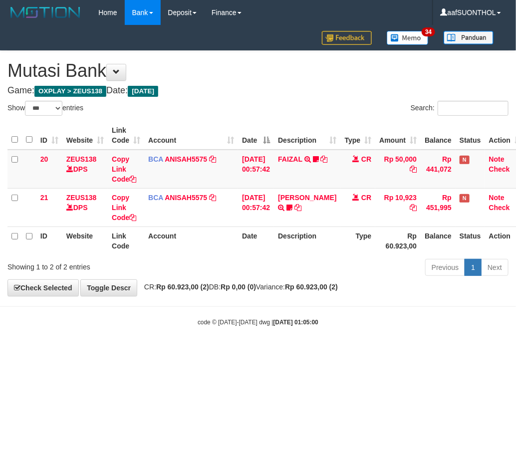
click at [348, 348] on body "Toggle navigation Home Bank Account List Load By Website Group [OXPLAY] ZEUS138…" at bounding box center [258, 176] width 516 height 352
click at [345, 345] on body "Toggle navigation Home Bank Account List Load By Website Group [OXPLAY] ZEUS138…" at bounding box center [258, 176] width 516 height 352
click at [341, 346] on body "Toggle navigation Home Bank Account List Load By Website Group [OXPLAY] ZEUS138…" at bounding box center [258, 176] width 516 height 352
click at [343, 346] on body "Toggle navigation Home Bank Account List Load By Website Group [OXPLAY] ZEUS138…" at bounding box center [258, 176] width 516 height 352
click at [346, 349] on body "Toggle navigation Home Bank Account List Load By Website Group [OXPLAY] ZEUS138…" at bounding box center [258, 176] width 516 height 352
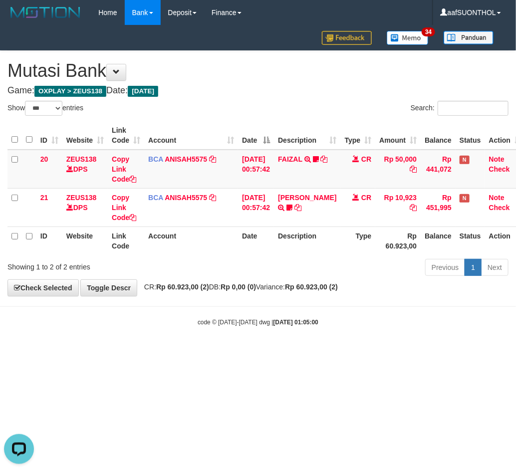
drag, startPoint x: 333, startPoint y: 345, endPoint x: 321, endPoint y: 343, distance: 11.6
click at [332, 345] on body "Toggle navigation Home Bank Account List Load By Website Group [OXPLAY] ZEUS138…" at bounding box center [258, 176] width 516 height 352
drag, startPoint x: 321, startPoint y: 343, endPoint x: 308, endPoint y: 333, distance: 16.7
click at [308, 333] on body "Toggle navigation Home Bank Account List Load By Website Group [OXPLAY] ZEUS138…" at bounding box center [258, 176] width 516 height 352
select select "***"
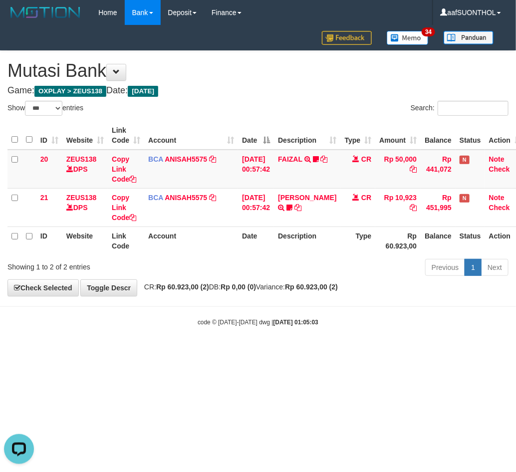
click at [379, 302] on body "Toggle navigation Home Bank Account List Load By Website Group [OXPLAY] ZEUS138…" at bounding box center [258, 176] width 516 height 352
click at [383, 310] on body "Toggle navigation Home Bank Account List Load By Website Group [OXPLAY] ZEUS138…" at bounding box center [258, 176] width 516 height 352
click at [375, 315] on body "Toggle navigation Home Bank Account List Load By Website Group [OXPLAY] ZEUS138…" at bounding box center [258, 176] width 516 height 352
drag, startPoint x: 376, startPoint y: 325, endPoint x: 382, endPoint y: 337, distance: 13.2
click at [372, 325] on div "code © 2012-2018 dwg | 2025/09/01 01:05:03" at bounding box center [258, 322] width 516 height 10
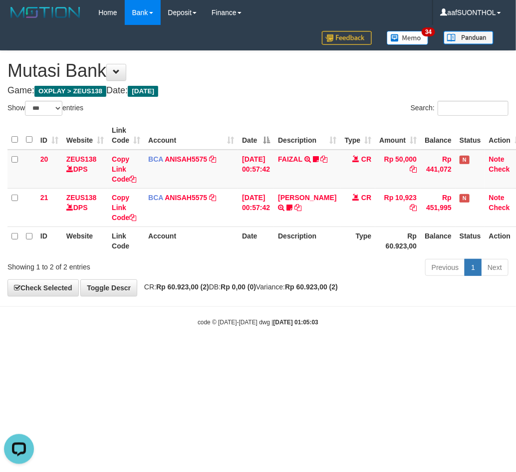
drag, startPoint x: 379, startPoint y: 333, endPoint x: 373, endPoint y: 333, distance: 6.0
click at [366, 332] on body "Toggle navigation Home Bank Account List Load By Website Group [OXPLAY] ZEUS138…" at bounding box center [258, 176] width 516 height 352
select select "***"
drag, startPoint x: 208, startPoint y: 381, endPoint x: 209, endPoint y: 392, distance: 11.6
click at [205, 352] on html "Toggle navigation Home Bank Account List Load By Website Group [OXPLAY] ZEUS138…" at bounding box center [258, 176] width 516 height 352
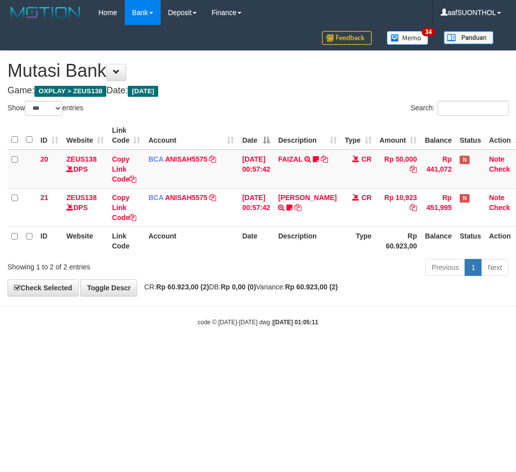
select select "***"
click at [222, 352] on html "Toggle navigation Home Bank Account List Load By Website Group [OXPLAY] ZEUS138…" at bounding box center [258, 176] width 516 height 352
click at [221, 352] on html "Toggle navigation Home Bank Account List Load By Website Group [OXPLAY] ZEUS138…" at bounding box center [258, 176] width 516 height 352
drag, startPoint x: 188, startPoint y: 359, endPoint x: 180, endPoint y: 363, distance: 8.5
click at [172, 352] on html "Toggle navigation Home Bank Account List Load By Website Group [OXPLAY] ZEUS138…" at bounding box center [258, 176] width 516 height 352
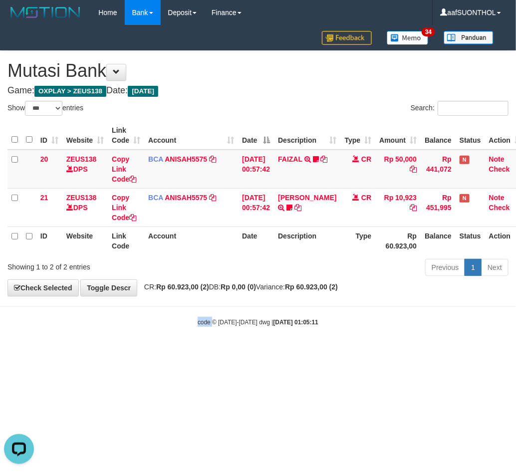
drag, startPoint x: 182, startPoint y: 367, endPoint x: 189, endPoint y: 366, distance: 6.5
click at [181, 352] on html "Toggle navigation Home Bank Account List Load By Website Group [OXPLAY] ZEUS138…" at bounding box center [258, 176] width 516 height 352
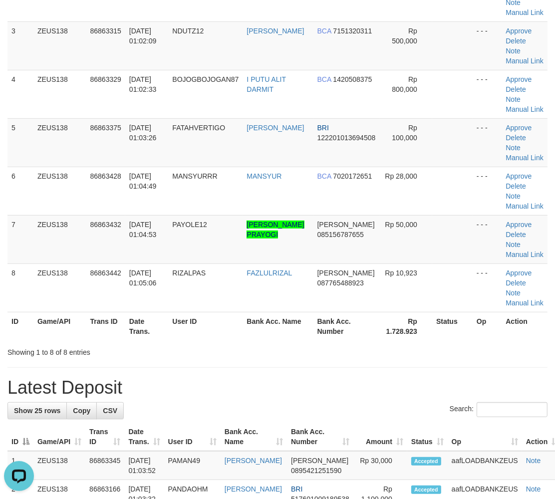
scroll to position [221, 0]
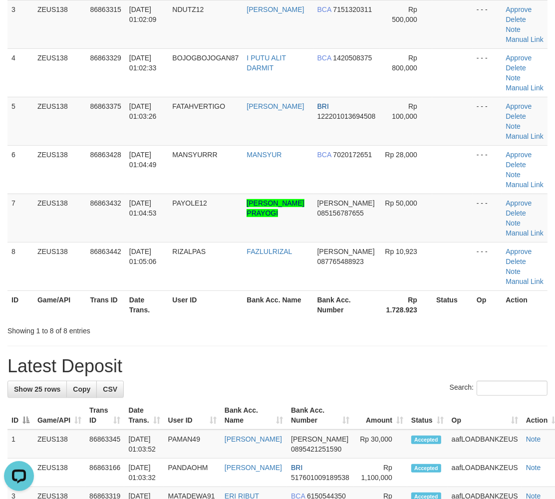
drag, startPoint x: 424, startPoint y: 340, endPoint x: 429, endPoint y: 342, distance: 5.4
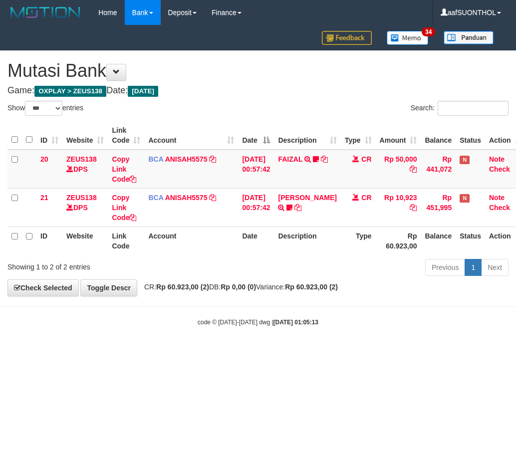
select select "***"
drag, startPoint x: 238, startPoint y: 383, endPoint x: 232, endPoint y: 381, distance: 6.0
click at [237, 352] on html "Toggle navigation Home Bank Account List Load By Website Group [OXPLAY] ZEUS138…" at bounding box center [258, 176] width 516 height 352
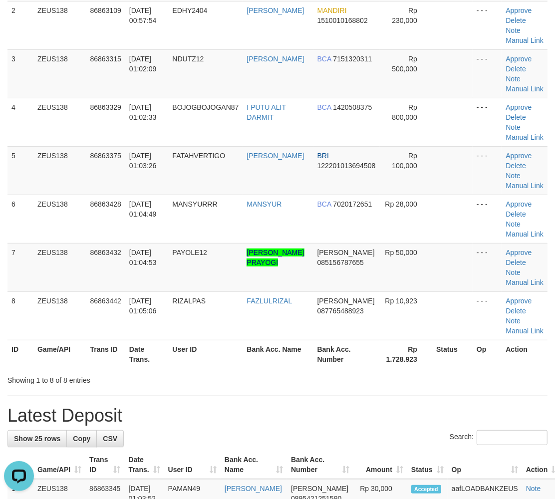
drag, startPoint x: 377, startPoint y: 367, endPoint x: 394, endPoint y: 377, distance: 20.1
click at [380, 367] on th "Rp 1.728.923" at bounding box center [406, 354] width 52 height 28
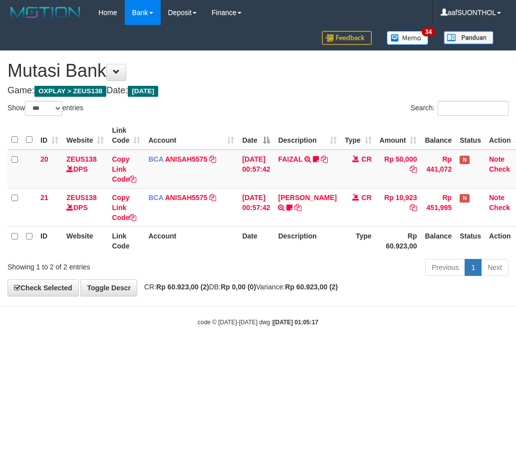
select select "***"
click at [259, 352] on html "Toggle navigation Home Bank Account List Load By Website Group [OXPLAY] ZEUS138…" at bounding box center [258, 176] width 516 height 352
drag, startPoint x: 257, startPoint y: 377, endPoint x: 263, endPoint y: 380, distance: 6.9
click at [256, 352] on html "Toggle navigation Home Bank Account List Load By Website Group [OXPLAY] ZEUS138…" at bounding box center [258, 176] width 516 height 352
click at [258, 352] on html "Toggle navigation Home Bank Account List Load By Website Group [OXPLAY] ZEUS138…" at bounding box center [258, 176] width 516 height 352
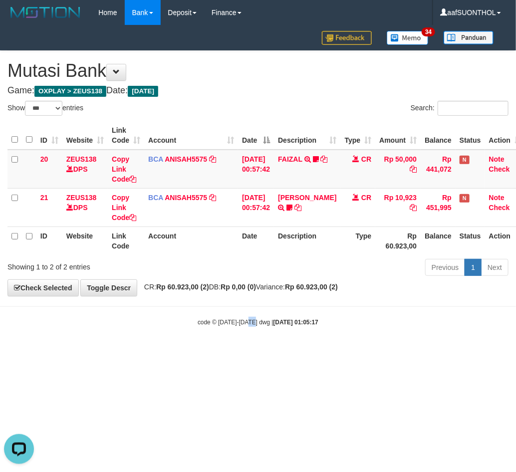
drag, startPoint x: 255, startPoint y: 382, endPoint x: 247, endPoint y: 378, distance: 8.5
click at [247, 352] on html "Toggle navigation Home Bank Account List Load By Website Group [OXPLAY] ZEUS138…" at bounding box center [258, 176] width 516 height 352
click at [231, 352] on html "Toggle navigation Home Bank Account List Load By Website Group [OXPLAY] ZEUS138…" at bounding box center [258, 176] width 516 height 352
drag, startPoint x: 241, startPoint y: 373, endPoint x: 236, endPoint y: 370, distance: 6.0
click at [237, 352] on html "Toggle navigation Home Bank Account List Load By Website Group [OXPLAY] ZEUS138…" at bounding box center [258, 176] width 516 height 352
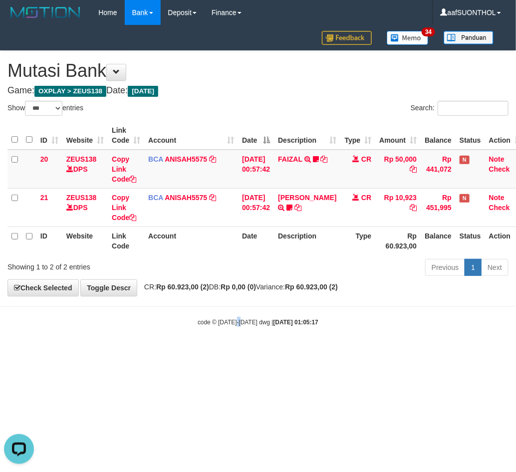
click at [236, 352] on html "Toggle navigation Home Bank Account List Load By Website Group [OXPLAY] ZEUS138…" at bounding box center [258, 176] width 516 height 352
click at [242, 352] on html "Toggle navigation Home Bank Account List Load By Website Group [OXPLAY] ZEUS138…" at bounding box center [258, 176] width 516 height 352
select select "***"
click at [245, 352] on html "Toggle navigation Home Bank Account List Load By Website Group [OXPLAY] ZEUS138…" at bounding box center [258, 176] width 516 height 352
click at [242, 352] on html "Toggle navigation Home Bank Account List Load By Website Group [OXPLAY] ZEUS138…" at bounding box center [258, 176] width 516 height 352
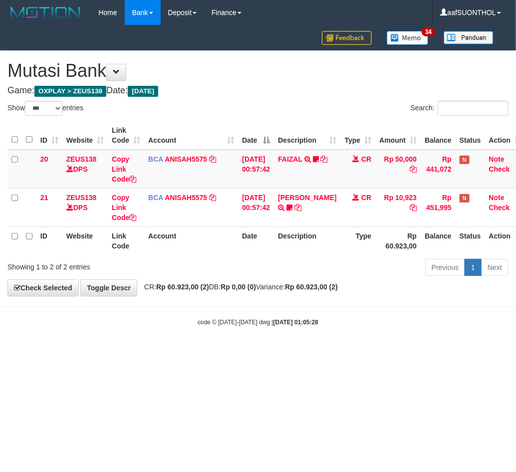
click at [241, 352] on html "Toggle navigation Home Bank Account List Load By Website Group [OXPLAY] ZEUS138…" at bounding box center [258, 176] width 516 height 352
select select "***"
drag, startPoint x: 227, startPoint y: 368, endPoint x: 235, endPoint y: 372, distance: 9.6
click at [224, 352] on html "Toggle navigation Home Bank Account List Load By Website Group [OXPLAY] ZEUS138…" at bounding box center [258, 176] width 516 height 352
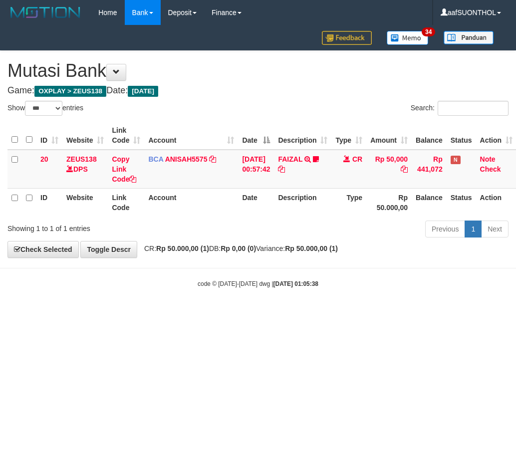
select select "***"
click at [167, 313] on html "Toggle navigation Home Bank Account List Load By Website Group [OXPLAY] ZEUS138…" at bounding box center [258, 156] width 516 height 313
click at [166, 313] on html "Toggle navigation Home Bank Account List Load By Website Group [OXPLAY] ZEUS138…" at bounding box center [258, 156] width 516 height 313
click at [197, 313] on html "Toggle navigation Home Bank Account List Load By Website Group [OXPLAY] ZEUS138…" at bounding box center [258, 156] width 516 height 313
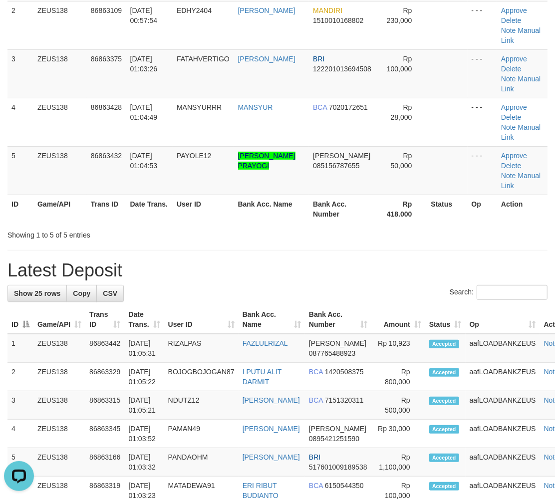
click at [367, 305] on th "Bank Acc. Number" at bounding box center [338, 319] width 66 height 28
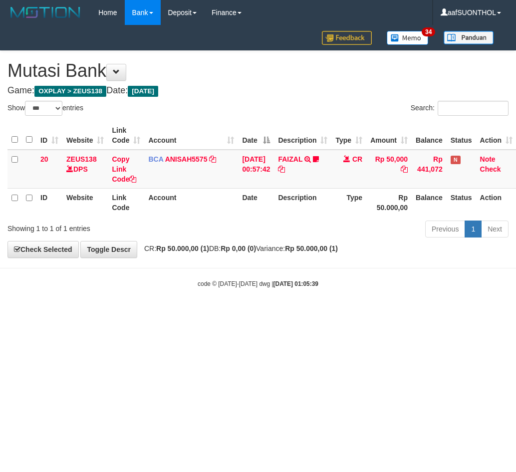
select select "***"
drag, startPoint x: 0, startPoint y: 0, endPoint x: 196, endPoint y: 360, distance: 410.0
click at [195, 313] on html "Toggle navigation Home Bank Account List Load By Website Group [OXPLAY] ZEUS138…" at bounding box center [258, 156] width 516 height 313
select select "***"
click at [228, 313] on html "Toggle navigation Home Bank Account List Load By Website Group [OXPLAY] ZEUS138…" at bounding box center [258, 156] width 516 height 313
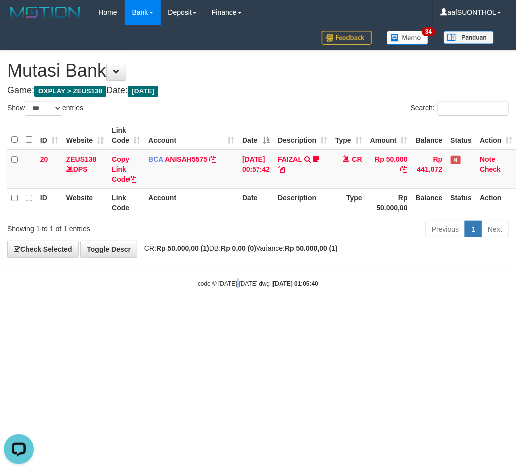
click at [236, 313] on html "Toggle navigation Home Bank Account List Load By Website Group [OXPLAY] ZEUS138…" at bounding box center [258, 156] width 516 height 313
drag, startPoint x: 242, startPoint y: 372, endPoint x: 248, endPoint y: 376, distance: 6.9
click at [241, 313] on html "Toggle navigation Home Bank Account List Load By Website Group [OXPLAY] ZEUS138…" at bounding box center [258, 156] width 516 height 313
click at [228, 313] on html "Toggle navigation Home Bank Account List Load By Website Group [OXPLAY] ZEUS138…" at bounding box center [258, 156] width 516 height 313
select select "***"
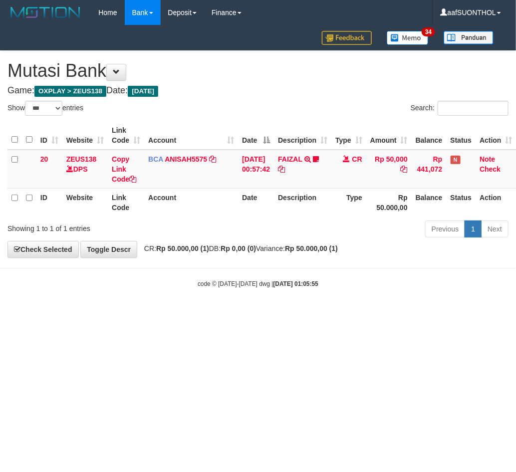
click at [234, 313] on html "Toggle navigation Home Bank Account List Load By Website Group [OXPLAY] ZEUS138…" at bounding box center [258, 156] width 516 height 313
click at [241, 313] on html "Toggle navigation Home Bank Account List Load By Website Group [OXPLAY] ZEUS138…" at bounding box center [258, 156] width 516 height 313
select select "***"
click at [245, 313] on html "Toggle navigation Home Bank Account List Load By Website Group [OXPLAY] ZEUS138…" at bounding box center [258, 156] width 516 height 313
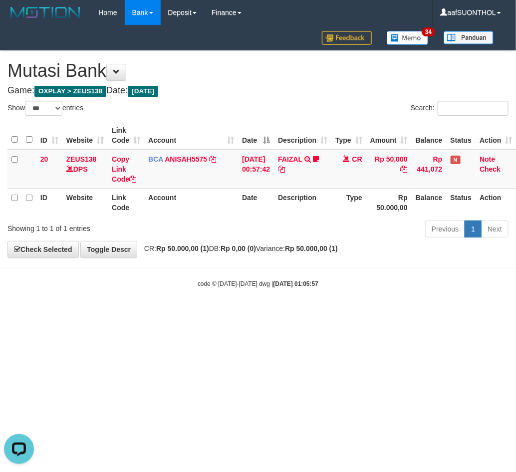
click at [246, 313] on html "Toggle navigation Home Bank Account List Load By Website Group [OXPLAY] ZEUS138…" at bounding box center [258, 156] width 516 height 313
click at [245, 313] on html "Toggle navigation Home Bank Account List Load By Website Group [OXPLAY] ZEUS138…" at bounding box center [258, 156] width 516 height 313
select select "***"
click at [156, 236] on div "Showing 1 to 1 of 1 entries Previous 1 Next" at bounding box center [258, 229] width 516 height 21
click at [106, 245] on link "Toggle Descr" at bounding box center [108, 249] width 57 height 17
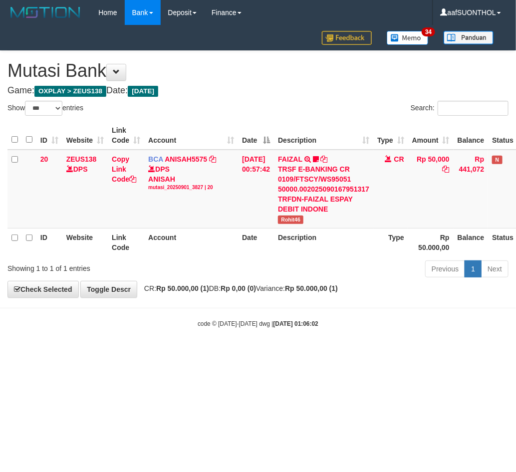
drag, startPoint x: 117, startPoint y: 250, endPoint x: 132, endPoint y: 254, distance: 15.5
click at [117, 250] on th "Link Code" at bounding box center [126, 242] width 36 height 28
click at [225, 333] on body "Toggle navigation Home Bank Account List Load By Website Group [OXPLAY] ZEUS138…" at bounding box center [258, 176] width 516 height 353
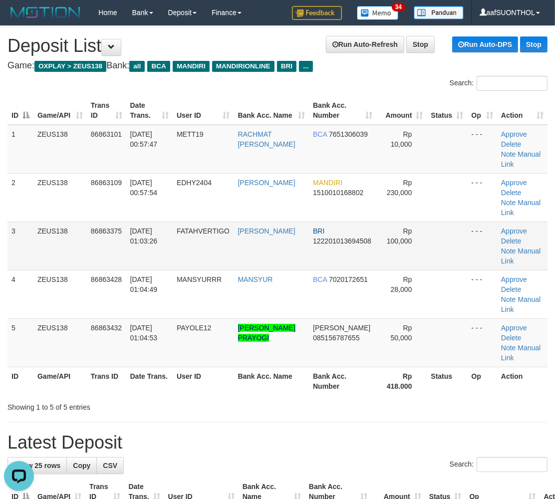
click at [427, 221] on td at bounding box center [447, 245] width 40 height 48
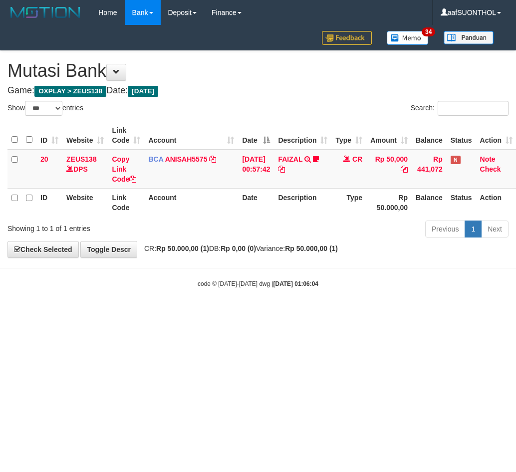
select select "***"
click at [246, 313] on html "Toggle navigation Home Bank Account List Load By Website Group [OXPLAY] ZEUS138…" at bounding box center [258, 156] width 516 height 313
click at [241, 313] on html "Toggle navigation Home Bank Account List Load By Website Group [OXPLAY] ZEUS138…" at bounding box center [258, 156] width 516 height 313
click at [235, 313] on html "Toggle navigation Home Bank Account List Load By Website Group [OXPLAY] ZEUS138…" at bounding box center [258, 156] width 516 height 313
click at [232, 313] on html "Toggle navigation Home Bank Account List Load By Website Group [OXPLAY] ZEUS138…" at bounding box center [258, 156] width 516 height 313
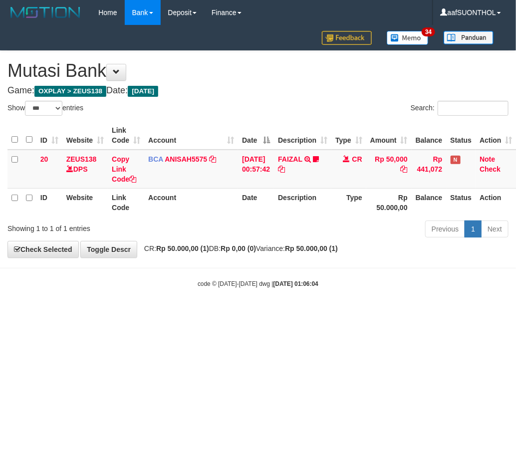
click at [231, 313] on html "Toggle navigation Home Bank Account List Load By Website Group [OXPLAY] ZEUS138…" at bounding box center [258, 156] width 516 height 313
click at [229, 313] on html "Toggle navigation Home Bank Account List Load By Website Group [OXPLAY] ZEUS138…" at bounding box center [258, 156] width 516 height 313
click at [232, 313] on html "Toggle navigation Home Bank Account List Load By Website Group [OXPLAY] ZEUS138…" at bounding box center [258, 156] width 516 height 313
drag, startPoint x: 243, startPoint y: 316, endPoint x: 200, endPoint y: 307, distance: 43.3
click at [234, 313] on html "Toggle navigation Home Bank Account List Load By Website Group [OXPLAY] ZEUS138…" at bounding box center [258, 156] width 516 height 313
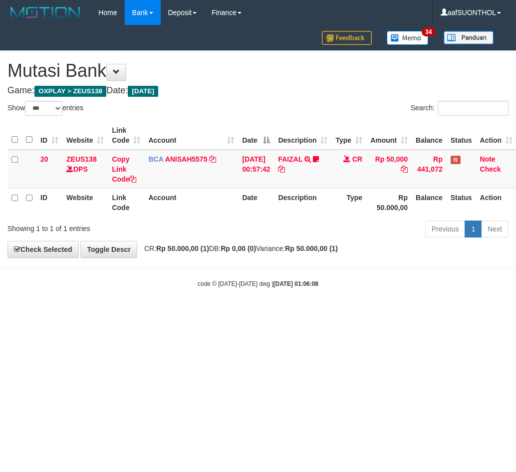
select select "***"
click at [88, 313] on html "Toggle navigation Home Bank Account List Load By Website Group [OXPLAY] ZEUS138…" at bounding box center [258, 156] width 516 height 313
click at [100, 313] on html "Toggle navigation Home Bank Account List Load By Website Group [OXPLAY] ZEUS138…" at bounding box center [258, 156] width 516 height 313
select select "***"
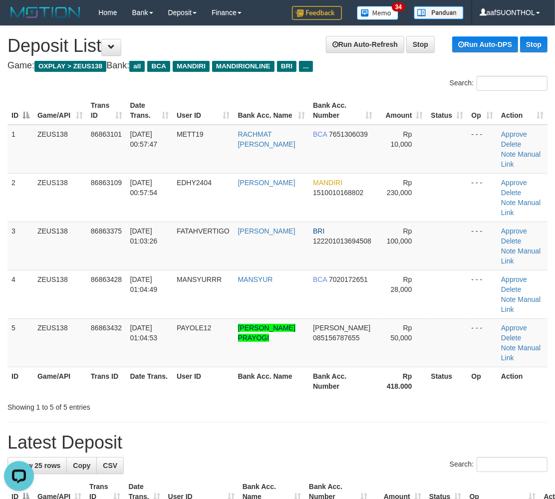
drag, startPoint x: 422, startPoint y: 337, endPoint x: 436, endPoint y: 342, distance: 14.7
click at [427, 367] on th "Status" at bounding box center [447, 381] width 40 height 28
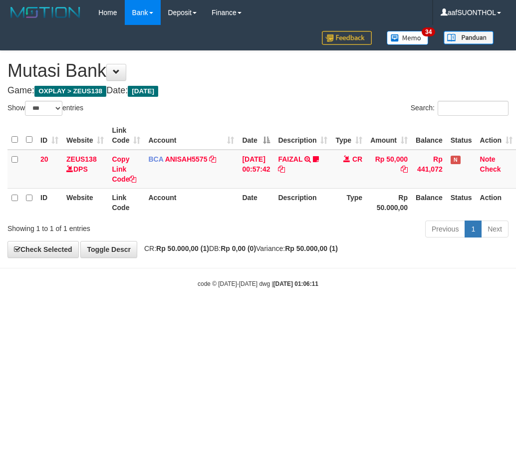
select select "***"
click at [143, 313] on html "Toggle navigation Home Bank Account List Load By Website Group [OXPLAY] ZEUS138…" at bounding box center [258, 156] width 516 height 313
drag, startPoint x: 296, startPoint y: 315, endPoint x: 302, endPoint y: 277, distance: 38.4
click at [301, 302] on html "Toggle navigation Home Bank Account List Load By Website Group [OXPLAY] ZEUS138…" at bounding box center [258, 156] width 516 height 313
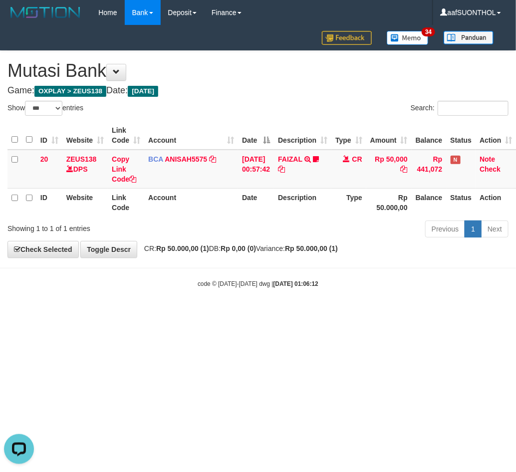
click at [366, 313] on html "Toggle navigation Home Bank Account List Load By Website Group [OXPLAY] ZEUS138…" at bounding box center [258, 156] width 516 height 313
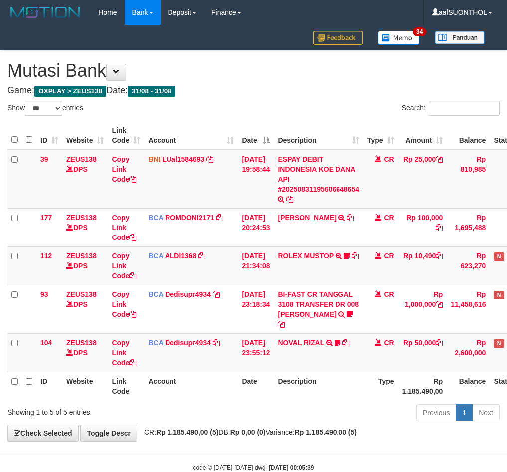
select select "***"
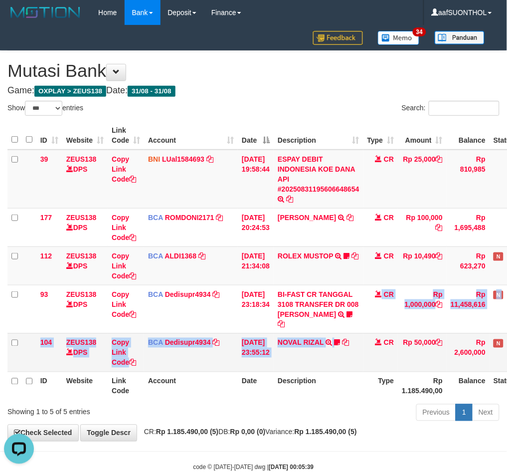
click at [342, 335] on tbody "39 ZEUS138 DPS Copy Link Code BNI LUal1584693 DPS LUCKY ALAMSYAH mutasi_2025083…" at bounding box center [283, 261] width 553 height 222
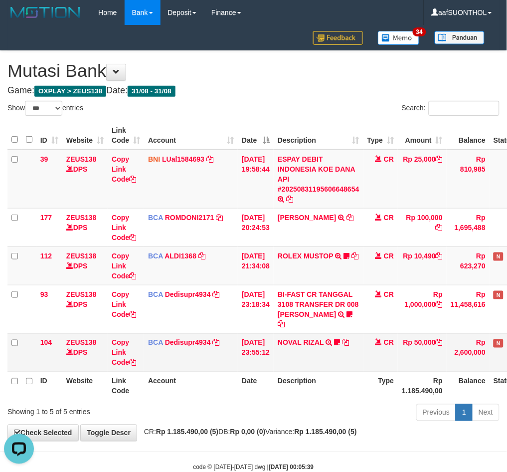
click at [360, 343] on td "NOVAL RIZAL TRSF E-BANKING CR 3108/FTSCY/WS95271 50000.00NOVAL RIZAL Sk3ter" at bounding box center [319, 352] width 90 height 38
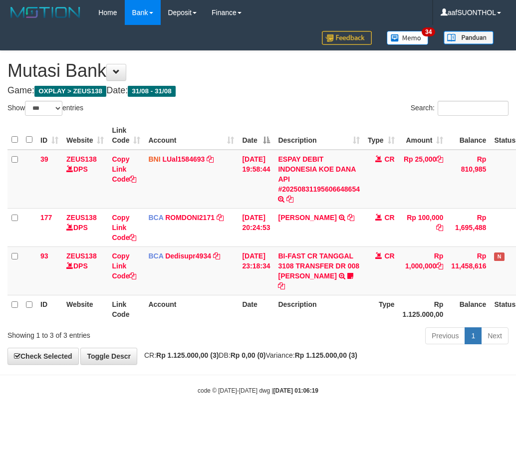
select select "***"
click at [388, 381] on body "Toggle navigation Home Bank Account List Load By Website Group [OXPLAY] ZEUS138…" at bounding box center [258, 210] width 516 height 420
drag, startPoint x: 388, startPoint y: 380, endPoint x: 382, endPoint y: 377, distance: 6.2
click at [387, 379] on body "Toggle navigation Home Bank Account List Load By Website Group [OXPLAY] ZEUS138…" at bounding box center [258, 210] width 516 height 420
select select "***"
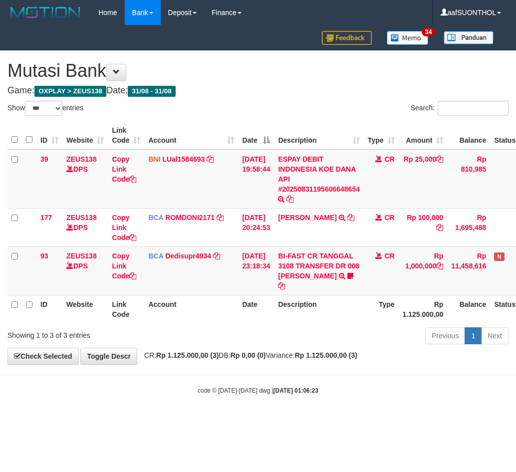
select select "***"
click at [287, 368] on body "Toggle navigation Home Bank Account List Load By Website Group [OXPLAY] ZEUS138…" at bounding box center [258, 210] width 516 height 420
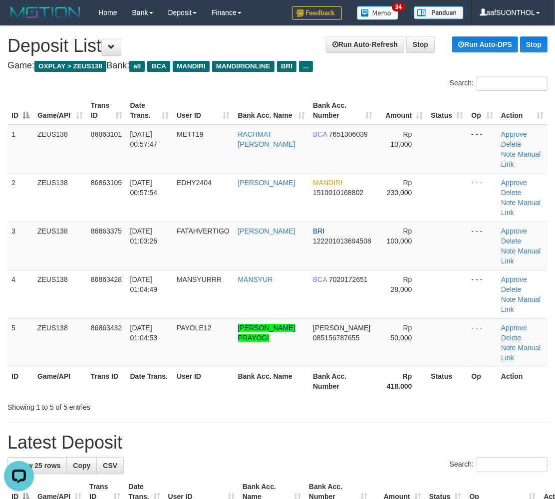
click at [311, 367] on th "Bank Acc. Number" at bounding box center [342, 381] width 67 height 28
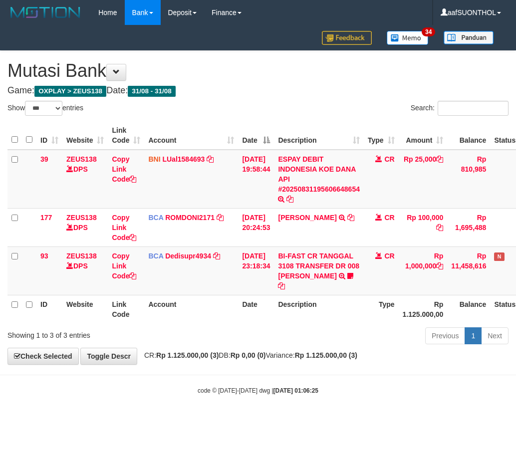
select select "***"
click at [292, 362] on div "**********" at bounding box center [258, 207] width 516 height 313
select select "***"
click at [292, 390] on strong "[DATE] 01:06:26" at bounding box center [295, 390] width 45 height 7
click at [306, 390] on strong "2025/09/01 01:06:26" at bounding box center [295, 390] width 45 height 7
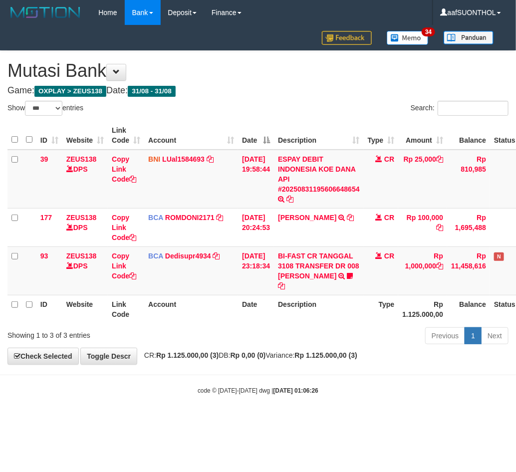
click at [300, 384] on body "Toggle navigation Home Bank Account List Load By Website Group [OXPLAY] ZEUS138…" at bounding box center [258, 210] width 516 height 420
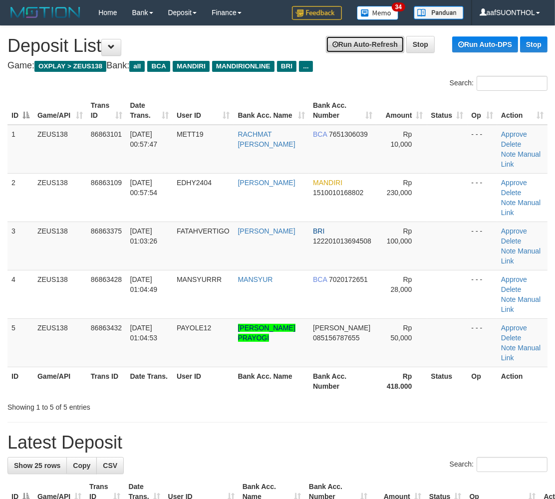
click at [381, 44] on link "Run Auto-Refresh" at bounding box center [365, 44] width 78 height 17
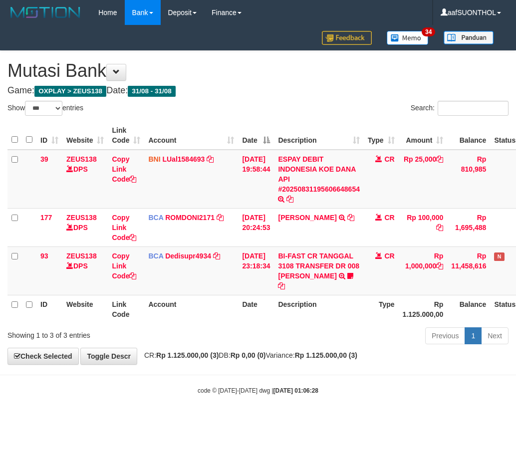
select select "***"
click at [207, 406] on body "Toggle navigation Home Bank Account List Load By Website Group [OXPLAY] ZEUS138…" at bounding box center [258, 210] width 516 height 420
select select "***"
click at [351, 362] on div "**********" at bounding box center [258, 207] width 516 height 313
click at [317, 355] on div "**********" at bounding box center [258, 207] width 516 height 313
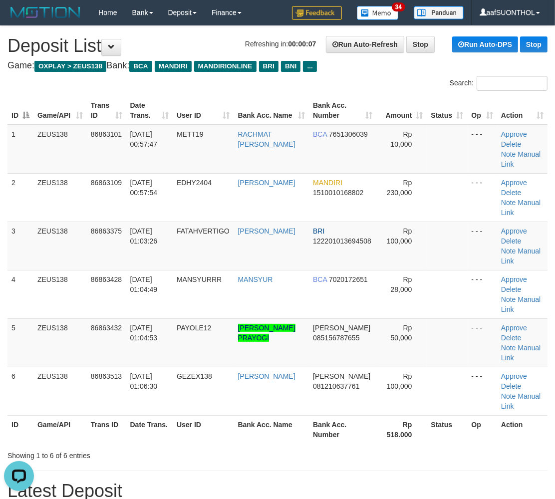
drag, startPoint x: 233, startPoint y: 357, endPoint x: 251, endPoint y: 370, distance: 21.7
click at [233, 415] on th "User ID" at bounding box center [203, 429] width 61 height 28
drag, startPoint x: 425, startPoint y: 46, endPoint x: 439, endPoint y: 57, distance: 18.2
click at [425, 46] on link "Stop" at bounding box center [420, 44] width 28 height 17
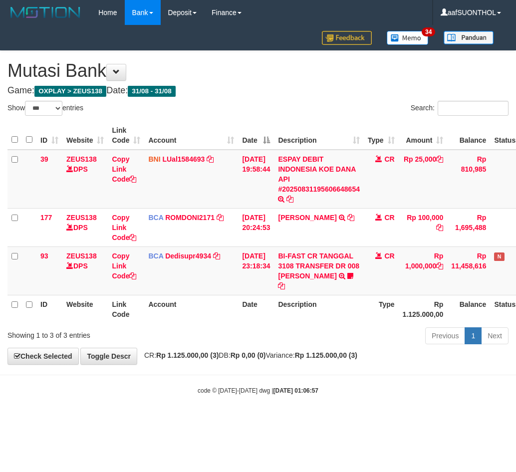
select select "***"
drag, startPoint x: 303, startPoint y: 346, endPoint x: 297, endPoint y: 349, distance: 6.5
click at [302, 346] on div "Previous 1 Next" at bounding box center [365, 336] width 286 height 21
drag, startPoint x: 302, startPoint y: 356, endPoint x: 312, endPoint y: 349, distance: 12.3
click at [298, 356] on span "CR: Rp 1.125.000,00 (3) DB: Rp 0,00 (0) Variance: Rp 1.125.000,00 (3)" at bounding box center [248, 355] width 218 height 8
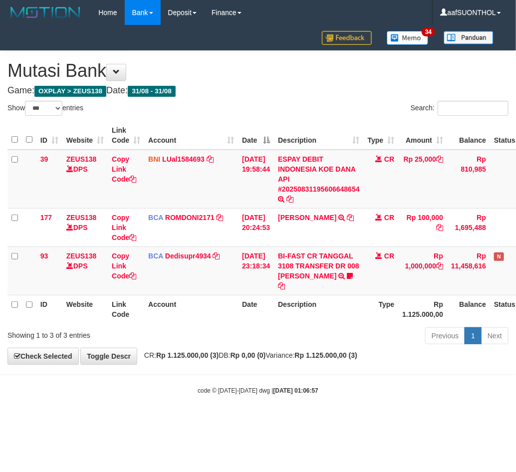
click at [305, 342] on div "Previous 1 Next" at bounding box center [365, 336] width 286 height 21
select select "***"
drag, startPoint x: 348, startPoint y: 371, endPoint x: 346, endPoint y: 366, distance: 5.7
click at [346, 366] on body "Toggle navigation Home Bank Account List Load By Website Group [OXPLAY] ZEUS138…" at bounding box center [258, 210] width 516 height 420
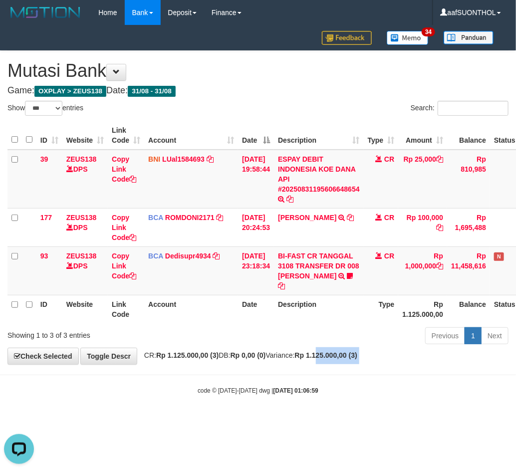
drag, startPoint x: 344, startPoint y: 365, endPoint x: 337, endPoint y: 365, distance: 7.5
click at [333, 356] on body "Toggle navigation Home Bank Account List Load By Website Group [OXPLAY] ZEUS138…" at bounding box center [258, 210] width 516 height 420
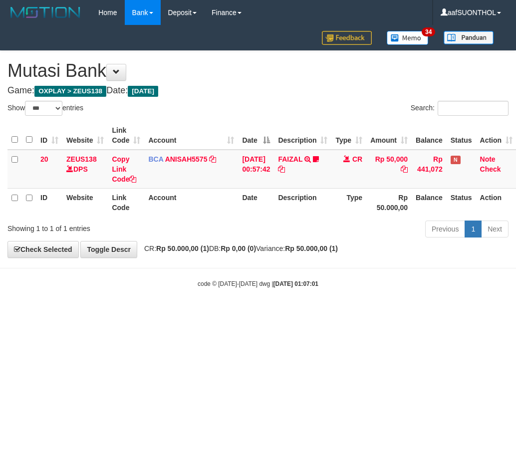
select select "***"
click at [132, 310] on body "Toggle navigation Home Bank Account List Load By Website Group [OXPLAY] ZEUS138…" at bounding box center [258, 156] width 516 height 313
click at [128, 306] on body "Toggle navigation Home Bank Account List Load By Website Group [OXPLAY] ZEUS138…" at bounding box center [258, 156] width 516 height 313
click at [151, 302] on body "Toggle navigation Home Bank Account List Load By Website Group [OXPLAY] ZEUS138…" at bounding box center [258, 156] width 516 height 313
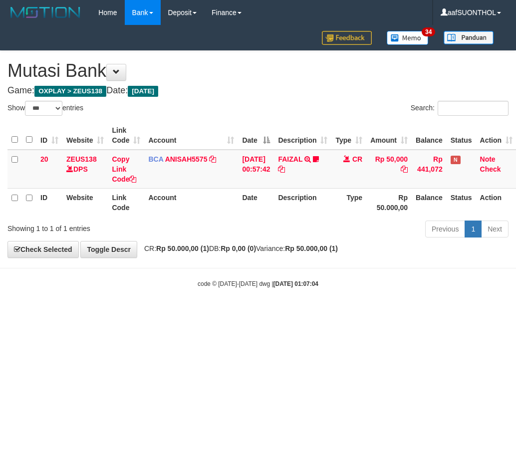
select select "***"
click at [149, 301] on body "Toggle navigation Home Bank Account List Load By Website Group [OXPLAY] ZEUS138…" at bounding box center [258, 156] width 516 height 313
click at [237, 313] on html "Toggle navigation Home Bank Account List Load By Website Group [OXPLAY] ZEUS138…" at bounding box center [258, 156] width 516 height 313
click at [243, 313] on html "Toggle navigation Home Bank Account List Load By Website Group [OXPLAY] ZEUS138…" at bounding box center [258, 156] width 516 height 313
click at [250, 313] on html "Toggle navigation Home Bank Account List Load By Website Group [OXPLAY] ZEUS138…" at bounding box center [258, 156] width 516 height 313
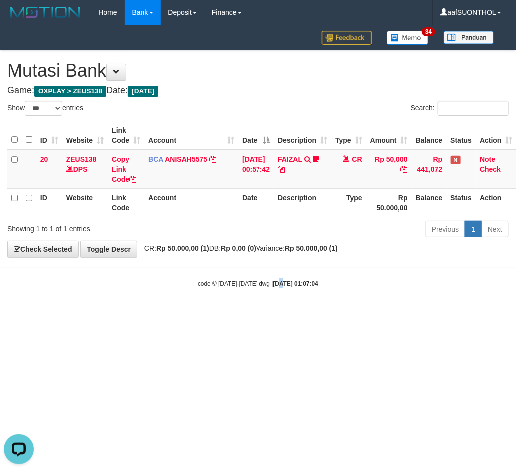
drag, startPoint x: 273, startPoint y: 373, endPoint x: 284, endPoint y: 380, distance: 12.7
click at [270, 313] on html "Toggle navigation Home Bank Account List Load By Website Group [OXPLAY] ZEUS138…" at bounding box center [258, 156] width 516 height 313
drag, startPoint x: 277, startPoint y: 377, endPoint x: 283, endPoint y: 377, distance: 6.0
click at [274, 313] on html "Toggle navigation Home Bank Account List Load By Website Group [OXPLAY] ZEUS138…" at bounding box center [258, 156] width 516 height 313
select select "***"
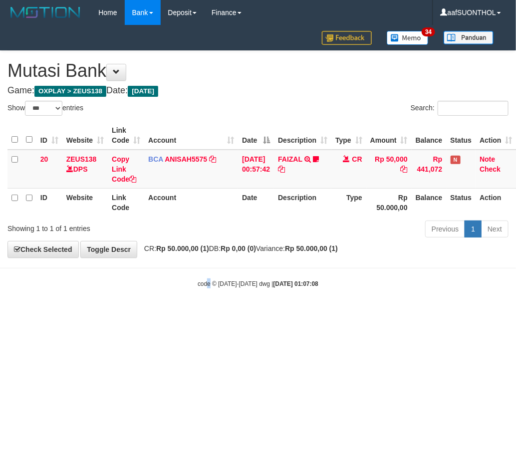
click at [211, 313] on html "Toggle navigation Home Bank Account List Load By Website Group [OXPLAY] ZEUS138…" at bounding box center [258, 156] width 516 height 313
click at [252, 313] on html "Toggle navigation Home Bank Account List Load By Website Group [OXPLAY] ZEUS138…" at bounding box center [258, 156] width 516 height 313
click at [255, 313] on html "Toggle navigation Home Bank Account List Load By Website Group [OXPLAY] ZEUS138…" at bounding box center [258, 156] width 516 height 313
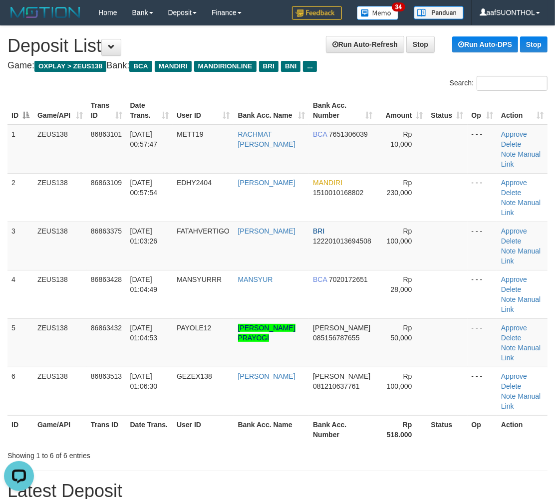
click at [319, 383] on div "ID Game/API Trans ID Date Trans. User ID Bank Acc. Name Bank Acc. Number Amount…" at bounding box center [277, 269] width 555 height 353
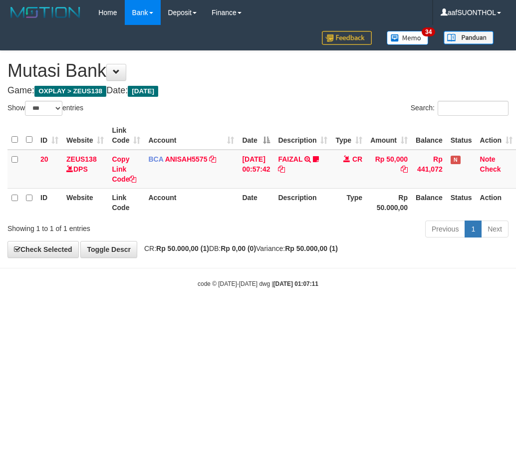
select select "***"
click at [299, 286] on div "code © 2012-2018 dwg | 2025/09/01 01:07:11" at bounding box center [258, 283] width 516 height 10
select select "***"
drag, startPoint x: 155, startPoint y: 394, endPoint x: 165, endPoint y: 366, distance: 29.8
click at [165, 313] on html "Toggle navigation Home Bank Account List Load By Website Group [OXPLAY] ZEUS138…" at bounding box center [258, 156] width 516 height 313
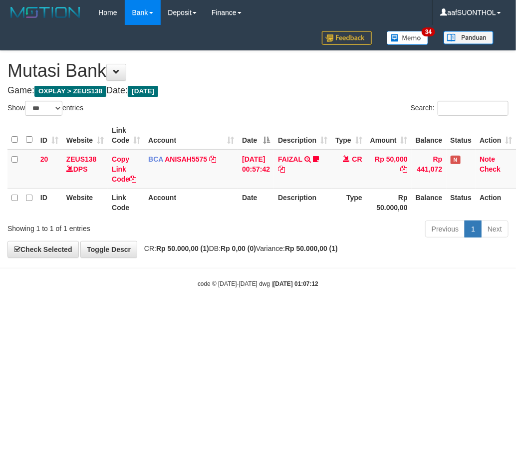
drag, startPoint x: 183, startPoint y: 366, endPoint x: 171, endPoint y: 383, distance: 20.8
click at [171, 313] on html "Toggle navigation Home Bank Account List Load By Website Group [OXPLAY] ZEUS138…" at bounding box center [258, 156] width 516 height 313
select select "***"
click at [404, 313] on html "Toggle navigation Home Bank Account List Load By Website Group [OXPLAY] ZEUS138…" at bounding box center [258, 156] width 516 height 313
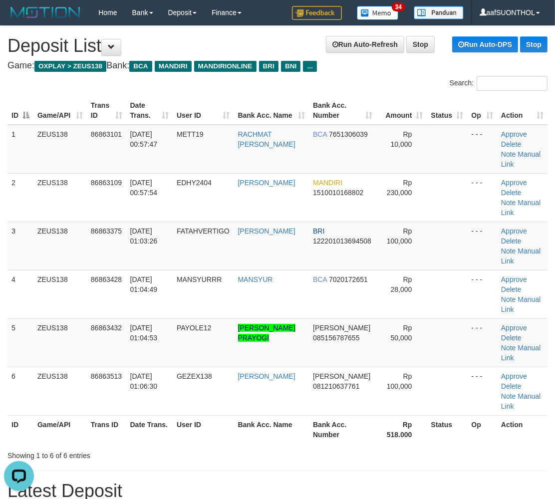
click at [158, 415] on th "Date Trans." at bounding box center [149, 429] width 46 height 28
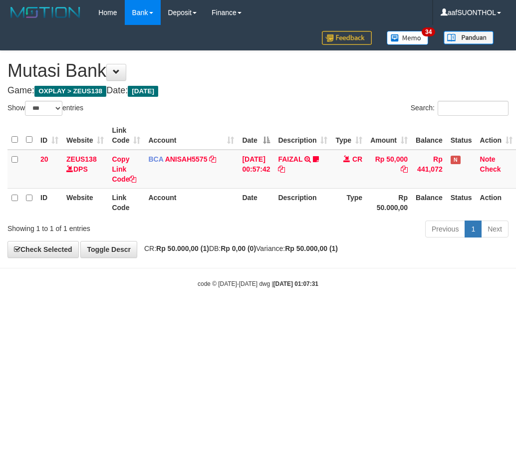
select select "***"
drag, startPoint x: 0, startPoint y: 0, endPoint x: 142, endPoint y: 390, distance: 415.6
click at [146, 313] on html "Toggle navigation Home Bank Account List Load By Website Group [OXPLAY] ZEUS138…" at bounding box center [258, 156] width 516 height 313
click at [142, 313] on html "Toggle navigation Home Bank Account List Load By Website Group [OXPLAY] ZEUS138…" at bounding box center [258, 156] width 516 height 313
select select "***"
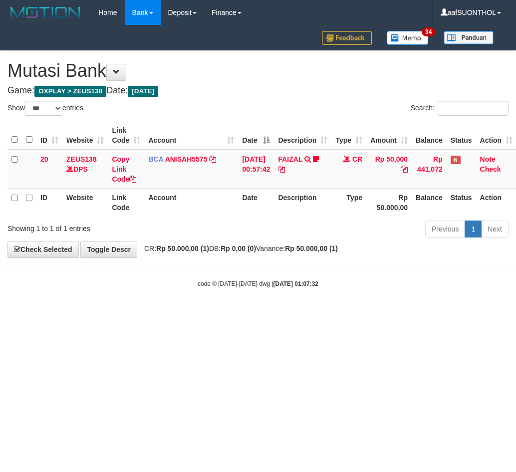
click at [225, 313] on html "Toggle navigation Home Bank Account List Load By Website Group [OXPLAY] ZEUS138…" at bounding box center [258, 156] width 516 height 313
click at [209, 313] on html "Toggle navigation Home Bank Account List Load By Website Group [OXPLAY] ZEUS138…" at bounding box center [258, 156] width 516 height 313
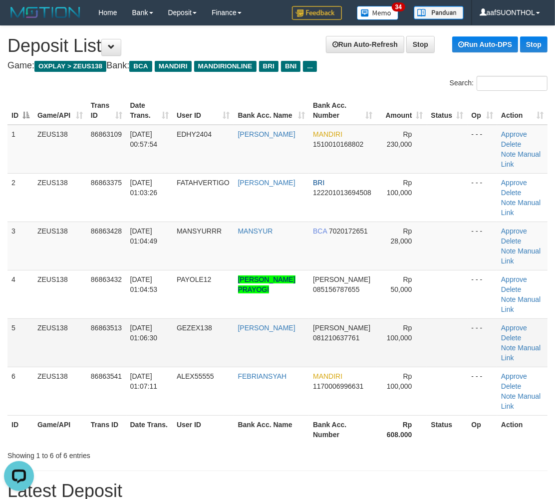
click at [419, 319] on td "Rp 100,000" at bounding box center [401, 342] width 51 height 48
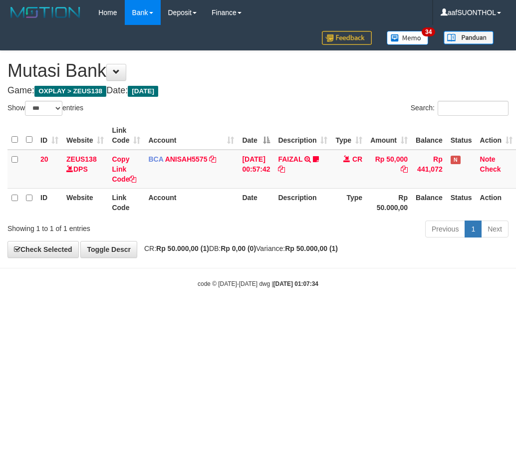
select select "***"
click at [193, 313] on html "Toggle navigation Home Bank Account List Load By Website Group [OXPLAY] ZEUS138…" at bounding box center [258, 156] width 516 height 313
click at [195, 313] on html "Toggle navigation Home Bank Account List Load By Website Group [OXPLAY] ZEUS138…" at bounding box center [258, 156] width 516 height 313
drag, startPoint x: 191, startPoint y: 389, endPoint x: 187, endPoint y: 386, distance: 5.7
click at [187, 313] on html "Toggle navigation Home Bank Account List Load By Website Group [OXPLAY] ZEUS138…" at bounding box center [258, 156] width 516 height 313
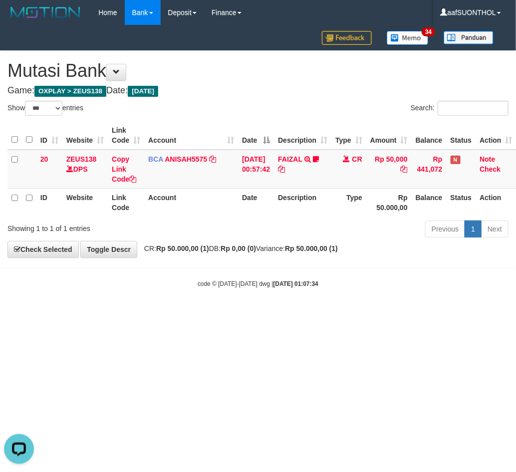
click at [181, 313] on html "Toggle navigation Home Bank Account List Load By Website Group [OXPLAY] ZEUS138…" at bounding box center [258, 156] width 516 height 313
click at [182, 313] on html "Toggle navigation Home Bank Account List Load By Website Group [OXPLAY] ZEUS138…" at bounding box center [258, 156] width 516 height 313
click at [184, 313] on html "Toggle navigation Home Bank Account List Load By Website Group [OXPLAY] ZEUS138…" at bounding box center [258, 156] width 516 height 313
select select "***"
click at [233, 296] on body "Toggle navigation Home Bank Account List Load By Website Group [OXPLAY] ZEUS138…" at bounding box center [258, 156] width 516 height 313
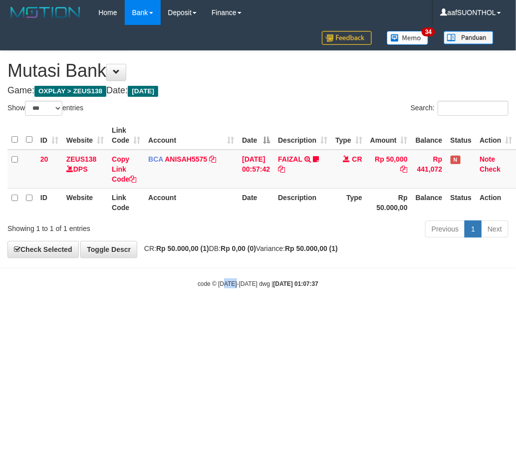
drag, startPoint x: 237, startPoint y: 311, endPoint x: 225, endPoint y: 302, distance: 14.3
click at [225, 302] on body "Toggle navigation Home Bank Account List Load By Website Group [OXPLAY] ZEUS138…" at bounding box center [258, 156] width 516 height 313
select select "***"
drag, startPoint x: 252, startPoint y: 339, endPoint x: 248, endPoint y: 342, distance: 5.4
click at [251, 313] on html "Toggle navigation Home Bank Account List Load By Website Group [OXPLAY] ZEUS138…" at bounding box center [258, 156] width 516 height 313
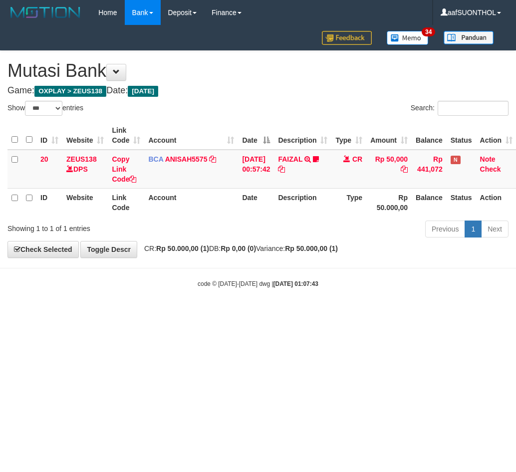
select select "***"
click at [388, 280] on div "code © 2012-2018 dwg | 2025/09/01 01:07:43" at bounding box center [258, 283] width 516 height 10
select select "***"
drag, startPoint x: 177, startPoint y: 306, endPoint x: 171, endPoint y: 303, distance: 7.4
click at [175, 305] on body "Toggle navigation Home Bank Account List Load By Website Group [OXPLAY] ZEUS138…" at bounding box center [258, 156] width 516 height 313
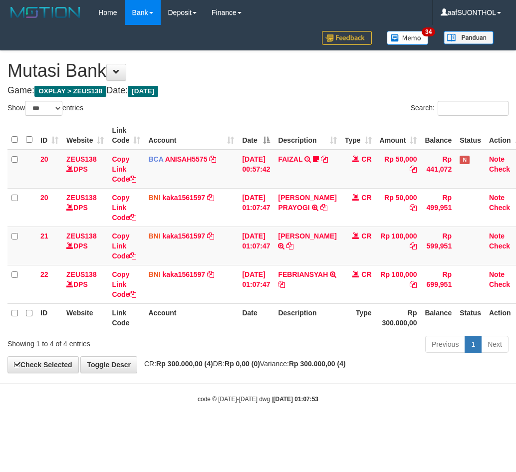
select select "***"
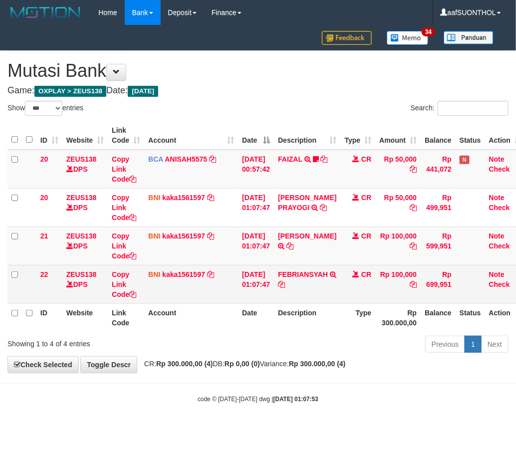
click at [268, 300] on td "[DATE] 01:07:47" at bounding box center [256, 284] width 36 height 38
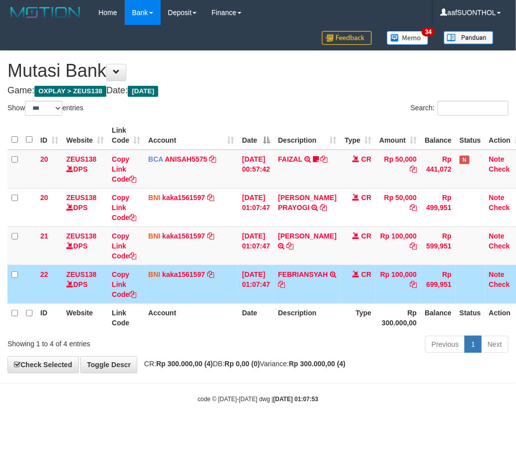
click at [272, 301] on td "[DATE] 01:07:47" at bounding box center [256, 284] width 36 height 38
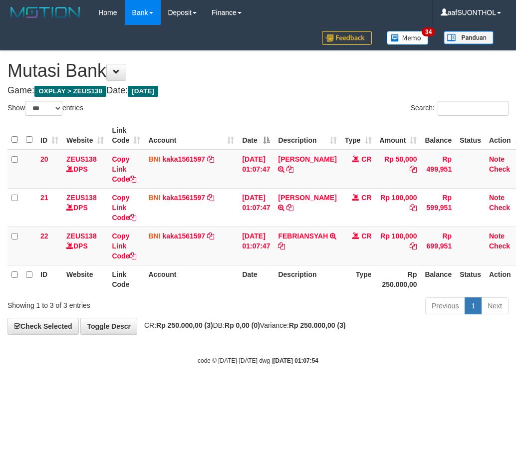
select select "***"
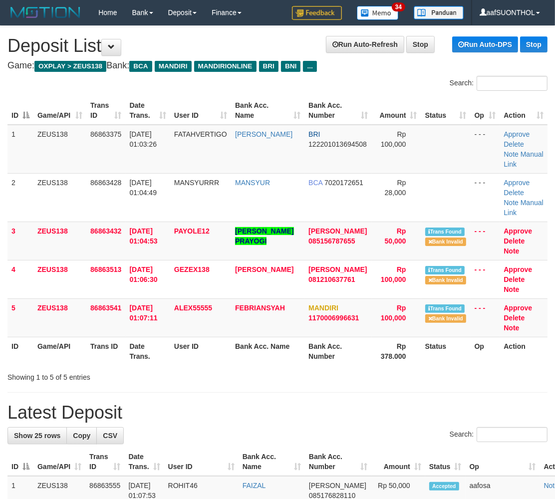
drag, startPoint x: 431, startPoint y: 380, endPoint x: 514, endPoint y: 380, distance: 82.8
click at [430, 380] on div "Showing 1 to 5 of 5 entries" at bounding box center [277, 375] width 555 height 14
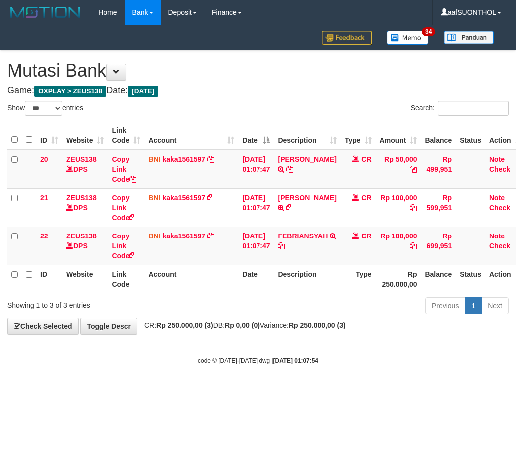
select select "***"
drag, startPoint x: 166, startPoint y: 394, endPoint x: 181, endPoint y: 447, distance: 55.3
click at [162, 390] on html "Toggle navigation Home Bank Account List Load By Website Group [OXPLAY] ZEUS138…" at bounding box center [258, 195] width 516 height 390
select select "***"
drag, startPoint x: 388, startPoint y: 363, endPoint x: 351, endPoint y: 377, distance: 40.1
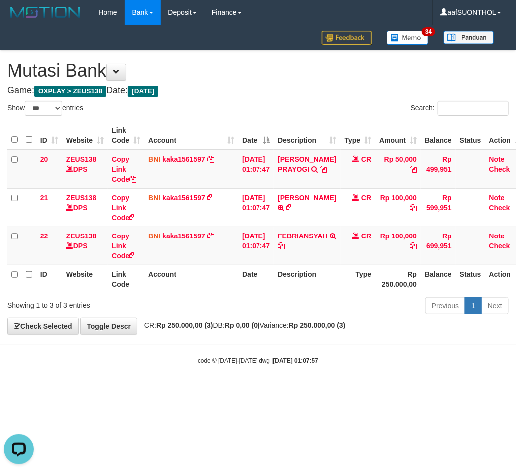
click at [383, 363] on div "code © [DATE]-[DATE] dwg | [DATE] 01:07:57" at bounding box center [258, 360] width 516 height 10
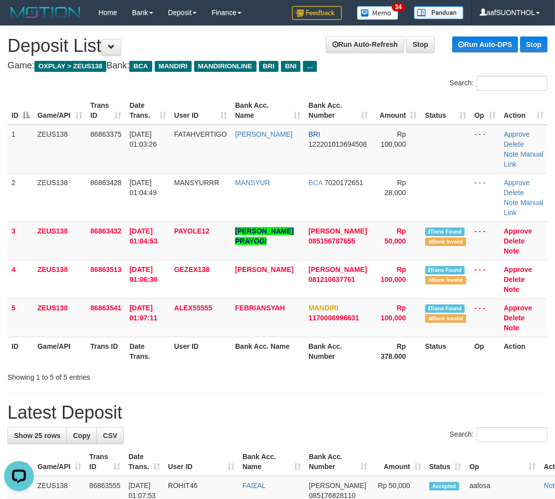
drag, startPoint x: 173, startPoint y: 367, endPoint x: 207, endPoint y: 375, distance: 35.3
click at [181, 371] on div "Showing 1 to 5 of 5 entries" at bounding box center [115, 375] width 216 height 14
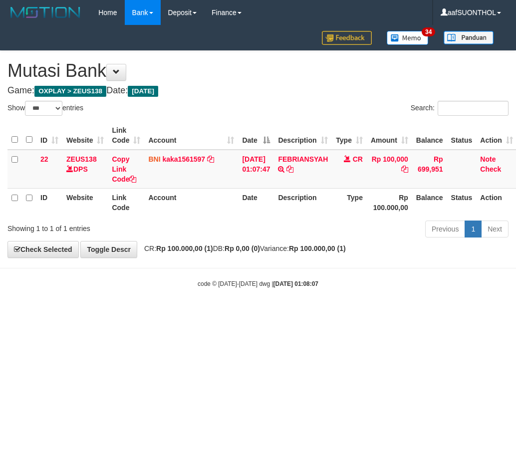
select select "***"
click at [244, 313] on html "Toggle navigation Home Bank Account List Load By Website Group [OXPLAY] ZEUS138…" at bounding box center [258, 156] width 516 height 313
click at [242, 313] on html "Toggle navigation Home Bank Account List Load By Website Group [OXPLAY] ZEUS138…" at bounding box center [258, 156] width 516 height 313
select select "***"
click at [360, 313] on html "Toggle navigation Home Bank Account List Load By Website Group [OXPLAY] ZEUS138…" at bounding box center [258, 156] width 516 height 313
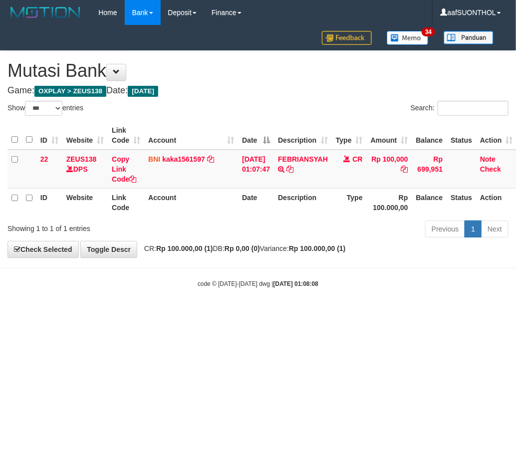
click at [345, 313] on html "Toggle navigation Home Bank Account List Load By Website Group [OXPLAY] ZEUS138…" at bounding box center [258, 156] width 516 height 313
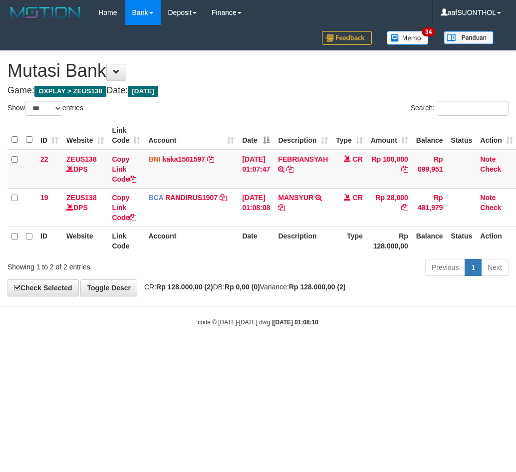
select select "***"
click at [386, 321] on div "code © 2012-2018 dwg | 2025/09/01 01:08:10" at bounding box center [258, 322] width 516 height 10
drag, startPoint x: 376, startPoint y: 316, endPoint x: 371, endPoint y: 310, distance: 7.5
click at [373, 312] on body "Toggle navigation Home Bank Account List Load By Website Group [OXPLAY] ZEUS138…" at bounding box center [258, 176] width 516 height 352
select select "***"
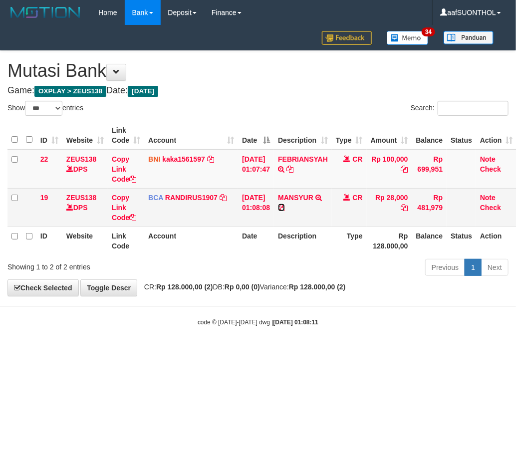
click at [285, 205] on icon at bounding box center [281, 207] width 7 height 7
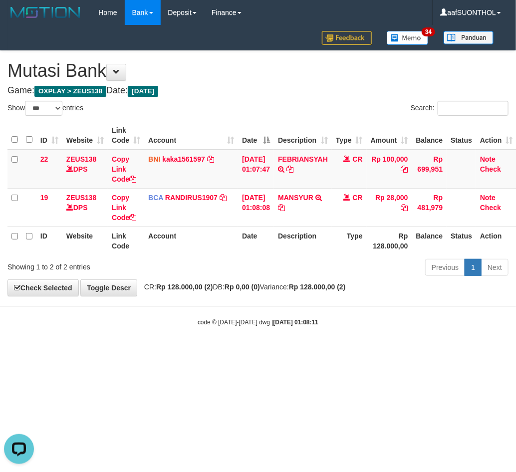
drag, startPoint x: 257, startPoint y: 345, endPoint x: 252, endPoint y: 342, distance: 5.6
click at [256, 343] on body "Toggle navigation Home Bank Account List Load By Website Group [OXPLAY] ZEUS138…" at bounding box center [258, 176] width 516 height 352
drag, startPoint x: 243, startPoint y: 338, endPoint x: 236, endPoint y: 336, distance: 7.6
click at [241, 337] on body "Toggle navigation Home Bank Account List Load By Website Group [OXPLAY] ZEUS138…" at bounding box center [258, 176] width 516 height 352
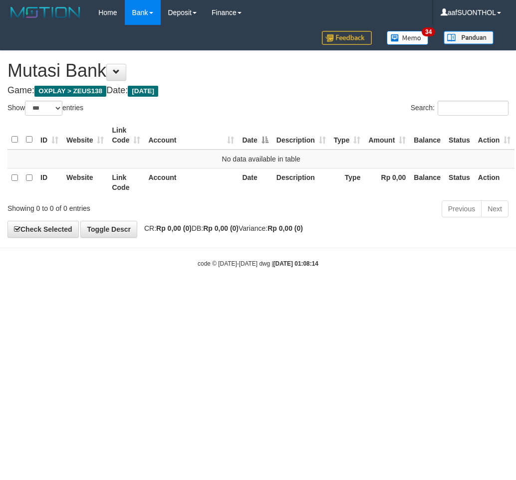
select select "***"
click at [232, 293] on html "Toggle navigation Home Bank Account List Load By Website Group [OXPLAY] ZEUS138…" at bounding box center [258, 146] width 516 height 293
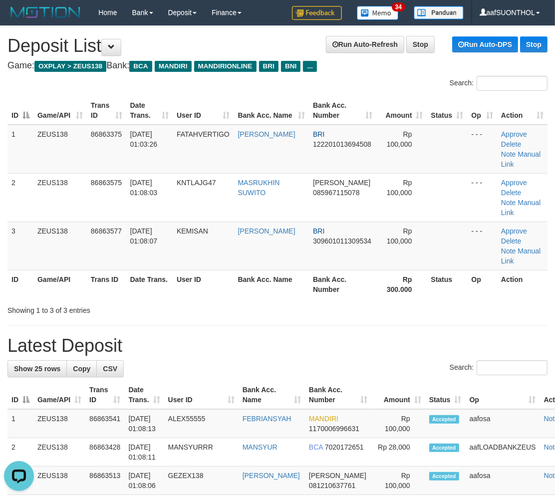
click at [375, 301] on div "Showing 1 to 3 of 3 entries" at bounding box center [277, 308] width 555 height 14
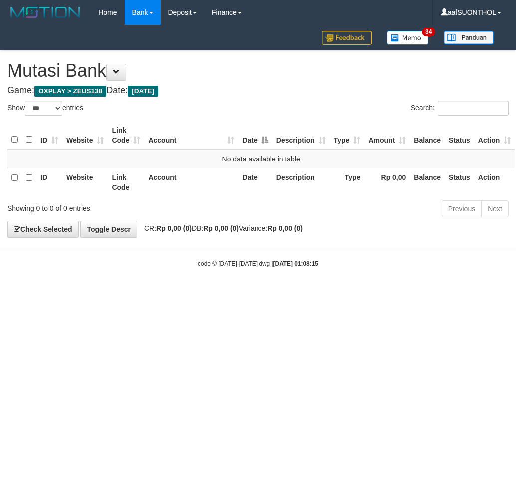
select select "***"
click at [183, 293] on html "Toggle navigation Home Bank Account List Load By Website Group [OXPLAY] ZEUS138…" at bounding box center [258, 146] width 516 height 293
drag, startPoint x: 177, startPoint y: 361, endPoint x: 167, endPoint y: 347, distance: 17.5
click at [171, 293] on html "Toggle navigation Home Bank Account List Load By Website Group [OXPLAY] ZEUS138…" at bounding box center [258, 146] width 516 height 293
select select "***"
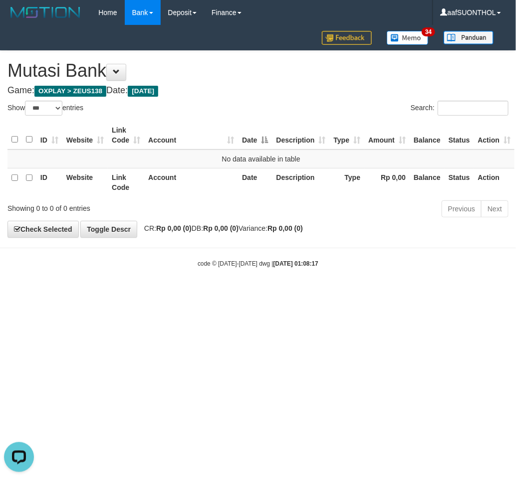
click at [287, 293] on html "Toggle navigation Home Bank Account List Load By Website Group [OXPLAY] ZEUS138…" at bounding box center [258, 146] width 516 height 293
select select "***"
click at [325, 293] on html "Toggle navigation Home Bank Account List Load By Website Group [OXPLAY] ZEUS138…" at bounding box center [258, 146] width 516 height 293
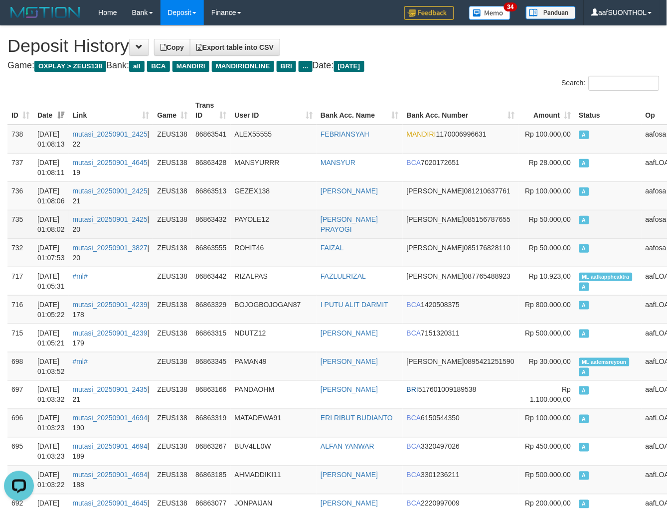
click at [576, 221] on td "A" at bounding box center [609, 224] width 67 height 28
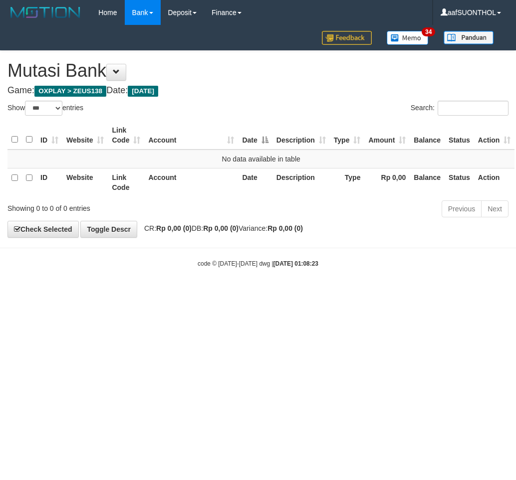
select select "***"
drag, startPoint x: 0, startPoint y: 0, endPoint x: 346, endPoint y: 333, distance: 480.0
click at [348, 293] on html "Toggle navigation Home Bank Account List Load By Website Group [OXPLAY] ZEUS138…" at bounding box center [258, 146] width 516 height 293
select select "***"
drag, startPoint x: 374, startPoint y: 325, endPoint x: 367, endPoint y: 319, distance: 9.2
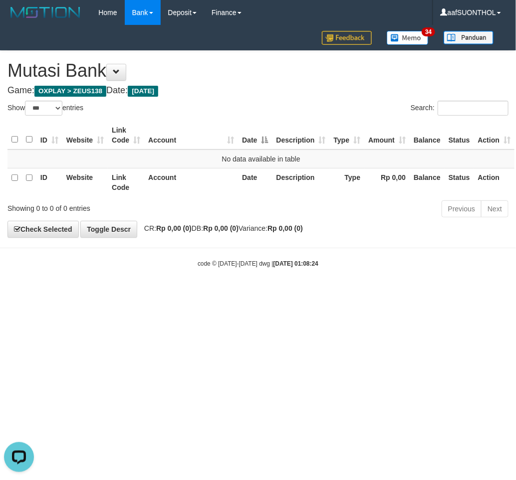
click at [370, 293] on html "Toggle navigation Home Bank Account List Load By Website Group [OXPLAY] ZEUS138…" at bounding box center [258, 146] width 516 height 293
click at [364, 293] on html "Toggle navigation Home Bank Account List Load By Website Group [OXPLAY] ZEUS138…" at bounding box center [258, 146] width 516 height 293
click at [347, 293] on html "Toggle navigation Home Bank Account List Load By Website Group [OXPLAY] ZEUS138…" at bounding box center [258, 146] width 516 height 293
click at [351, 293] on html "Toggle navigation Home Bank Account List Load By Website Group [OXPLAY] ZEUS138…" at bounding box center [258, 146] width 516 height 293
click at [335, 293] on html "Toggle navigation Home Bank Account List Load By Website Group [OXPLAY] ZEUS138…" at bounding box center [258, 146] width 516 height 293
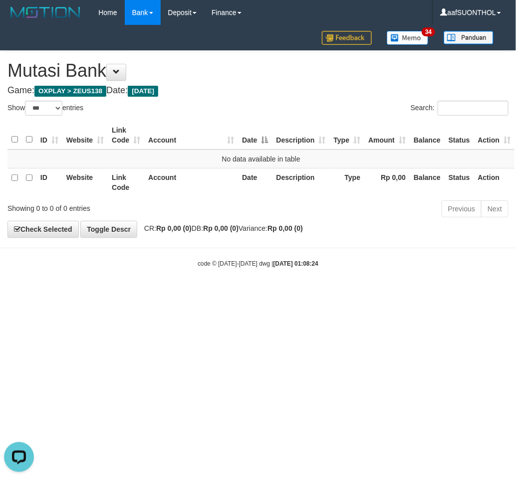
click at [328, 293] on html "Toggle navigation Home Bank Account List Load By Website Group [OXPLAY] ZEUS138…" at bounding box center [258, 146] width 516 height 293
click at [331, 293] on html "Toggle navigation Home Bank Account List Load By Website Group [OXPLAY] ZEUS138…" at bounding box center [258, 146] width 516 height 293
click at [333, 293] on html "Toggle navigation Home Bank Account List Load By Website Group [OXPLAY] ZEUS138…" at bounding box center [258, 146] width 516 height 293
click at [337, 293] on html "Toggle navigation Home Bank Account List Load By Website Group [OXPLAY] ZEUS138…" at bounding box center [258, 146] width 516 height 293
select select "***"
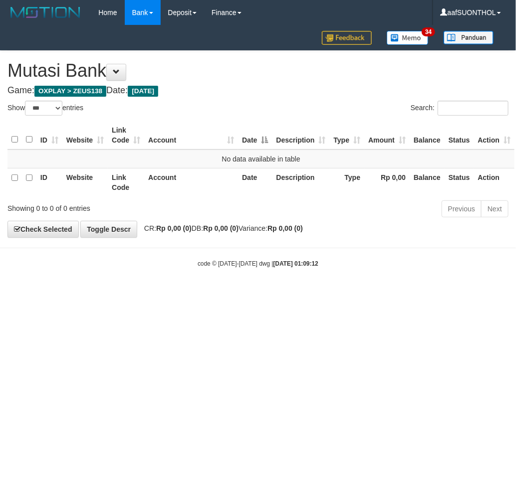
click at [169, 293] on html "Toggle navigation Home Bank Account List Load By Website Group [OXPLAY] ZEUS138…" at bounding box center [258, 146] width 516 height 293
click at [177, 293] on html "Toggle navigation Home Bank Account List Load By Website Group [OXPLAY] ZEUS138…" at bounding box center [258, 146] width 516 height 293
click at [185, 293] on html "Toggle navigation Home Bank Account List Load By Website Group [OXPLAY] ZEUS138…" at bounding box center [258, 146] width 516 height 293
select select "***"
drag, startPoint x: 347, startPoint y: 352, endPoint x: 342, endPoint y: 351, distance: 5.1
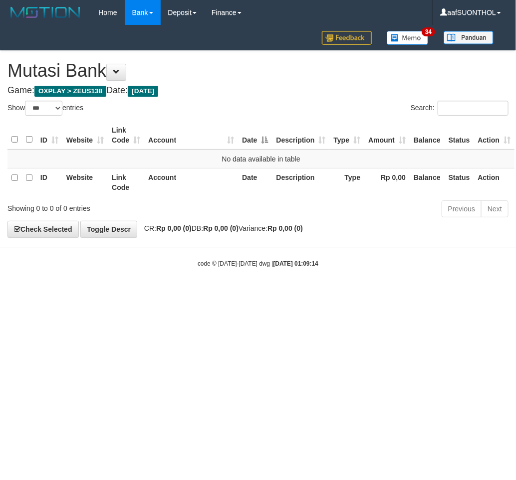
click at [345, 293] on html "Toggle navigation Home Bank Account List Load By Website Group [OXPLAY] ZEUS138…" at bounding box center [258, 146] width 516 height 293
click at [310, 293] on html "Toggle navigation Home Bank Account List Load By Website Group [OXPLAY] ZEUS138…" at bounding box center [258, 146] width 516 height 293
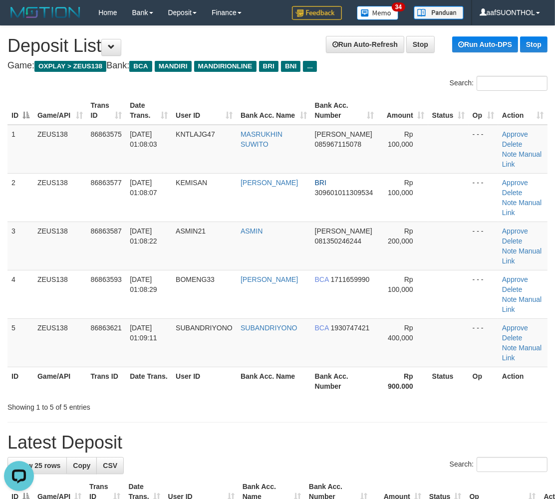
click at [348, 382] on th "Bank Acc. Number" at bounding box center [344, 381] width 67 height 28
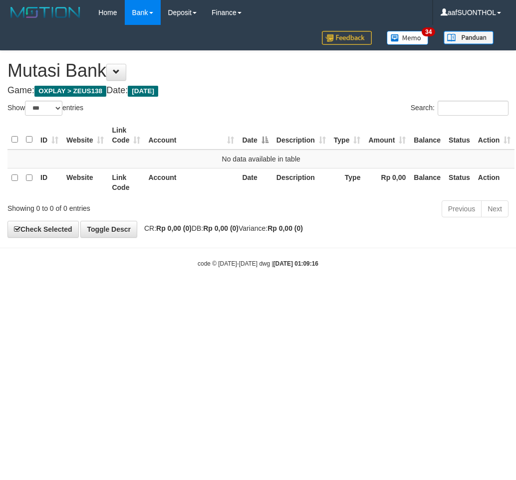
select select "***"
drag, startPoint x: 357, startPoint y: 342, endPoint x: 373, endPoint y: 355, distance: 20.5
click at [354, 293] on html "Toggle navigation Home Bank Account List Load By Website Group [OXPLAY] ZEUS138…" at bounding box center [258, 146] width 516 height 293
select select "***"
click at [217, 293] on html "Toggle navigation Home Bank Account List Load By Website Group [OXPLAY] ZEUS138…" at bounding box center [258, 146] width 516 height 293
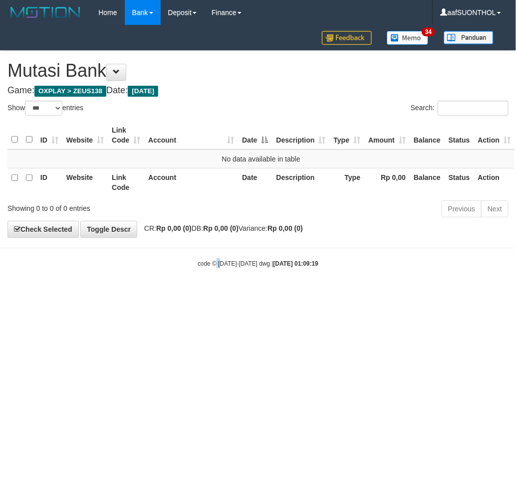
click at [216, 293] on html "Toggle navigation Home Bank Account List Load By Website Group [OXPLAY] ZEUS138…" at bounding box center [258, 146] width 516 height 293
drag, startPoint x: 218, startPoint y: 362, endPoint x: 245, endPoint y: 362, distance: 26.9
click at [220, 293] on html "Toggle navigation Home Bank Account List Load By Website Group [OXPLAY] ZEUS138…" at bounding box center [258, 146] width 516 height 293
click at [228, 293] on html "Toggle navigation Home Bank Account List Load By Website Group [OXPLAY] ZEUS138…" at bounding box center [258, 146] width 516 height 293
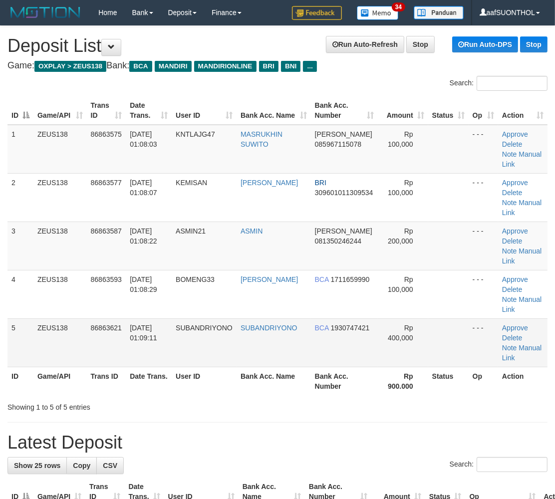
click at [392, 339] on span "Rp 400,000" at bounding box center [400, 333] width 25 height 18
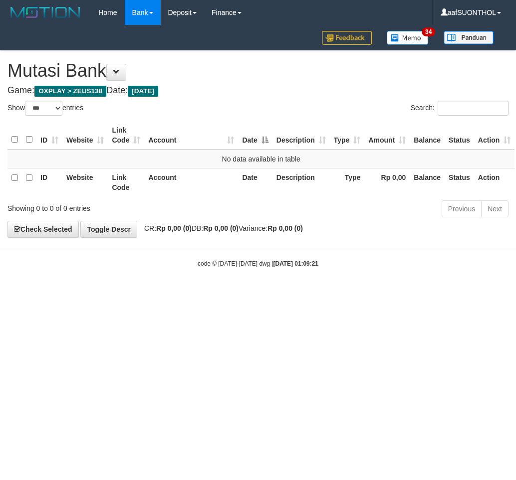
select select "***"
click at [94, 293] on html "Toggle navigation Home Bank Account List Load By Website Group [OXPLAY] ZEUS138…" at bounding box center [258, 146] width 516 height 293
click at [107, 293] on html "Toggle navigation Home Bank Account List Load By Website Group [OXPLAY] ZEUS138…" at bounding box center [258, 146] width 516 height 293
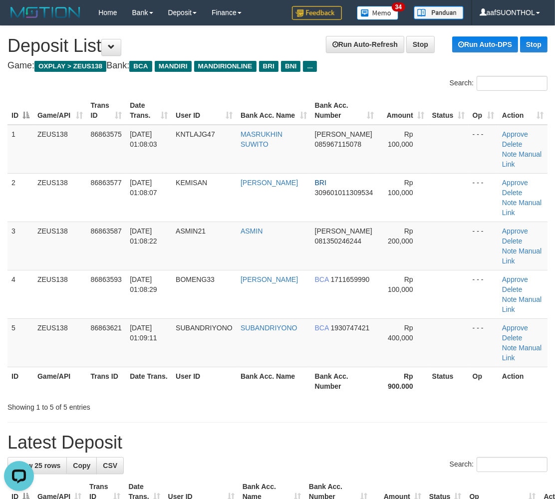
click at [419, 422] on hr at bounding box center [277, 422] width 540 height 0
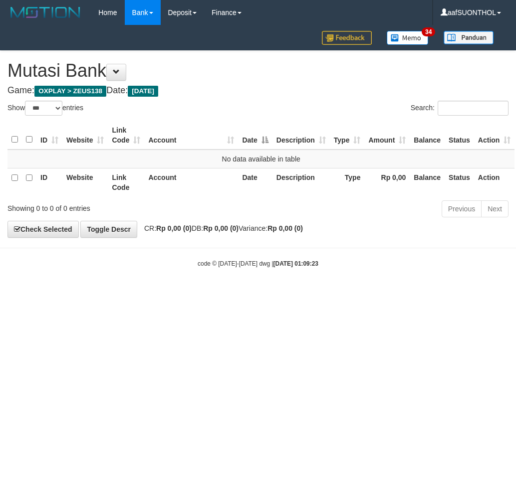
select select "***"
click at [226, 293] on html "Toggle navigation Home Bank Account List Load By Website Group [OXPLAY] ZEUS138…" at bounding box center [258, 146] width 516 height 293
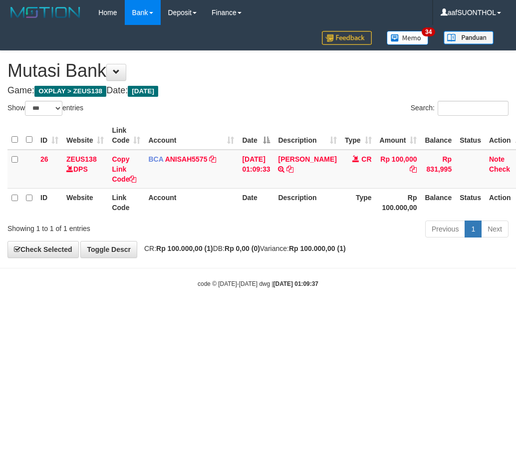
select select "***"
click at [262, 313] on html "Toggle navigation Home Bank Account List Load By Website Group [OXPLAY] ZEUS138…" at bounding box center [258, 156] width 516 height 313
click at [235, 313] on html "Toggle navigation Home Bank Account List Load By Website Group [OXPLAY] ZEUS138…" at bounding box center [258, 156] width 516 height 313
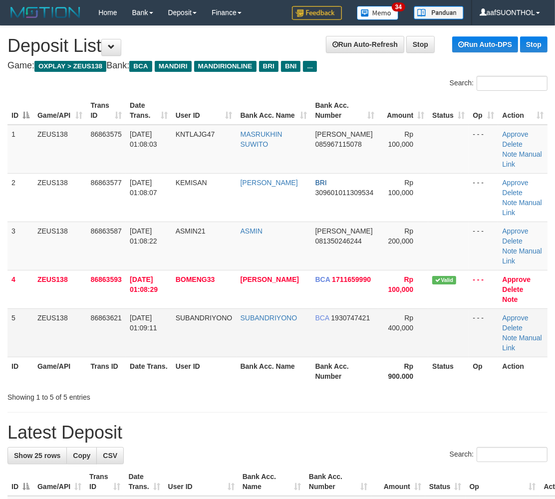
click at [455, 355] on td at bounding box center [448, 332] width 40 height 48
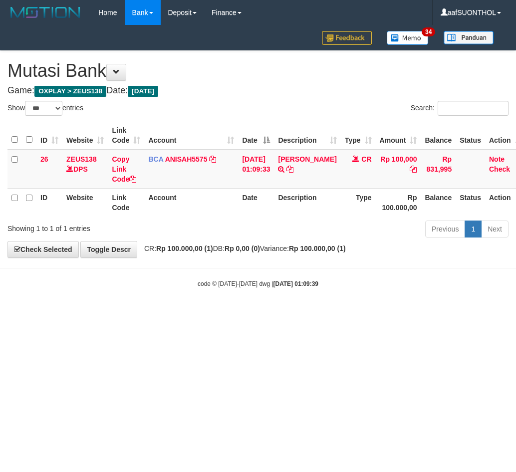
select select "***"
drag, startPoint x: 119, startPoint y: 355, endPoint x: 113, endPoint y: 355, distance: 6.0
click at [117, 313] on html "Toggle navigation Home Bank Account List Load By Website Group [OXPLAY] ZEUS138…" at bounding box center [258, 156] width 516 height 313
select select "***"
click at [227, 313] on html "Toggle navigation Home Bank Account List Load By Website Group [OXPLAY] ZEUS138…" at bounding box center [258, 156] width 516 height 313
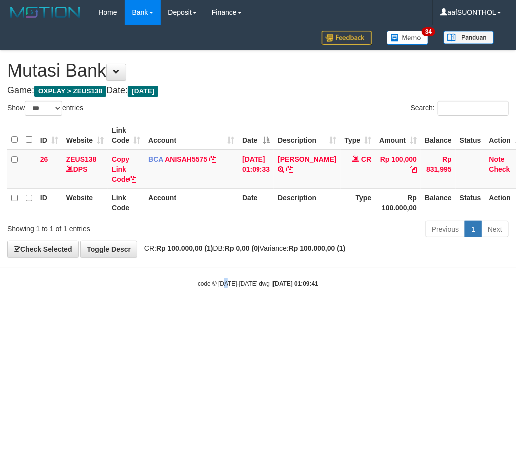
click at [223, 313] on html "Toggle navigation Home Bank Account List Load By Website Group [OXPLAY] ZEUS138…" at bounding box center [258, 156] width 516 height 313
click at [231, 313] on html "Toggle navigation Home Bank Account List Load By Website Group [OXPLAY] ZEUS138…" at bounding box center [258, 156] width 516 height 313
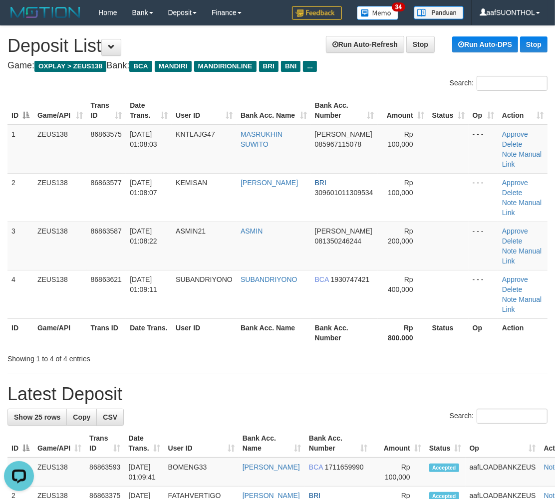
click at [395, 409] on div "Search:" at bounding box center [277, 416] width 540 height 17
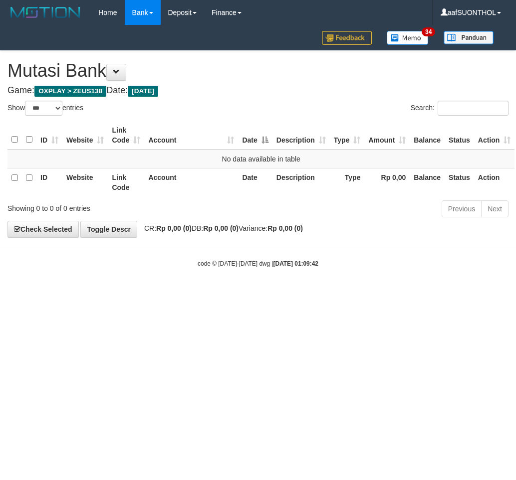
select select "***"
drag, startPoint x: 231, startPoint y: 341, endPoint x: 221, endPoint y: 340, distance: 10.1
click at [225, 293] on html "Toggle navigation Home Bank Account List Load By Website Group [OXPLAY] ZEUS138…" at bounding box center [258, 146] width 516 height 293
click at [221, 293] on html "Toggle navigation Home Bank Account List Load By Website Group [OXPLAY] ZEUS138…" at bounding box center [258, 146] width 516 height 293
click at [214, 293] on html "Toggle navigation Home Bank Account List Load By Website Group [OXPLAY] ZEUS138…" at bounding box center [258, 146] width 516 height 293
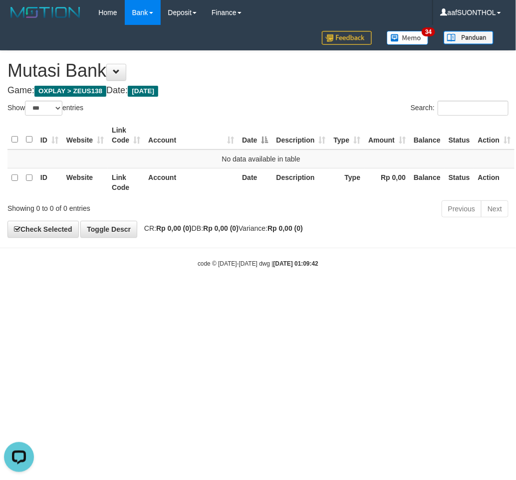
click at [213, 293] on html "Toggle navigation Home Bank Account List Load By Website Group [OXPLAY] ZEUS138…" at bounding box center [258, 146] width 516 height 293
click at [199, 293] on html "Toggle navigation Home Bank Account List Load By Website Group [OXPLAY] ZEUS138…" at bounding box center [258, 146] width 516 height 293
select select "***"
click at [312, 293] on html "Toggle navigation Home Bank Account List Load By Website Group [OXPLAY] ZEUS138…" at bounding box center [258, 146] width 516 height 293
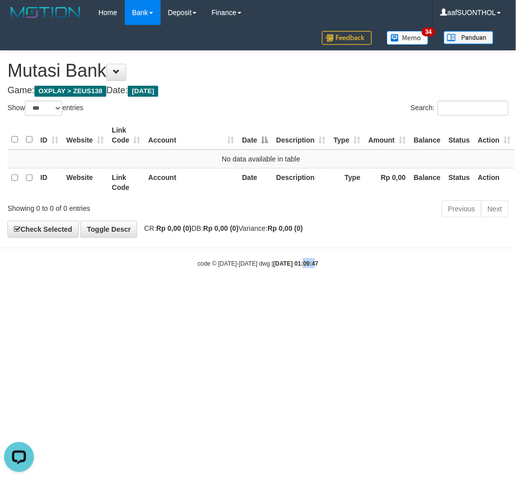
click at [291, 293] on html "Toggle navigation Home Bank Account List Load By Website Group [OXPLAY] ZEUS138…" at bounding box center [258, 146] width 516 height 293
click at [303, 293] on html "Toggle navigation Home Bank Account List Load By Website Group [OXPLAY] ZEUS138…" at bounding box center [258, 146] width 516 height 293
click at [294, 293] on html "Toggle navigation Home Bank Account List Load By Website Group [OXPLAY] ZEUS138…" at bounding box center [258, 146] width 516 height 293
click at [283, 293] on html "Toggle navigation Home Bank Account List Load By Website Group [OXPLAY] ZEUS138…" at bounding box center [258, 146] width 516 height 293
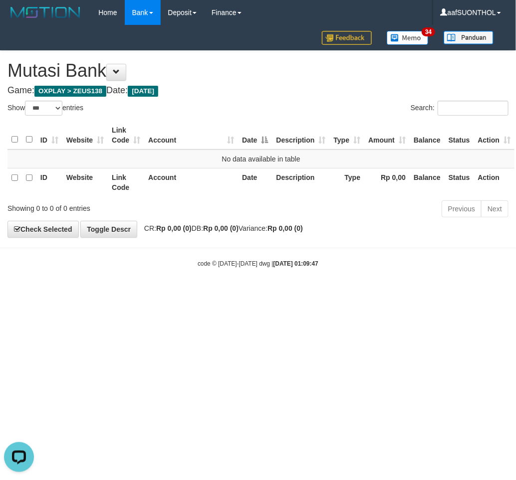
click at [274, 293] on html "Toggle navigation Home Bank Account List Load By Website Group [OXPLAY] ZEUS138…" at bounding box center [258, 146] width 516 height 293
select select "***"
drag, startPoint x: 0, startPoint y: 0, endPoint x: 87, endPoint y: 374, distance: 384.0
click at [87, 293] on html "Toggle navigation Home Bank Account List Load By Website Group [OXPLAY] ZEUS138…" at bounding box center [258, 146] width 516 height 293
click at [98, 293] on html "Toggle navigation Home Bank Account List Load By Website Group [OXPLAY] ZEUS138…" at bounding box center [258, 146] width 516 height 293
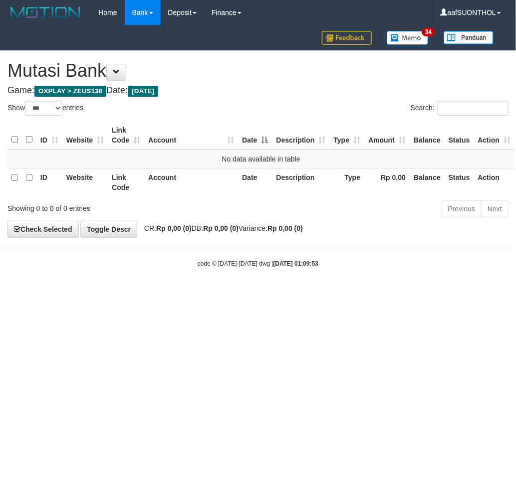
click at [101, 293] on html "Toggle navigation Home Bank Account List Load By Website Group [OXPLAY] ZEUS138…" at bounding box center [258, 146] width 516 height 293
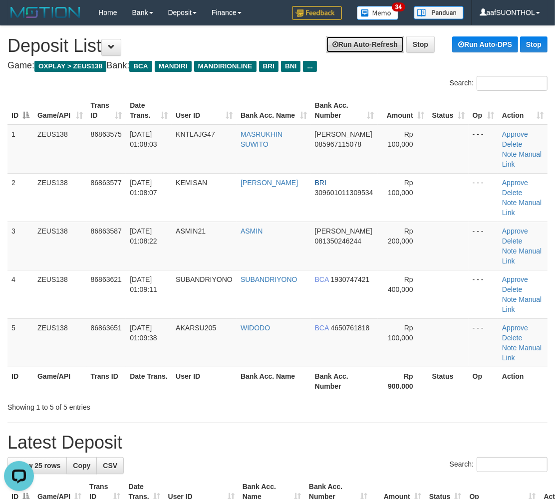
drag, startPoint x: 345, startPoint y: 43, endPoint x: 360, endPoint y: 50, distance: 15.8
click at [345, 43] on link "Run Auto-Refresh" at bounding box center [365, 44] width 78 height 17
click at [422, 45] on link "Stop" at bounding box center [420, 44] width 28 height 17
click at [397, 331] on td "Rp 100,000" at bounding box center [403, 342] width 50 height 48
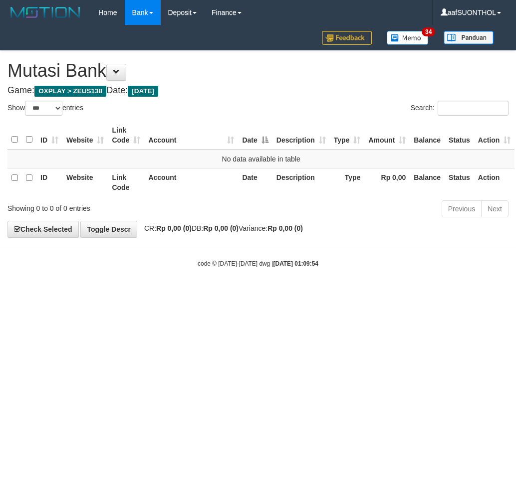
select select "***"
click at [76, 293] on html "Toggle navigation Home Bank Account List Load By Website Group [OXPLAY] ZEUS138…" at bounding box center [258, 146] width 516 height 293
select select "***"
drag, startPoint x: 212, startPoint y: 393, endPoint x: 176, endPoint y: 376, distance: 40.2
click at [200, 293] on html "Toggle navigation Home Bank Account List Load By Website Group [OXPLAY] ZEUS138…" at bounding box center [258, 146] width 516 height 293
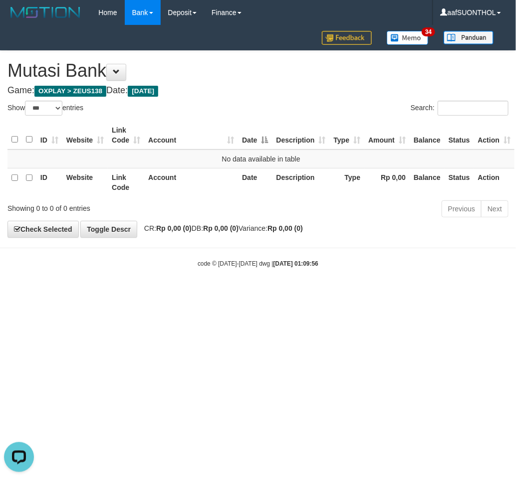
click at [92, 293] on html "Toggle navigation Home Bank Account List Load By Website Group [OXPLAY] ZEUS138…" at bounding box center [258, 146] width 516 height 293
click at [87, 293] on html "Toggle navigation Home Bank Account List Load By Website Group [OXPLAY] ZEUS138…" at bounding box center [258, 146] width 516 height 293
select select "***"
click at [132, 293] on html "Toggle navigation Home Bank Account List Load By Website Group [OXPLAY] ZEUS138…" at bounding box center [258, 146] width 516 height 293
click at [150, 293] on html "Toggle navigation Home Bank Account List Load By Website Group [OXPLAY] ZEUS138…" at bounding box center [258, 146] width 516 height 293
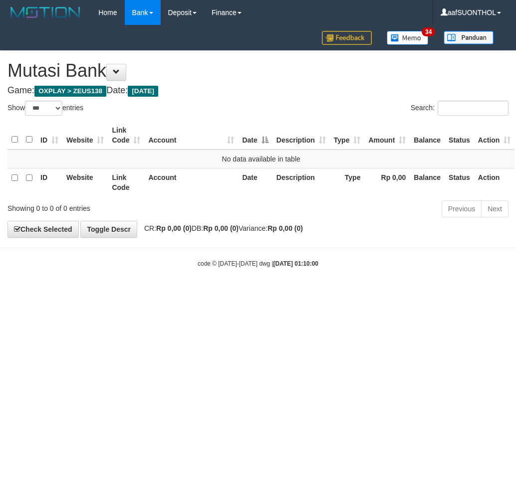
select select "***"
drag, startPoint x: 173, startPoint y: 296, endPoint x: 146, endPoint y: 296, distance: 27.4
click at [147, 293] on html "Toggle navigation Home Bank Account List Load By Website Group [OXPLAY] ZEUS138…" at bounding box center [258, 146] width 516 height 293
select select "***"
click at [176, 276] on body "Toggle navigation Home Bank Account List Load By Website Group [OXPLAY] ZEUS138…" at bounding box center [258, 146] width 516 height 293
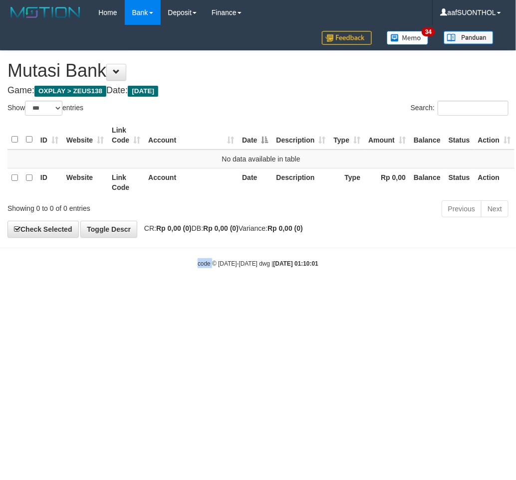
click at [176, 276] on body "Toggle navigation Home Bank Account List Load By Website Group [OXPLAY] ZEUS138…" at bounding box center [258, 146] width 516 height 293
click at [171, 282] on body "Toggle navigation Home Bank Account List Load By Website Group [OXPLAY] ZEUS138…" at bounding box center [258, 146] width 516 height 293
click at [177, 293] on html "Toggle navigation Home Bank Account List Load By Website Group [OXPLAY] ZEUS138…" at bounding box center [258, 146] width 516 height 293
click at [189, 293] on html "Toggle navigation Home Bank Account List Load By Website Group [OXPLAY] ZEUS138…" at bounding box center [258, 146] width 516 height 293
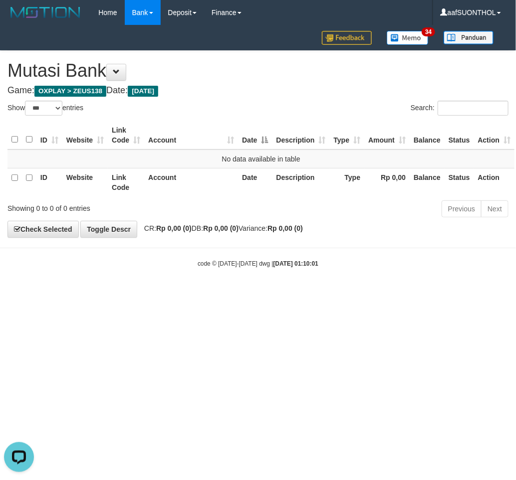
click at [188, 293] on html "Toggle navigation Home Bank Account List Load By Website Group [OXPLAY] ZEUS138…" at bounding box center [258, 146] width 516 height 293
select select "***"
click at [237, 293] on html "Toggle navigation Home Bank Account List Load By Website Group [OXPLAY] ZEUS138…" at bounding box center [258, 146] width 516 height 293
click at [222, 293] on html "Toggle navigation Home Bank Account List Load By Website Group [OXPLAY] ZEUS138…" at bounding box center [258, 146] width 516 height 293
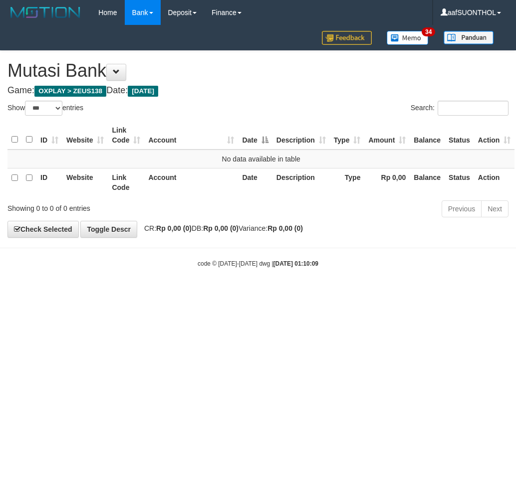
select select "***"
drag, startPoint x: 0, startPoint y: 0, endPoint x: 245, endPoint y: 303, distance: 389.7
click at [245, 293] on html "Toggle navigation Home Bank Account List Load By Website Group [OXPLAY] ZEUS138…" at bounding box center [258, 146] width 516 height 293
click at [237, 293] on html "Toggle navigation Home Bank Account List Load By Website Group [OXPLAY] ZEUS138…" at bounding box center [258, 146] width 516 height 293
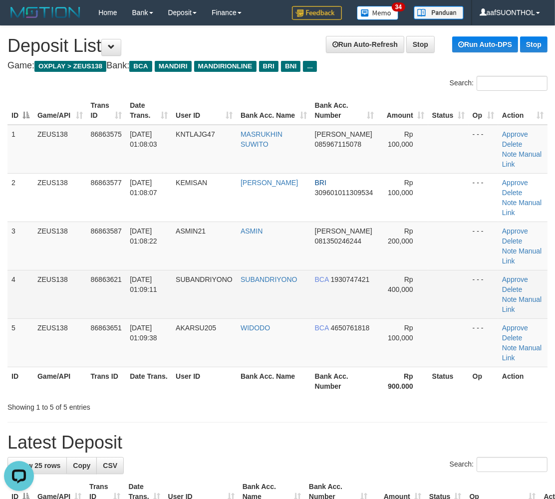
click at [449, 291] on td at bounding box center [448, 294] width 40 height 48
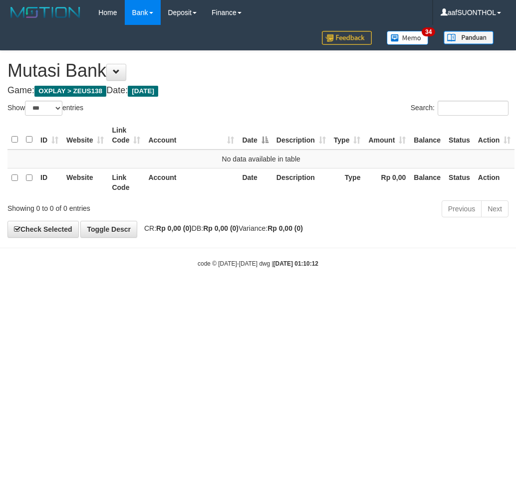
select select "***"
click at [262, 293] on html "Toggle navigation Home Bank Account List Load By Website Group [OXPLAY] ZEUS138…" at bounding box center [258, 146] width 516 height 293
select select "***"
click at [252, 278] on body "Toggle navigation Home Bank Account List Load By Website Group [OXPLAY] ZEUS138…" at bounding box center [258, 146] width 516 height 293
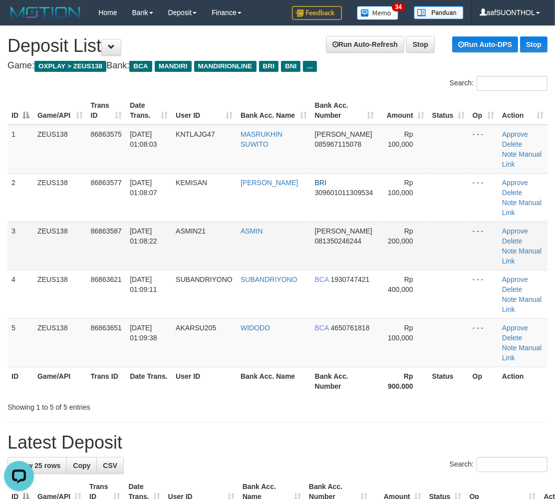
drag, startPoint x: 476, startPoint y: 246, endPoint x: 482, endPoint y: 246, distance: 6.0
click at [474, 245] on td "- - -" at bounding box center [482, 245] width 29 height 48
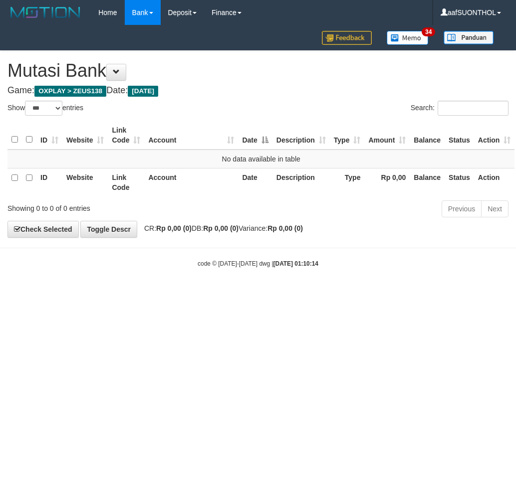
select select "***"
click at [182, 276] on body "Toggle navigation Home Bank Account List Load By Website Group [OXPLAY] ZEUS138…" at bounding box center [258, 146] width 516 height 293
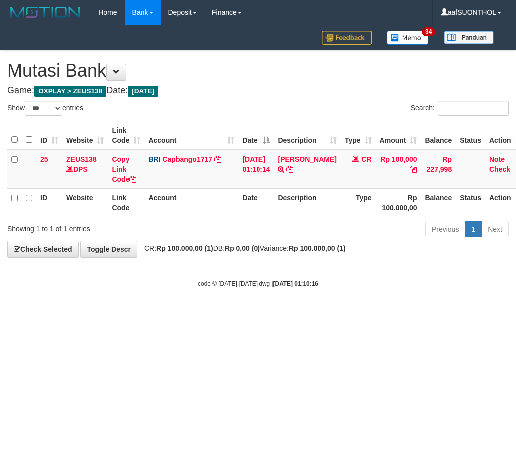
select select "***"
click at [439, 294] on body "Toggle navigation Home Bank Account List Load By Website Group [OXPLAY] ZEUS138…" at bounding box center [258, 156] width 516 height 313
click at [287, 173] on icon at bounding box center [289, 169] width 7 height 7
click at [228, 313] on html "Toggle navigation Home Bank Account List Load By Website Group [OXPLAY] ZEUS138…" at bounding box center [258, 156] width 516 height 313
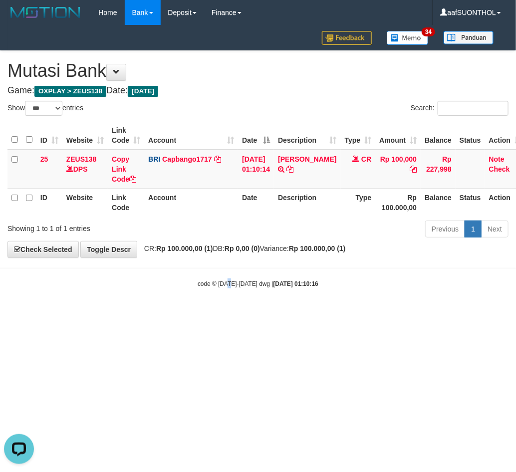
click at [226, 313] on html "Toggle navigation Home Bank Account List Load By Website Group [OXPLAY] ZEUS138…" at bounding box center [258, 156] width 516 height 313
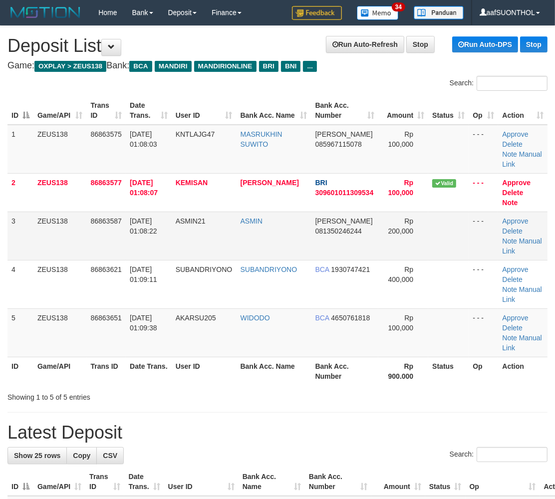
click at [466, 256] on td at bounding box center [448, 235] width 40 height 48
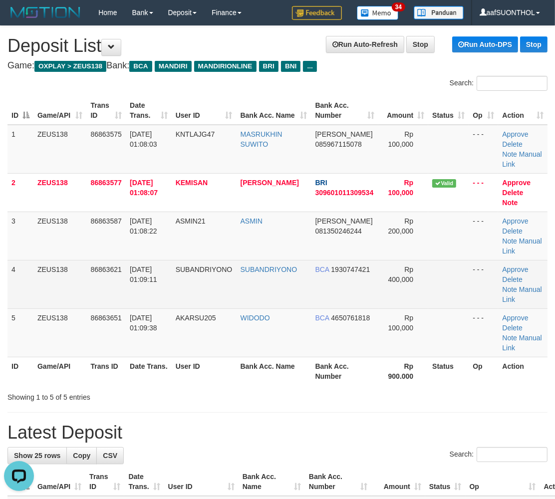
click at [454, 268] on td at bounding box center [448, 284] width 40 height 48
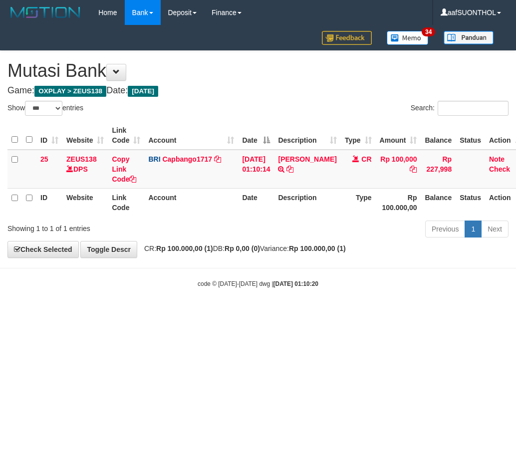
select select "***"
click at [137, 313] on html "Toggle navigation Home Bank Account List Load By Website Group [OXPLAY] ZEUS138…" at bounding box center [258, 156] width 516 height 313
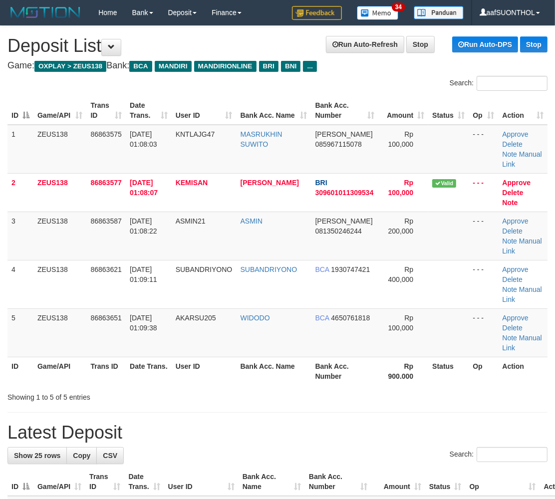
drag, startPoint x: 294, startPoint y: 383, endPoint x: 296, endPoint y: 398, distance: 15.5
click at [292, 384] on th "Bank Acc. Name" at bounding box center [273, 371] width 75 height 28
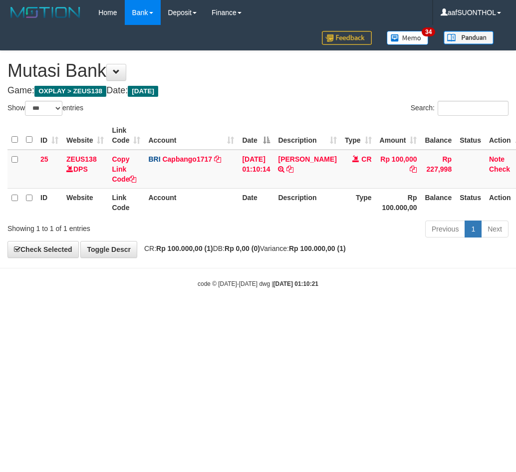
select select "***"
click at [348, 313] on html "Toggle navigation Home Bank Account List Load By Website Group [OXPLAY] ZEUS138…" at bounding box center [258, 156] width 516 height 313
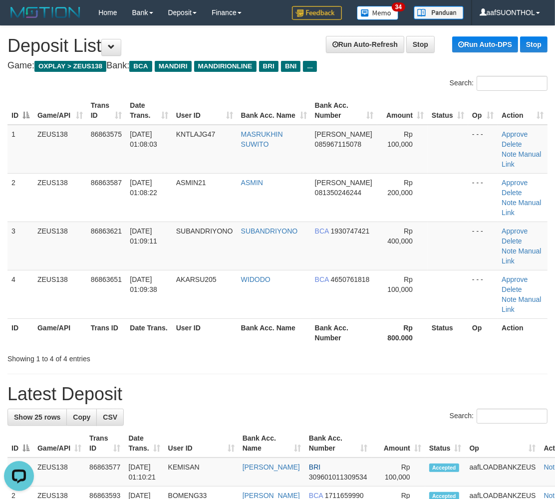
click at [200, 389] on h1 "Latest Deposit" at bounding box center [277, 394] width 540 height 20
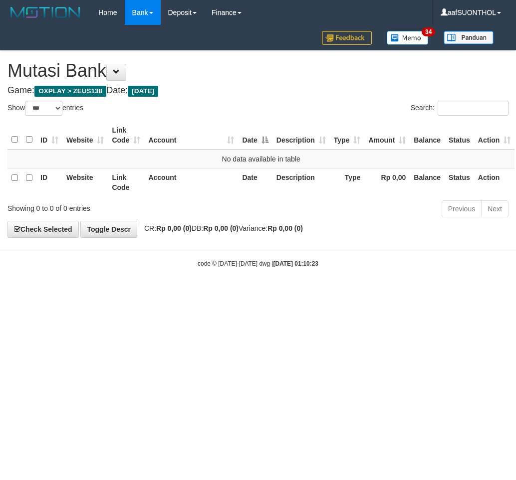
select select "***"
click at [183, 293] on html "Toggle navigation Home Bank Account List Load By Website Group [OXPLAY] ZEUS138…" at bounding box center [258, 146] width 516 height 293
select select "***"
click at [97, 293] on html "Toggle navigation Home Bank Account List Load By Website Group [OXPLAY] ZEUS138…" at bounding box center [258, 146] width 516 height 293
select select "***"
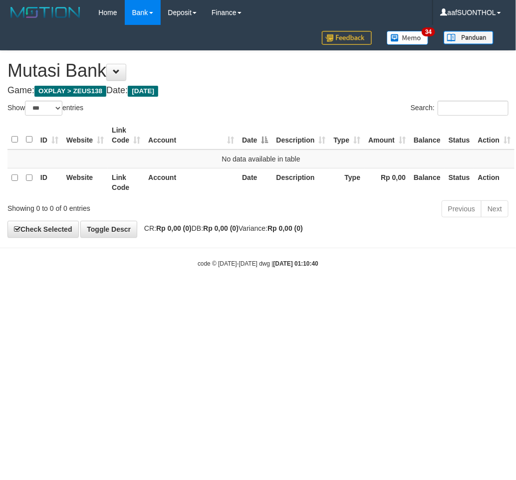
drag, startPoint x: 287, startPoint y: 422, endPoint x: 275, endPoint y: 419, distance: 12.8
click at [281, 293] on html "Toggle navigation Home Bank Account List Load By Website Group [OXPLAY] ZEUS138…" at bounding box center [258, 146] width 516 height 293
click at [263, 293] on html "Toggle navigation Home Bank Account List Load By Website Group [OXPLAY] ZEUS138…" at bounding box center [258, 146] width 516 height 293
click at [264, 293] on html "Toggle navigation Home Bank Account List Load By Website Group [OXPLAY] ZEUS138…" at bounding box center [258, 146] width 516 height 293
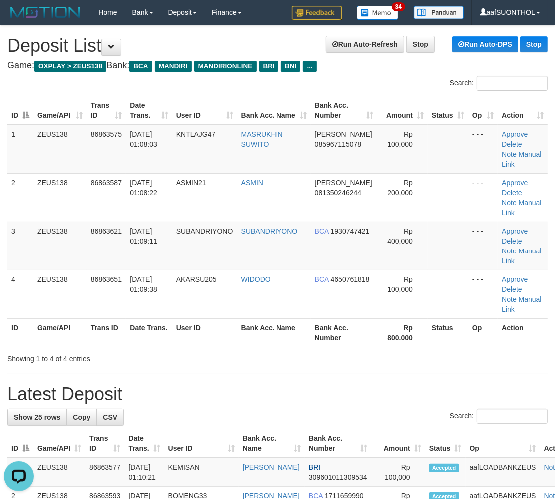
click at [434, 362] on div "Showing 1 to 4 of 4 entries" at bounding box center [277, 357] width 555 height 14
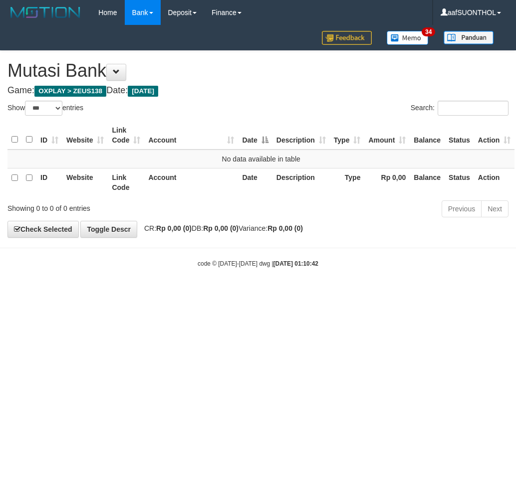
select select "***"
drag, startPoint x: 221, startPoint y: 357, endPoint x: 212, endPoint y: 358, distance: 8.5
click at [213, 293] on html "Toggle navigation Home Bank Account List Load By Website Group [OXPLAY] ZEUS138…" at bounding box center [258, 146] width 516 height 293
drag, startPoint x: 210, startPoint y: 356, endPoint x: 218, endPoint y: 338, distance: 19.9
click at [205, 293] on html "Toggle navigation Home Bank Account List Load By Website Group [OXPLAY] ZEUS138…" at bounding box center [258, 146] width 516 height 293
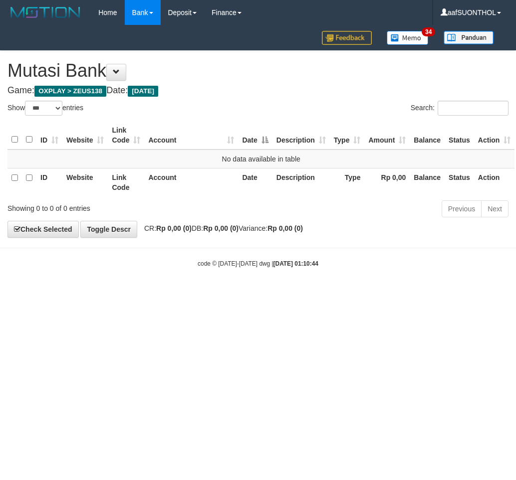
select select "***"
drag, startPoint x: 237, startPoint y: 356, endPoint x: 245, endPoint y: 358, distance: 8.2
click at [234, 293] on html "Toggle navigation Home Bank Account List Load By Website Group [OXPLAY] ZEUS138…" at bounding box center [258, 146] width 516 height 293
